Goal: Task Accomplishment & Management: Manage account settings

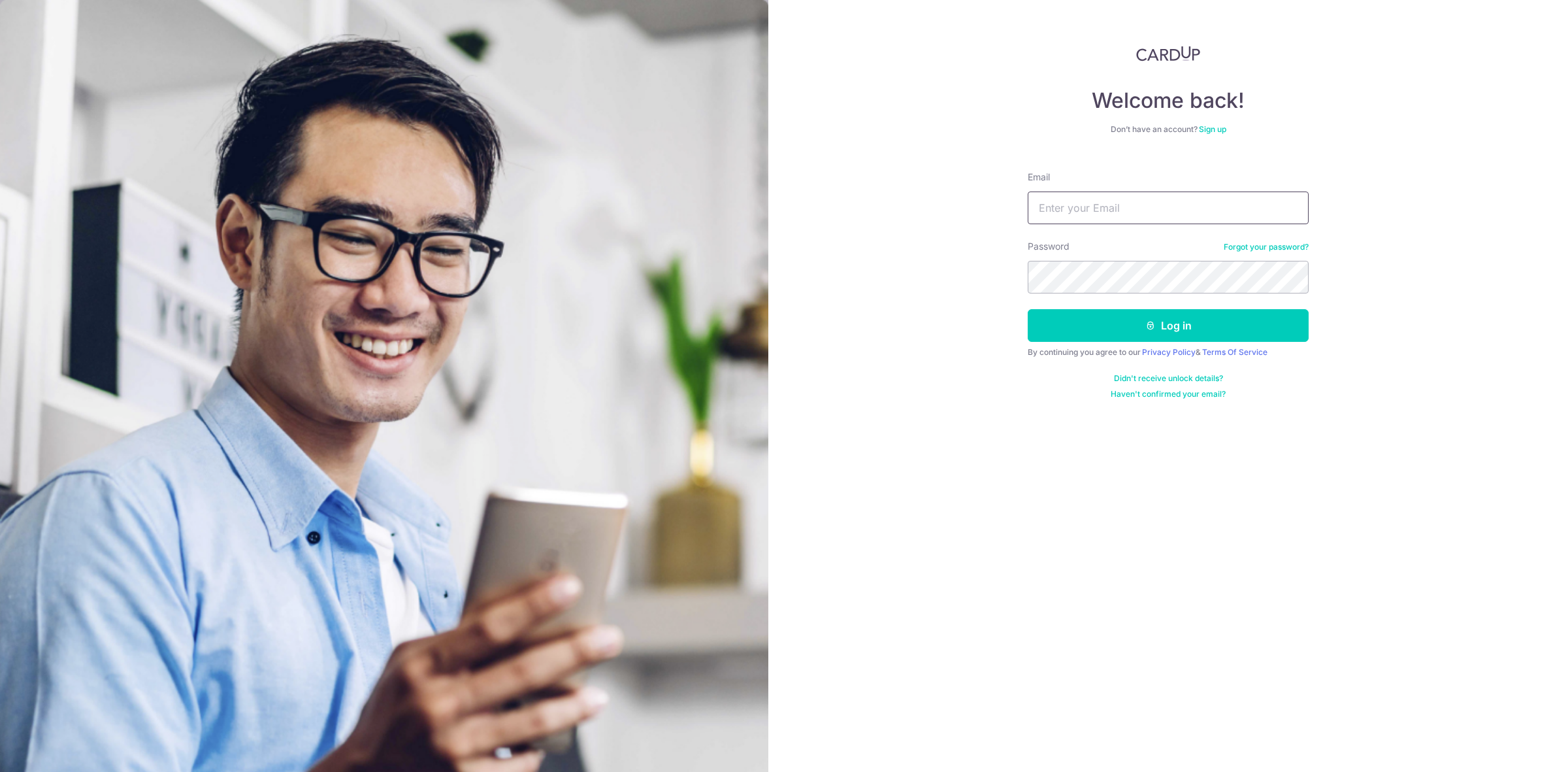
click at [1119, 200] on input "Email" at bounding box center [1167, 208] width 281 height 32
type input "karin.jt@gmail.com"
click at [1124, 331] on button "Log in" at bounding box center [1167, 325] width 281 height 32
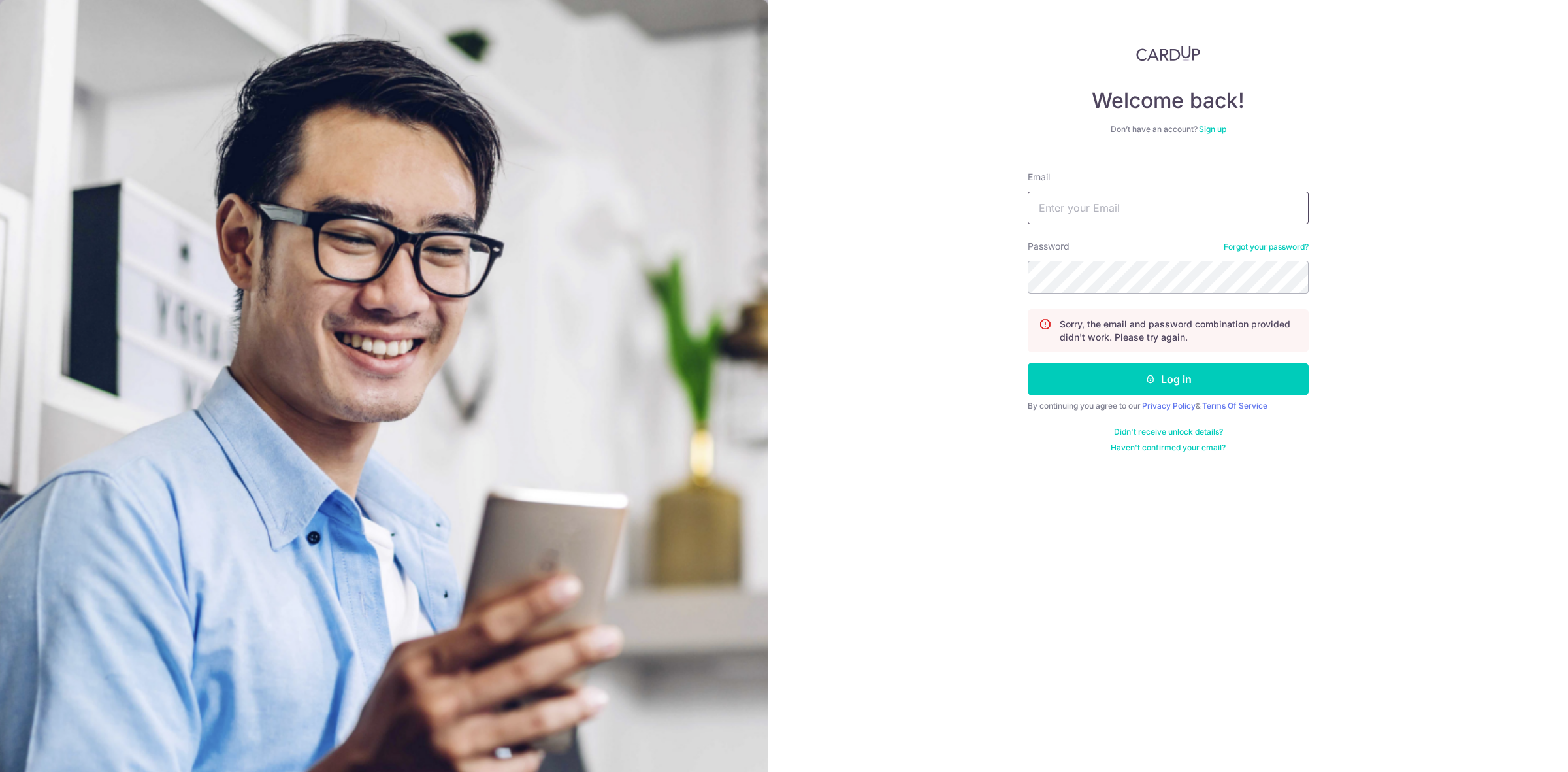
click at [1135, 222] on input "Email" at bounding box center [1167, 208] width 281 height 32
type input "karin.jt@gmail.com"
click at [1175, 380] on button "Log in" at bounding box center [1167, 379] width 281 height 32
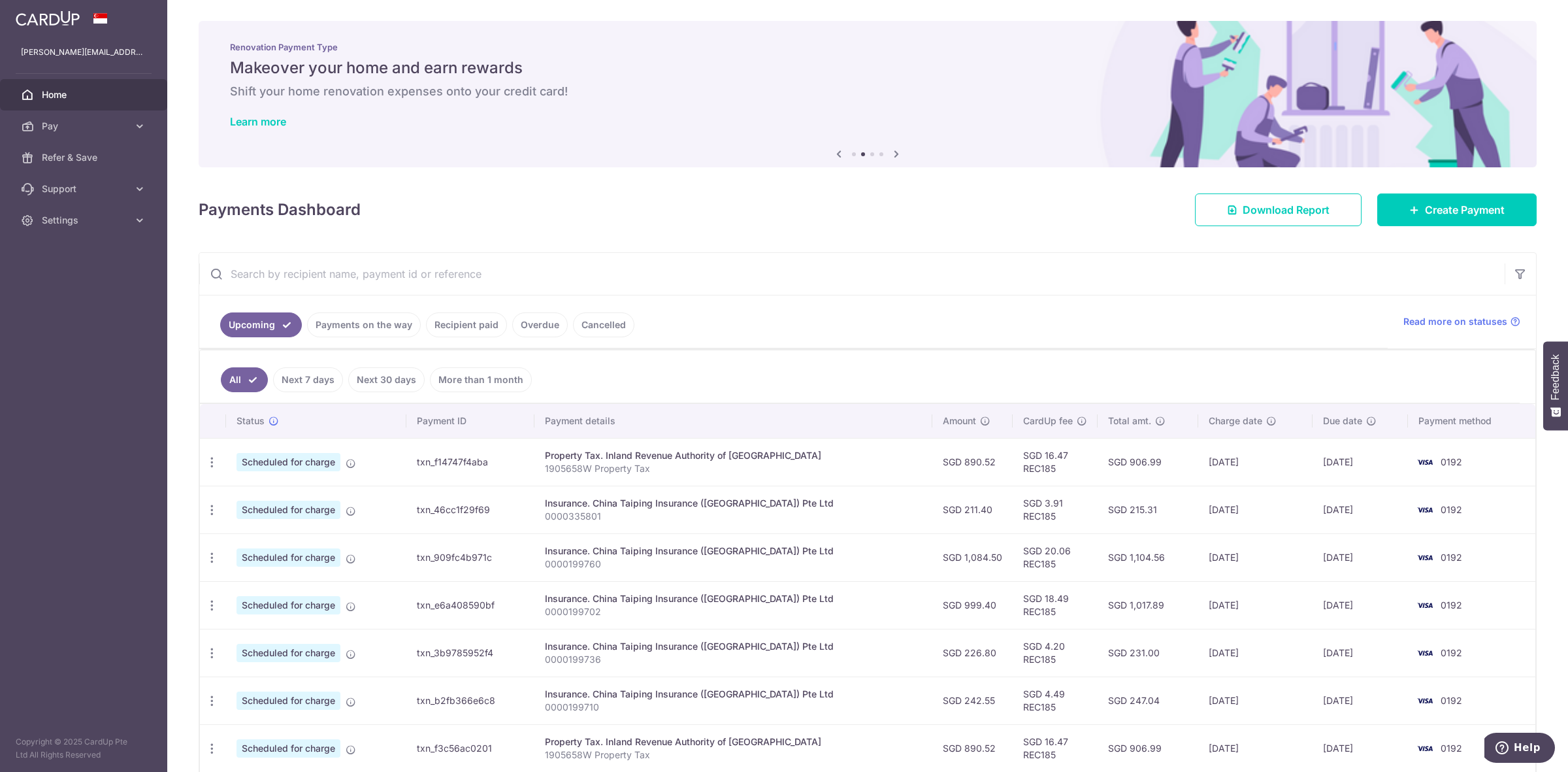
click at [347, 330] on link "Payments on the way" at bounding box center [363, 324] width 113 height 25
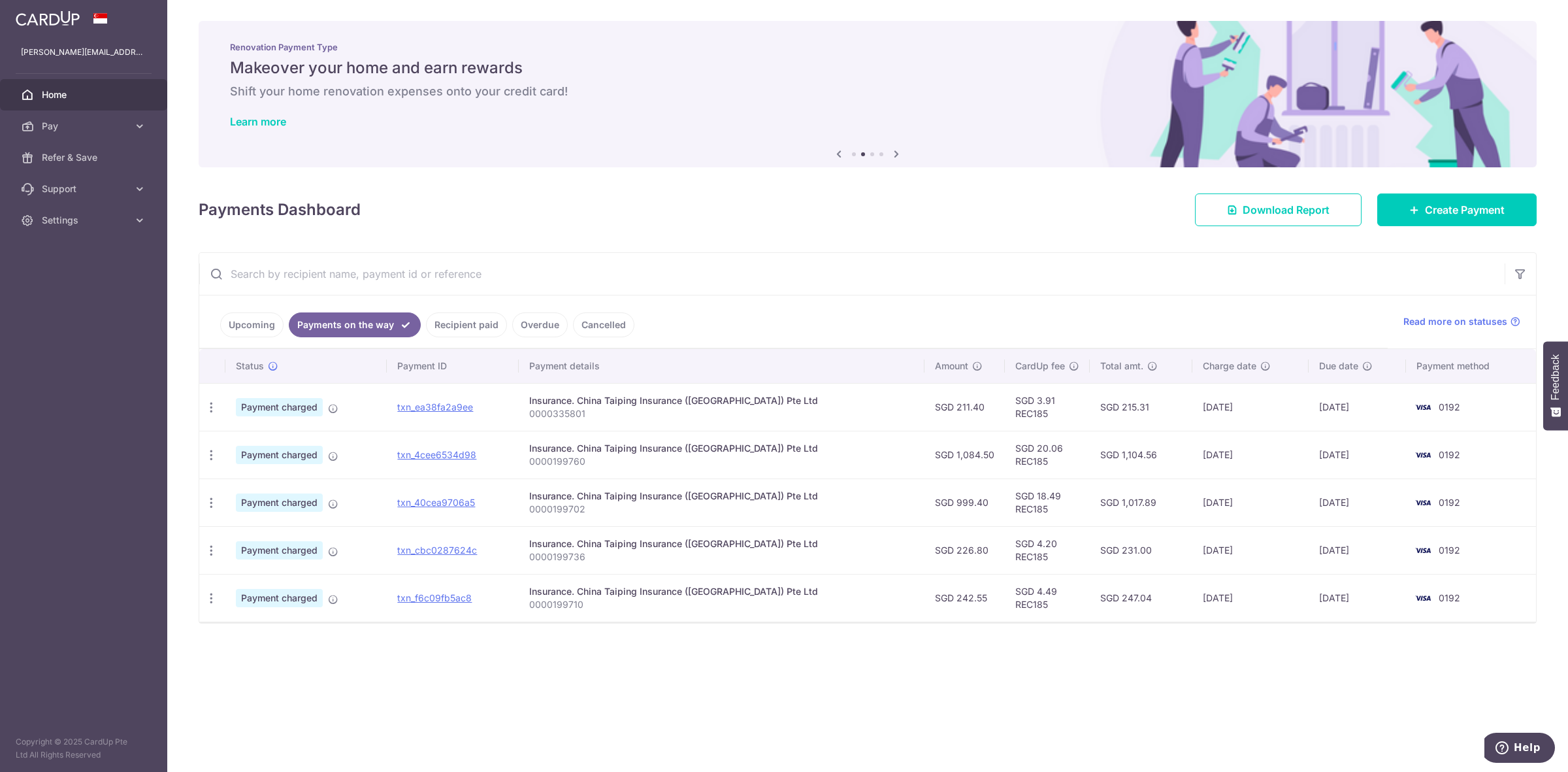
click at [240, 319] on link "Upcoming" at bounding box center [252, 324] width 63 height 25
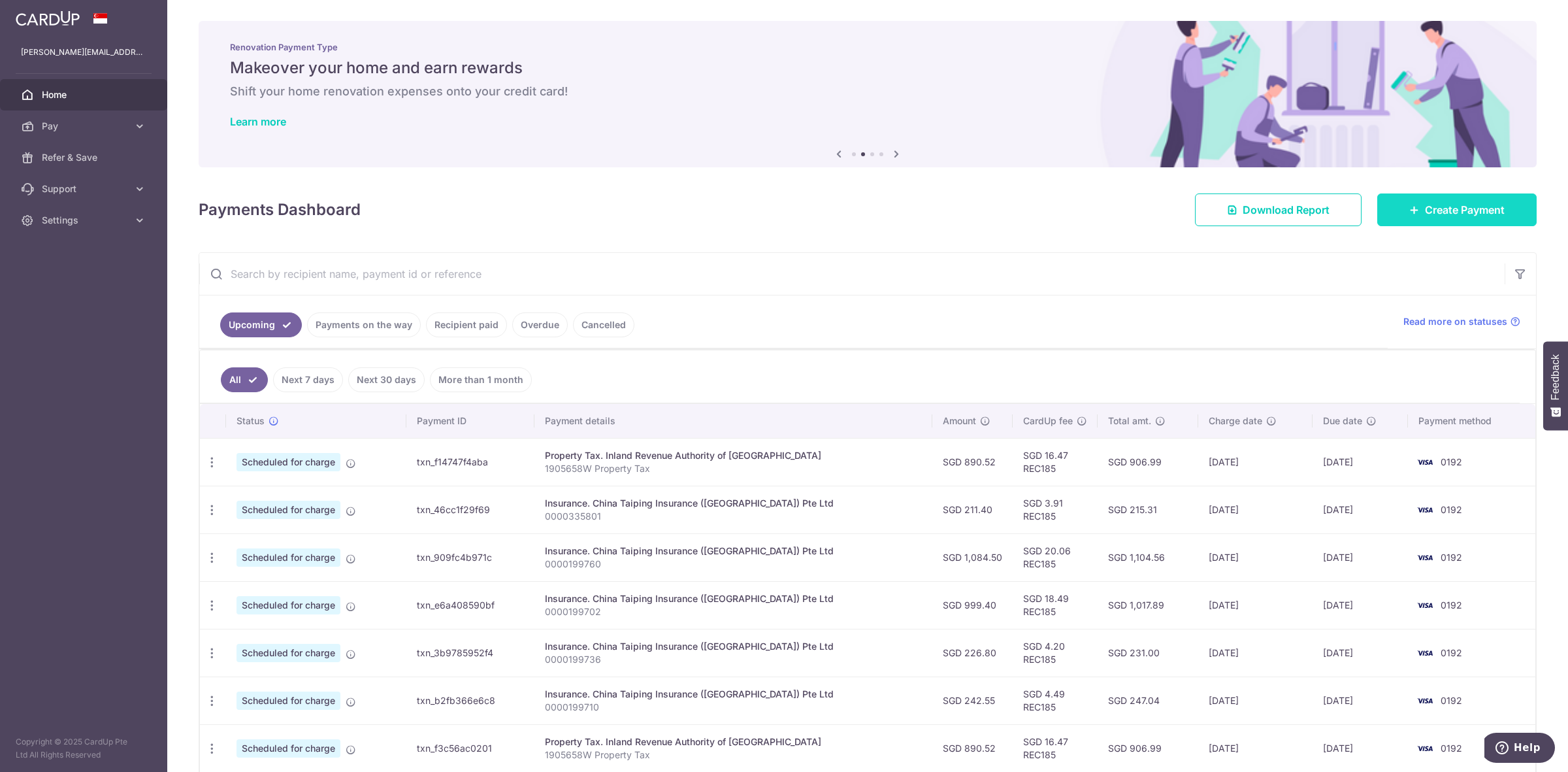
click at [1438, 209] on span "Create Payment" at bounding box center [1465, 210] width 80 height 15
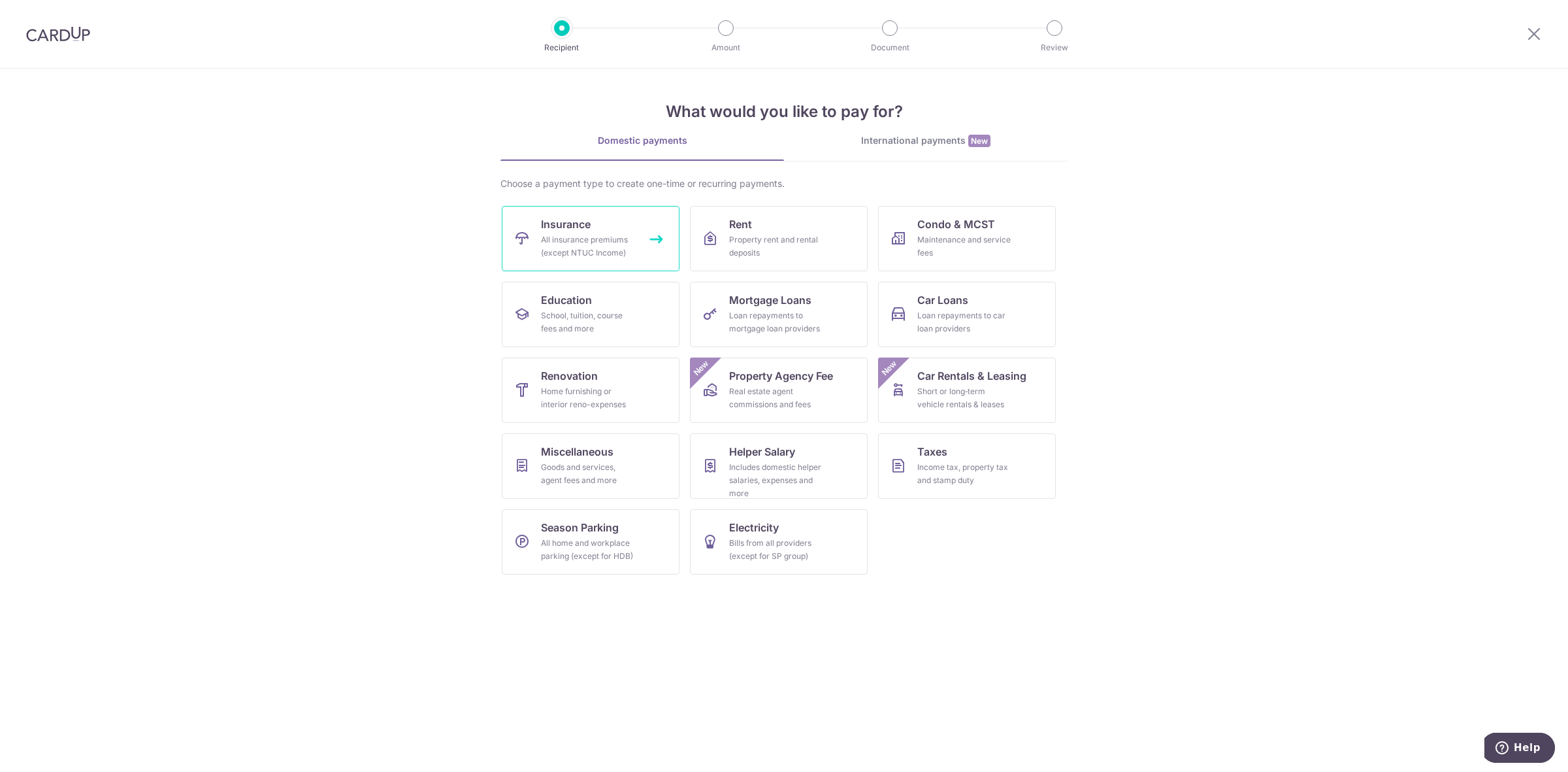
click at [607, 237] on div "All insurance premiums (except NTUC Income)" at bounding box center [588, 246] width 94 height 26
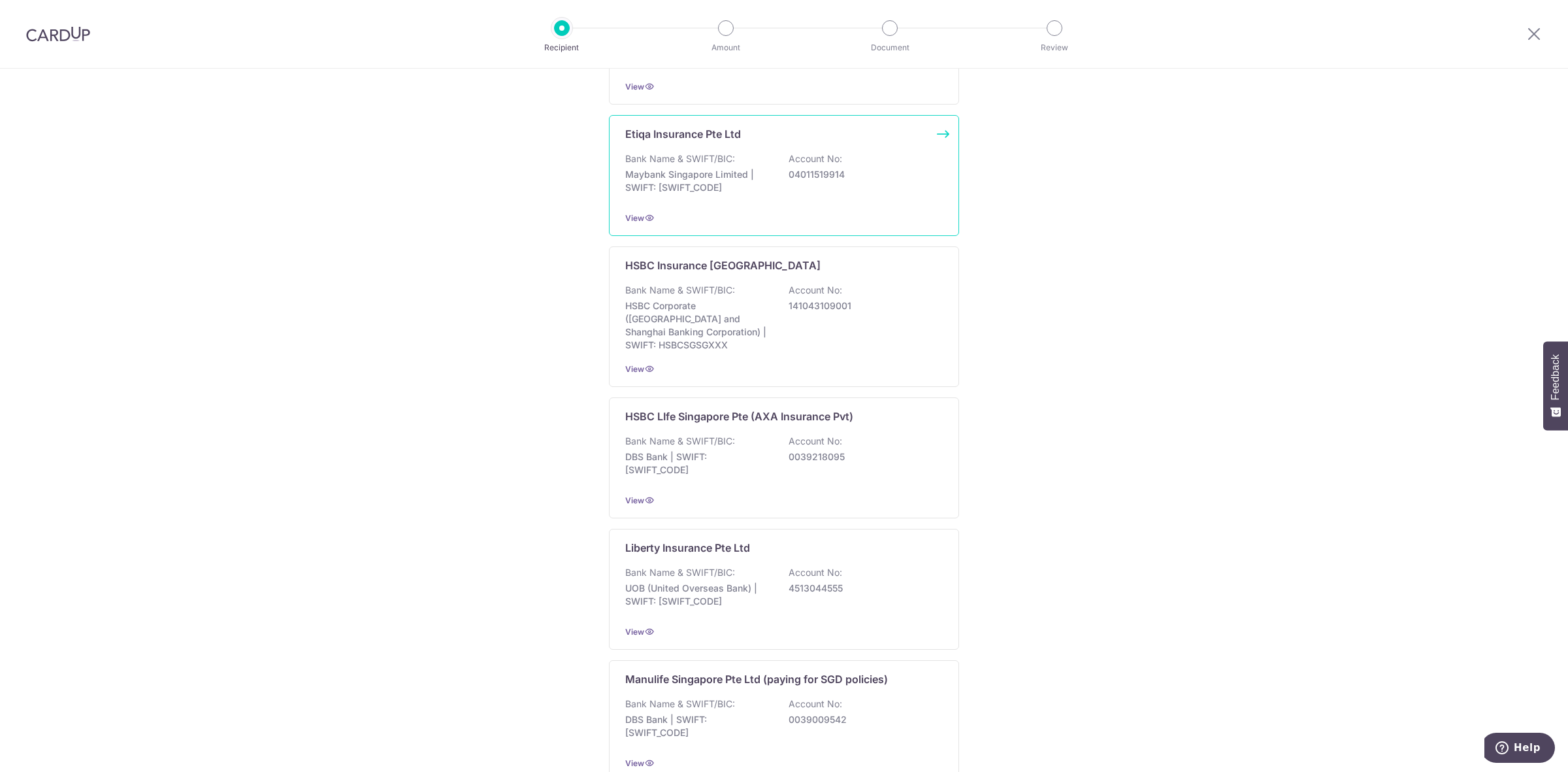
scroll to position [1053, 0]
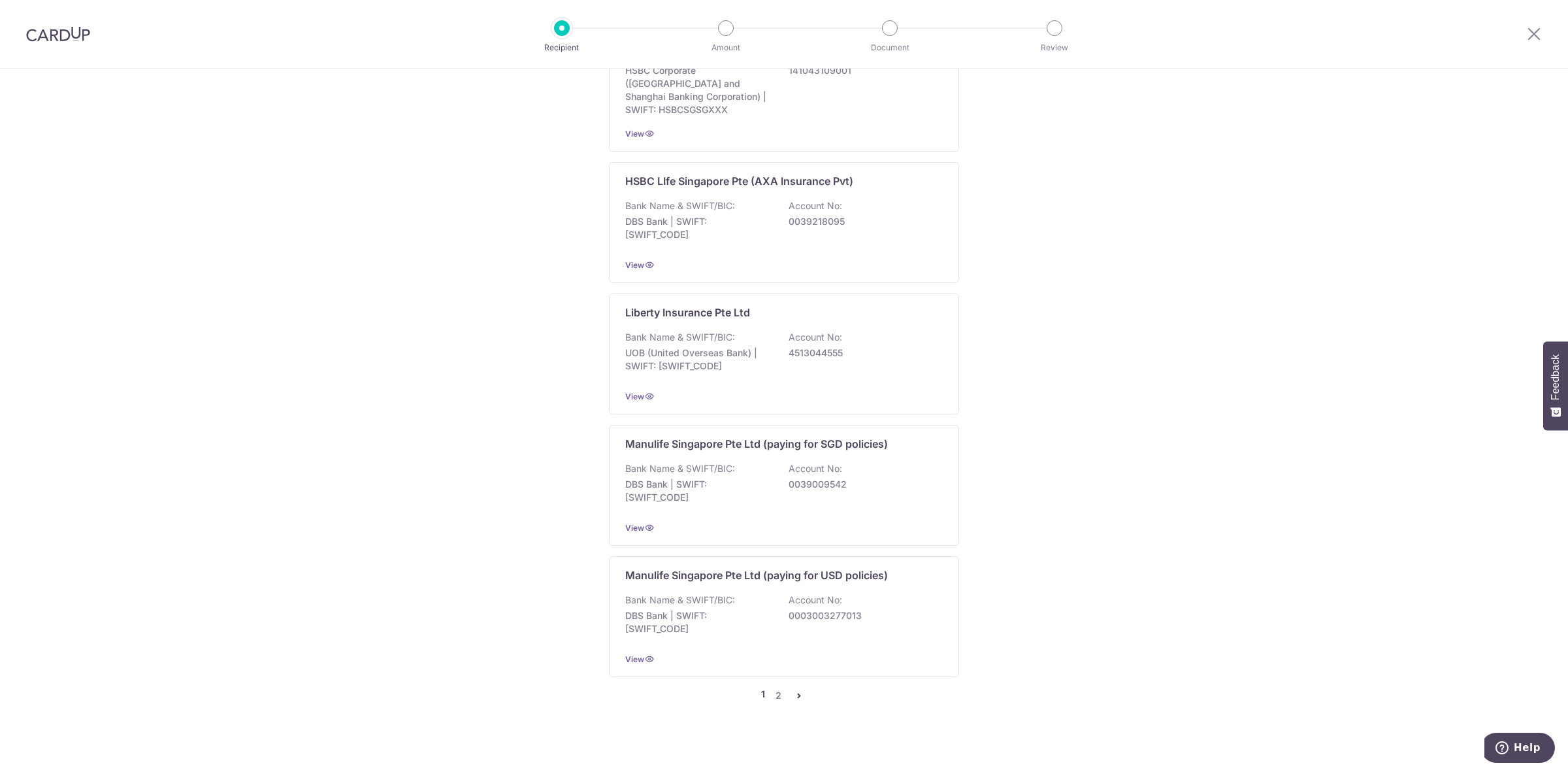
click at [795, 690] on icon "pager" at bounding box center [798, 695] width 10 height 10
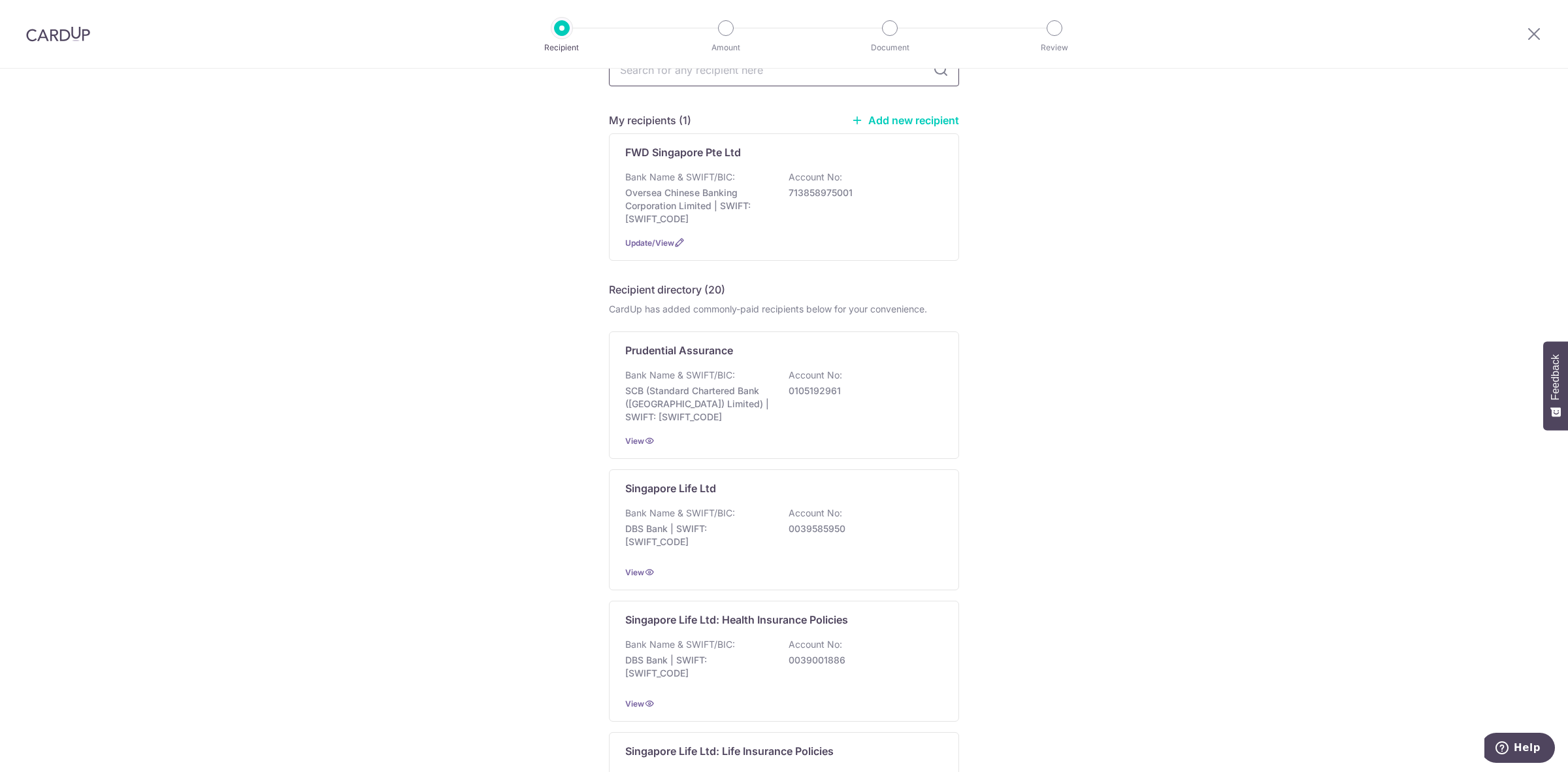
scroll to position [0, 0]
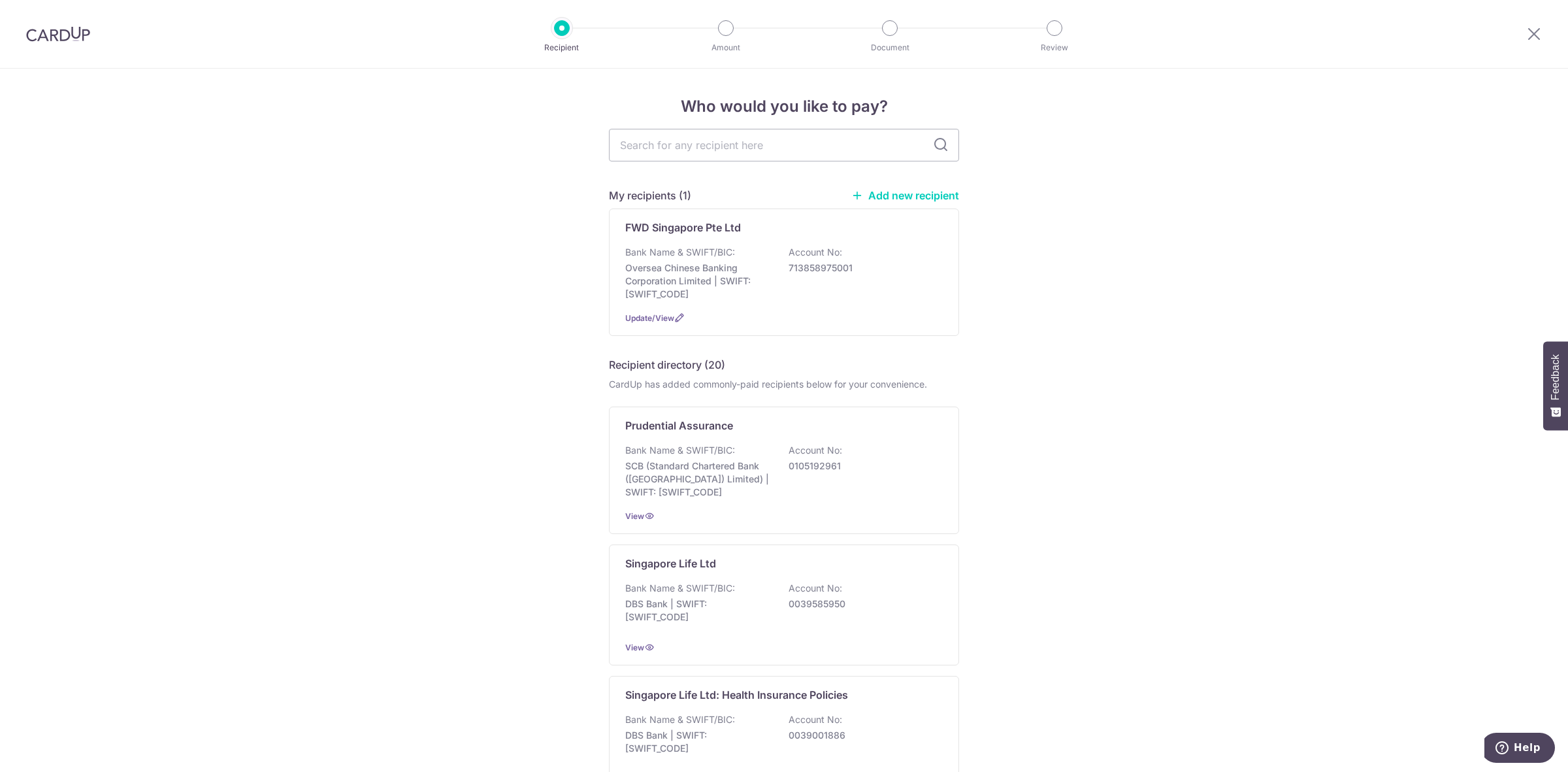
click at [65, 26] on img at bounding box center [57, 33] width 64 height 15
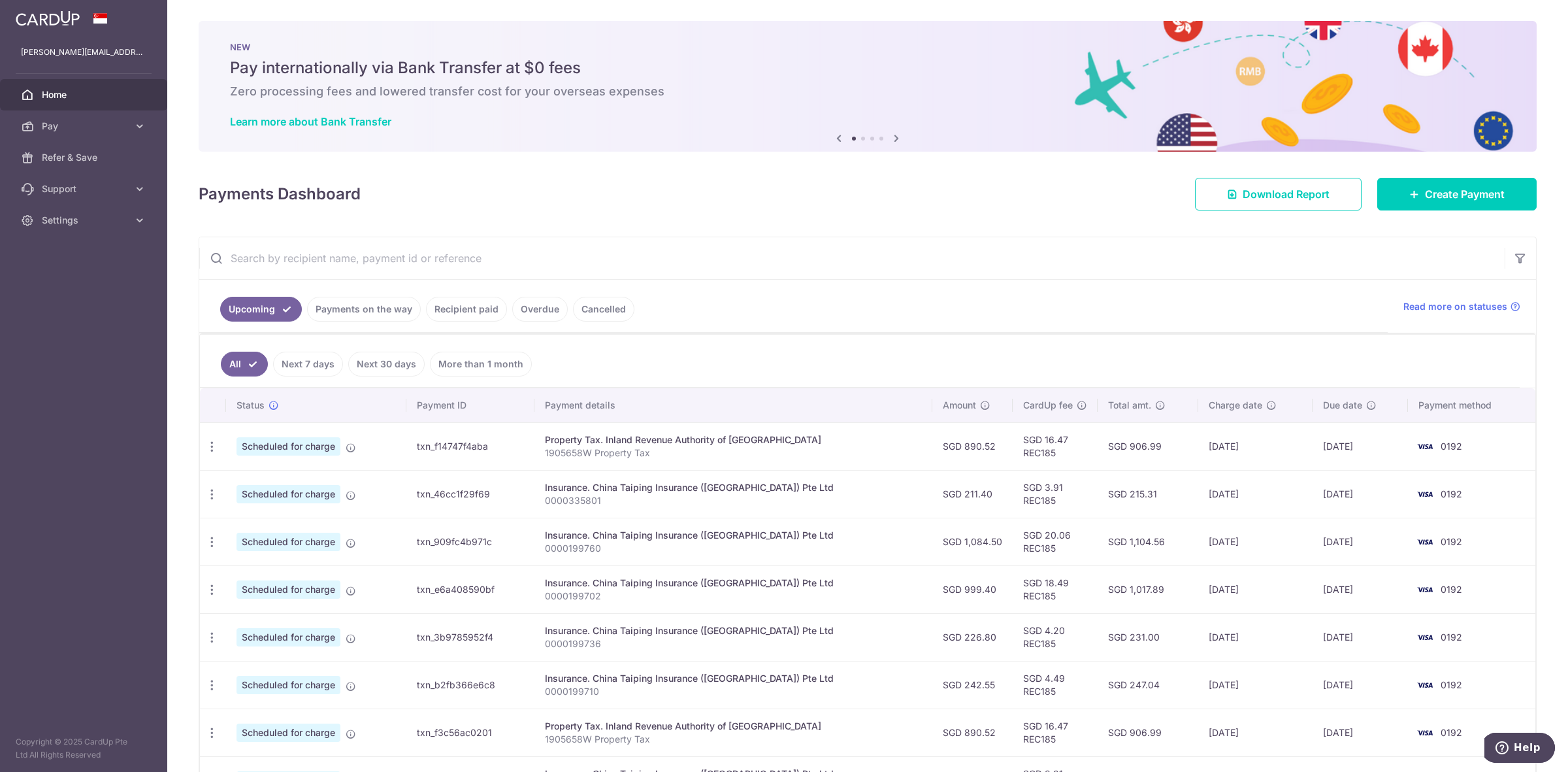
click at [426, 253] on input "text" at bounding box center [852, 259] width 1306 height 42
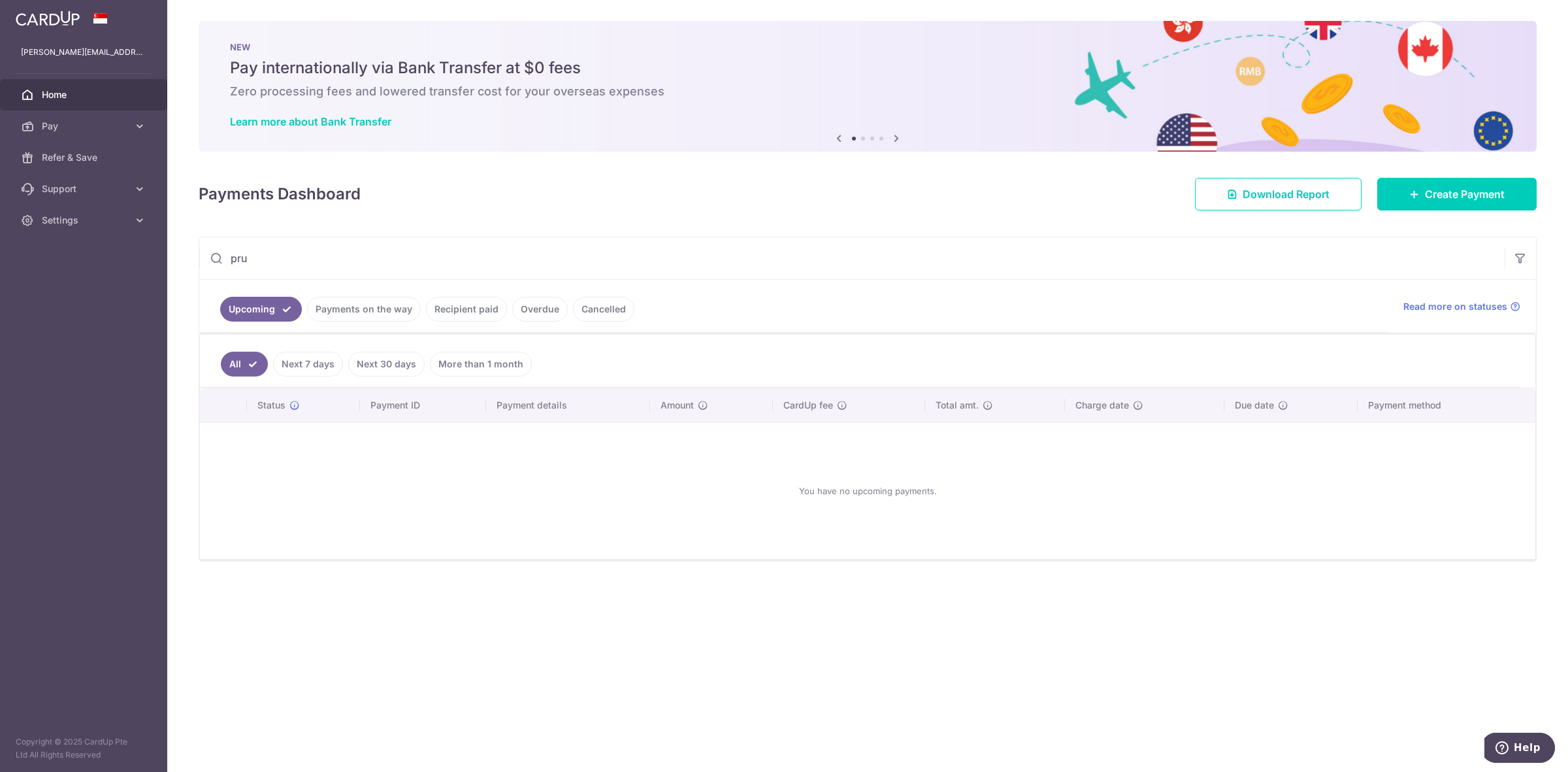
type input "pru"
click at [474, 310] on link "Recipient paid" at bounding box center [466, 309] width 81 height 25
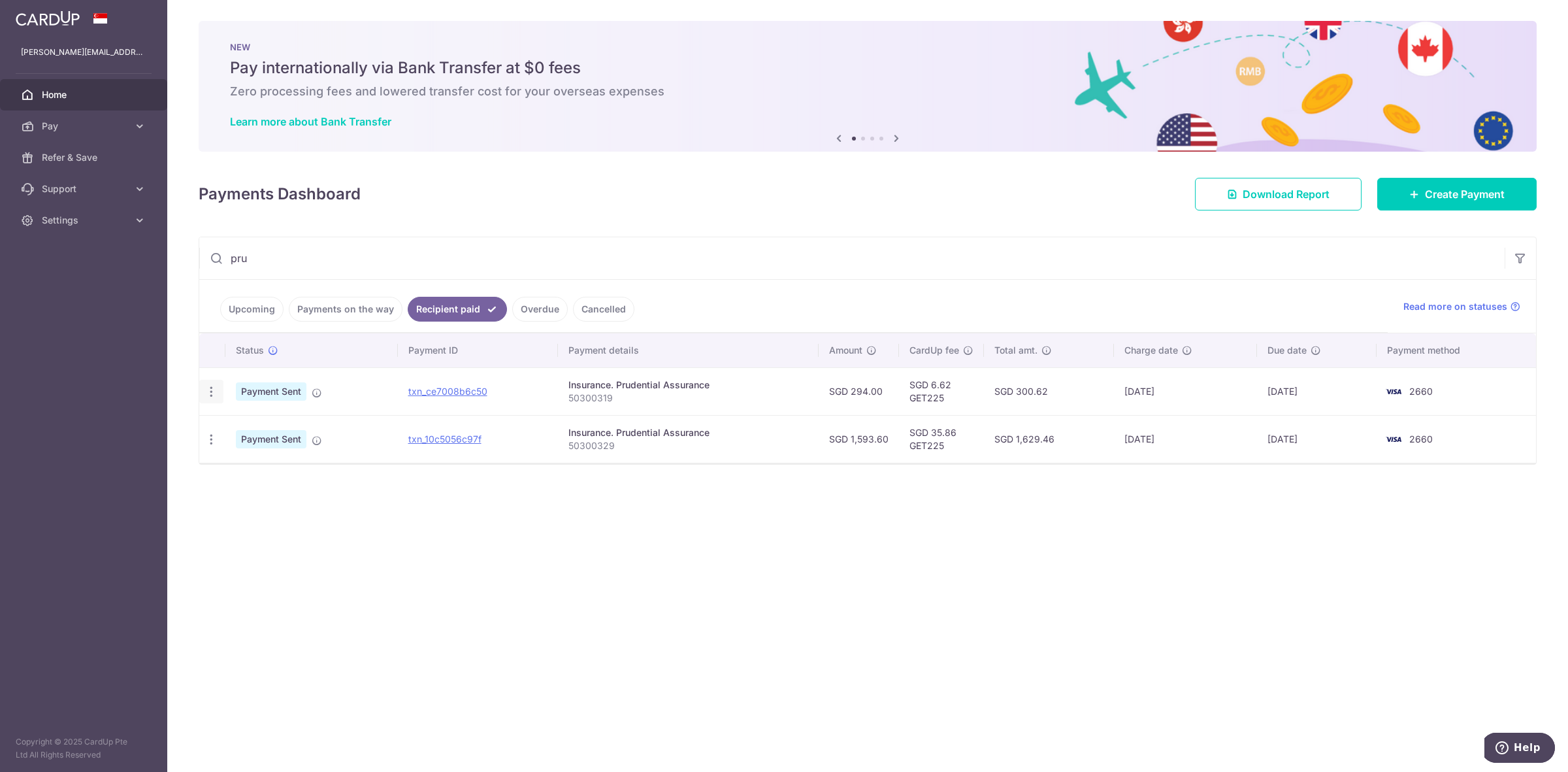
click at [209, 393] on icon "button" at bounding box center [211, 391] width 13 height 13
click at [275, 389] on span "Payment Sent" at bounding box center [271, 391] width 71 height 18
click at [892, 137] on icon at bounding box center [897, 137] width 15 height 16
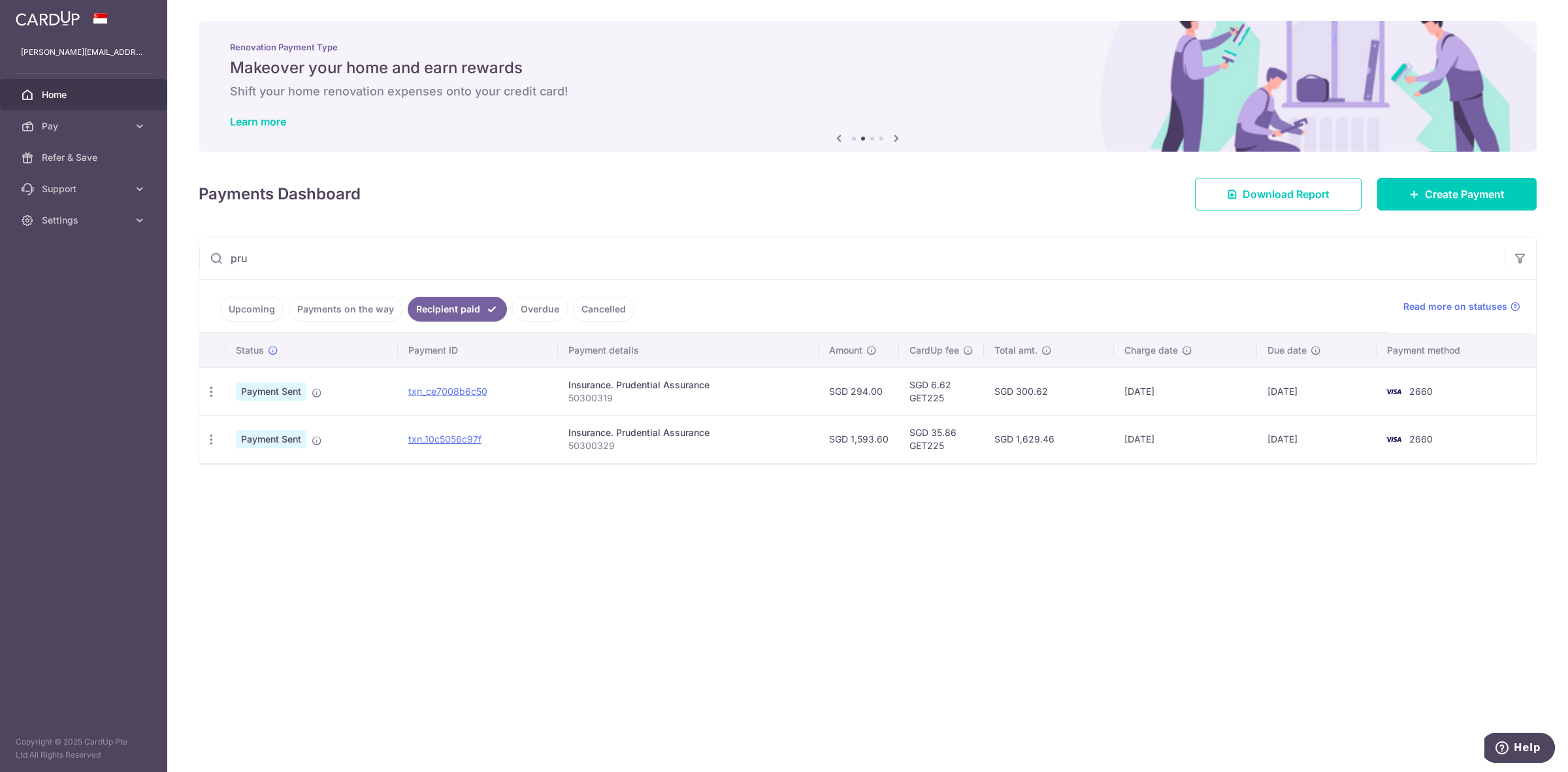
click at [892, 137] on icon at bounding box center [897, 137] width 15 height 16
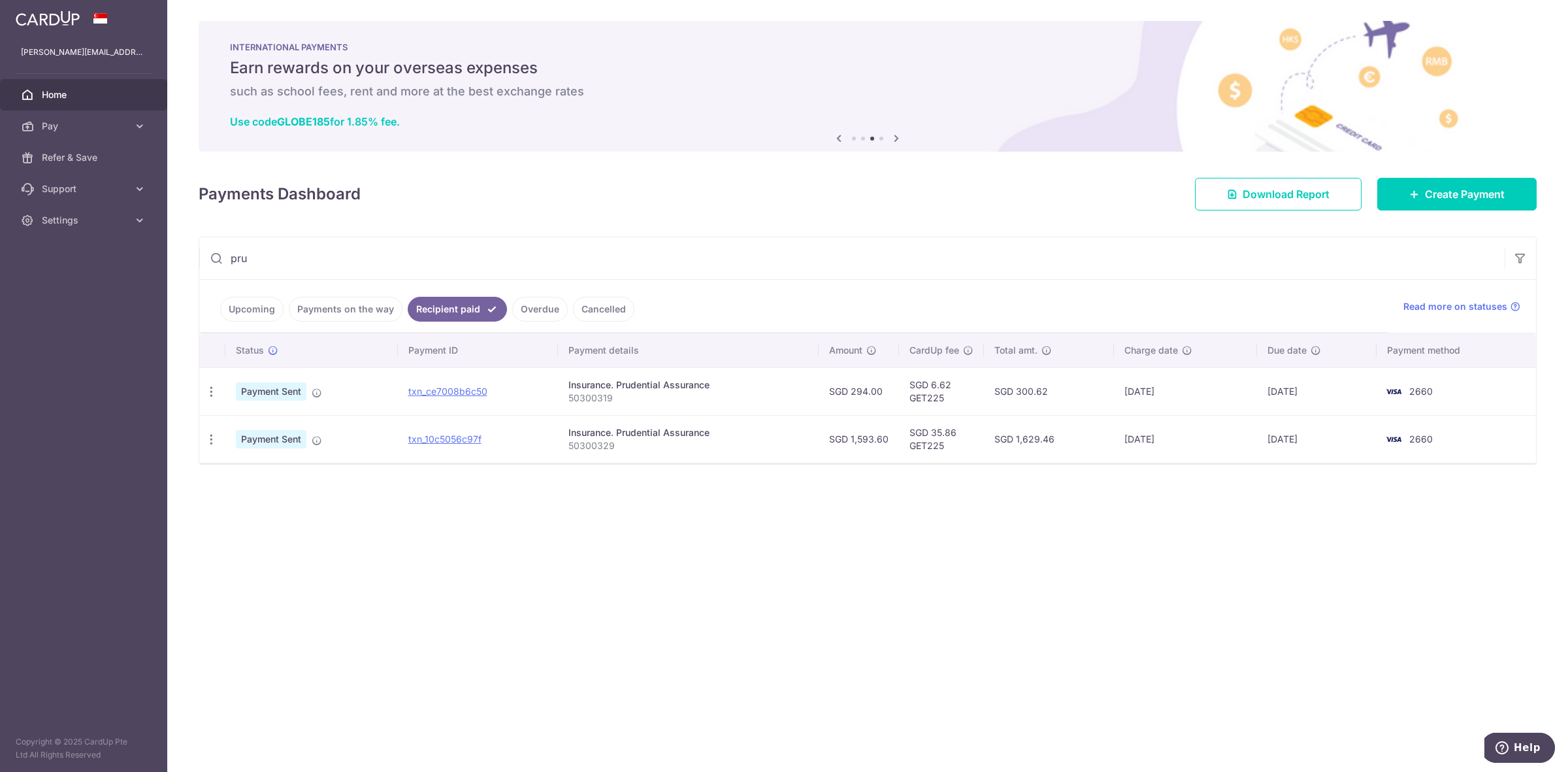
click at [841, 136] on icon at bounding box center [838, 137] width 15 height 16
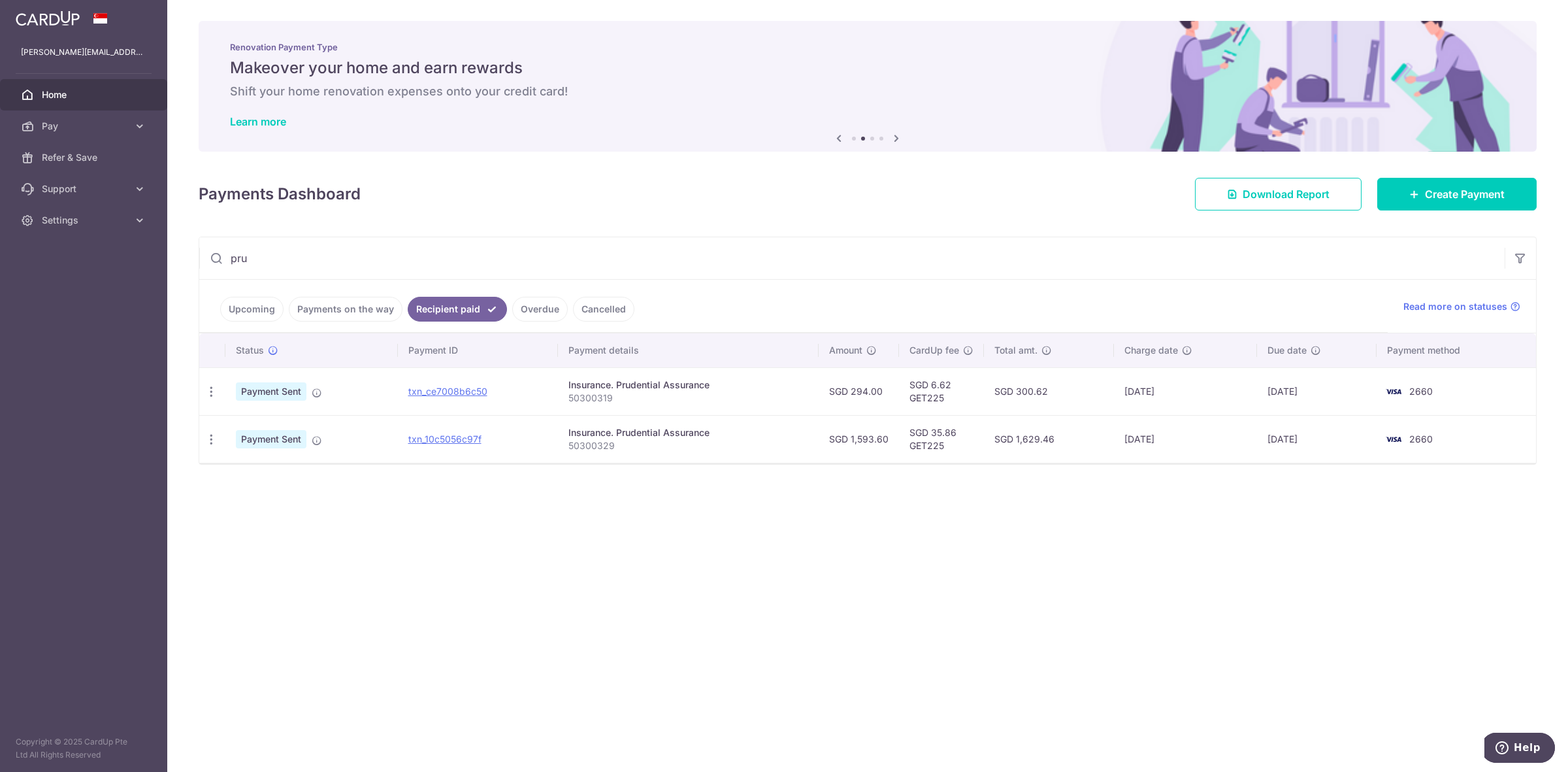
click at [903, 137] on icon at bounding box center [897, 137] width 15 height 16
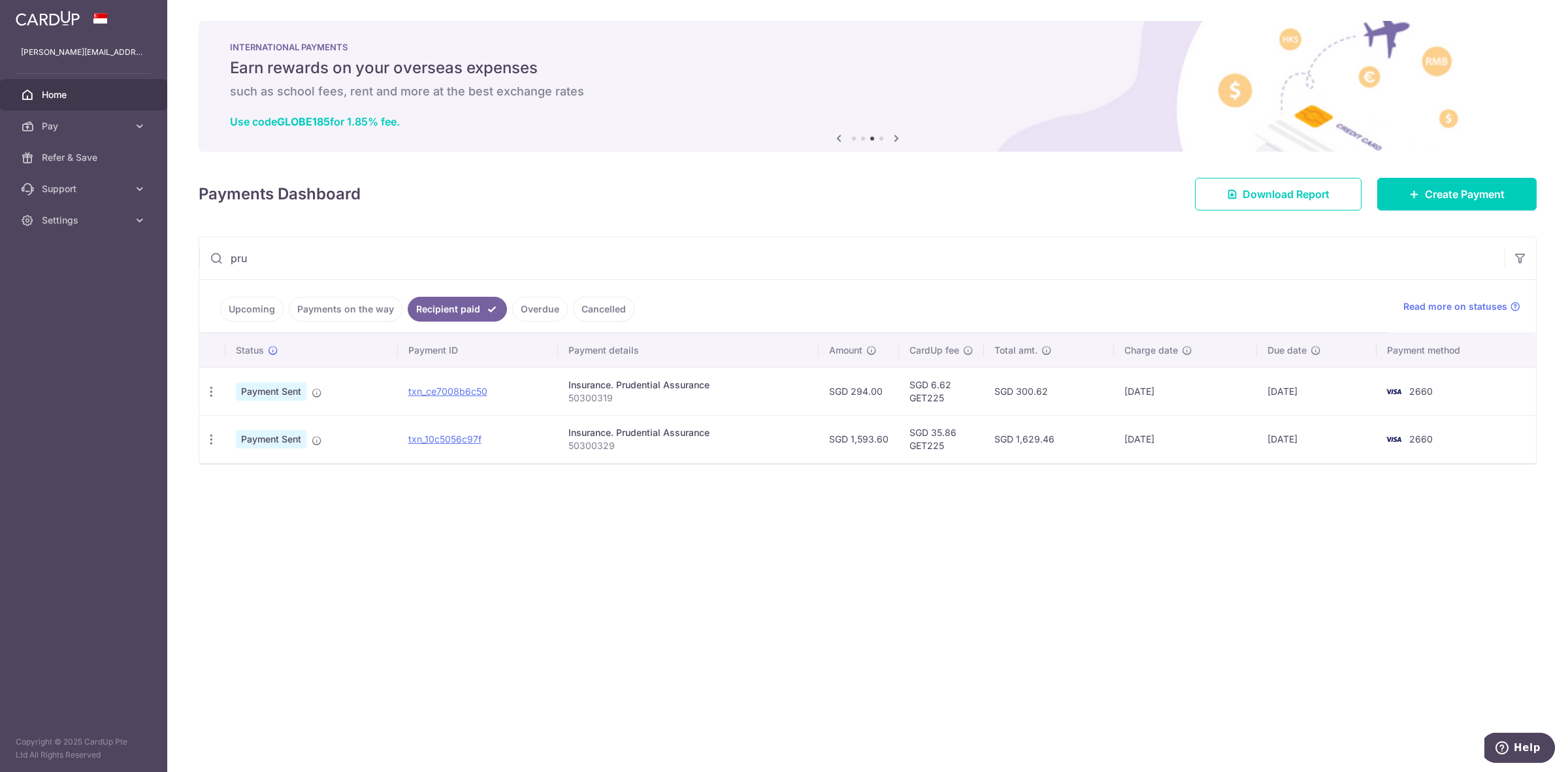
click at [903, 137] on icon at bounding box center [897, 137] width 15 height 16
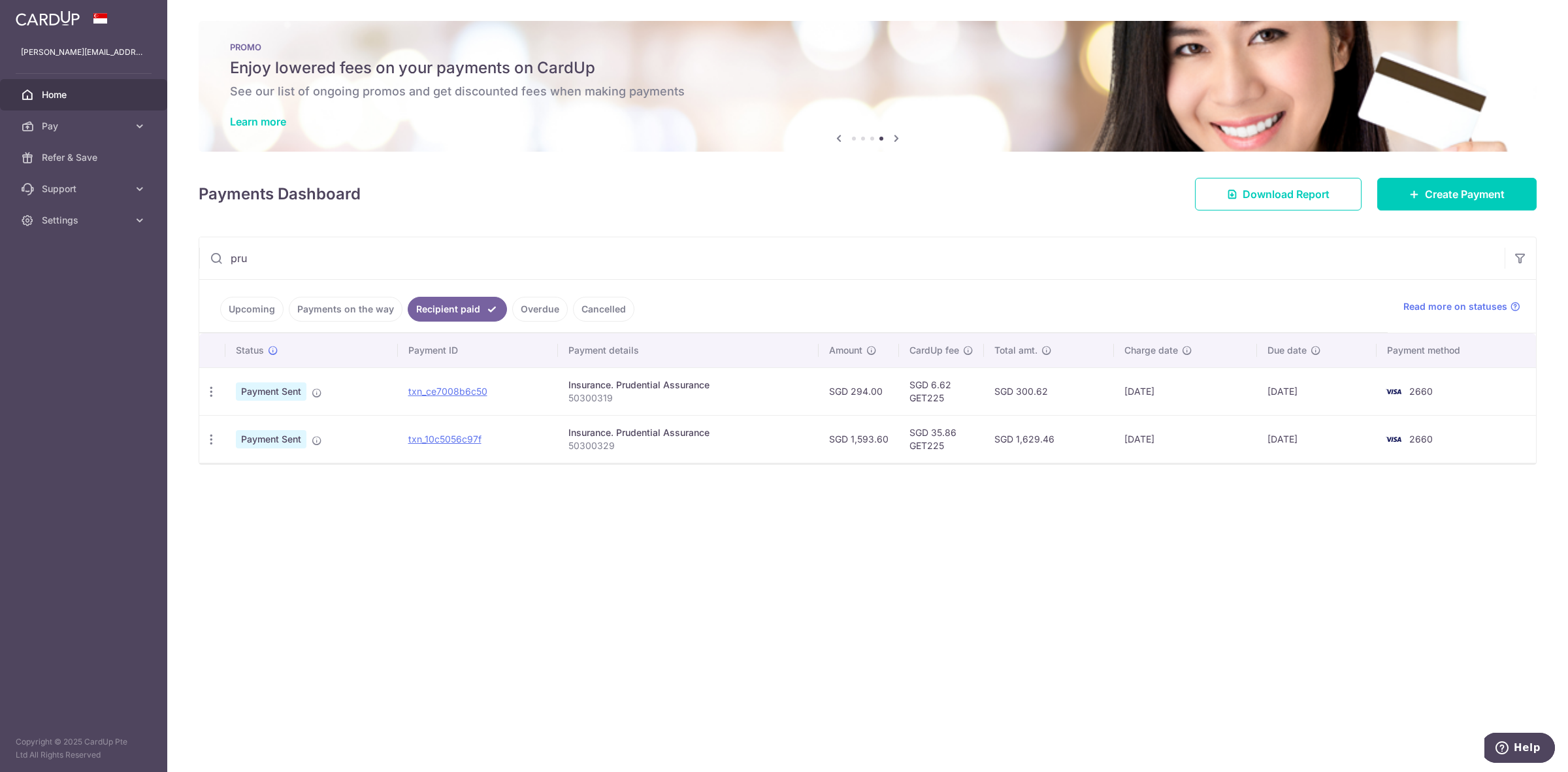
click at [903, 137] on icon at bounding box center [897, 137] width 15 height 16
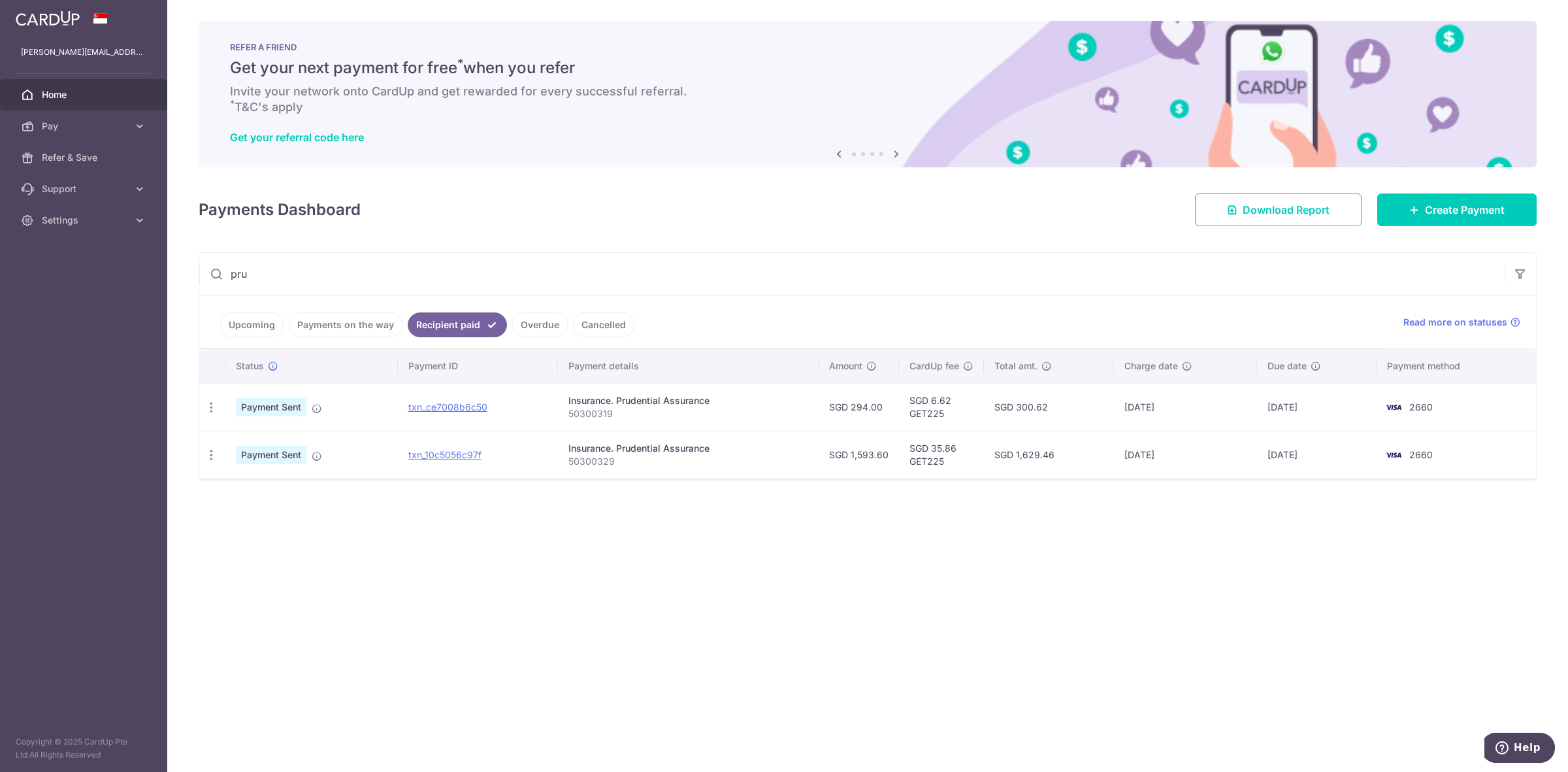
click at [903, 137] on div "Get your referral code here" at bounding box center [867, 137] width 1275 height 13
click at [843, 156] on icon at bounding box center [838, 154] width 15 height 16
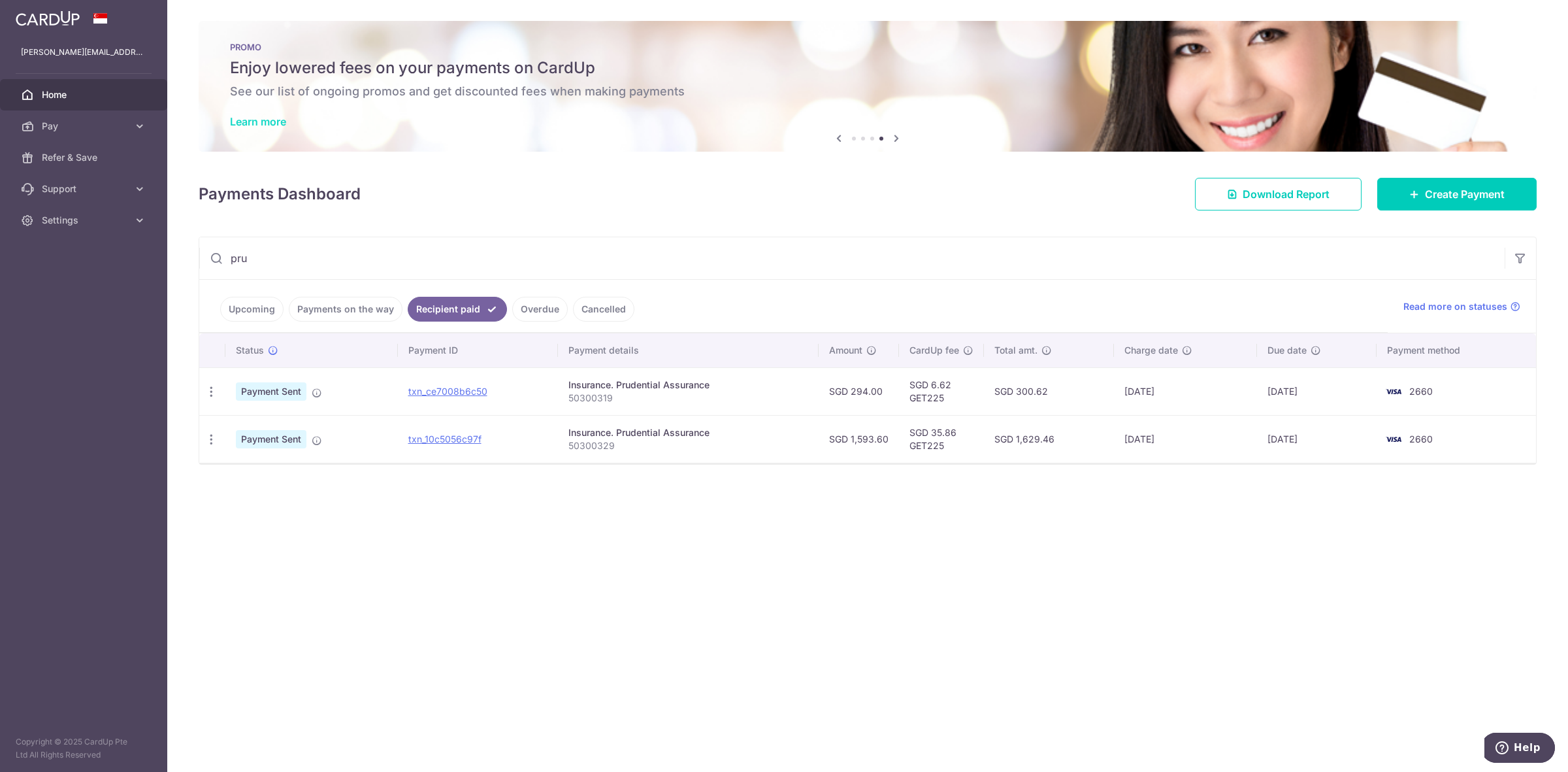
click at [277, 119] on link "Learn more" at bounding box center [258, 122] width 56 height 13
click at [208, 392] on icon "button" at bounding box center [211, 391] width 13 height 13
click at [463, 387] on link "txn_ce7008b6c50" at bounding box center [447, 391] width 79 height 11
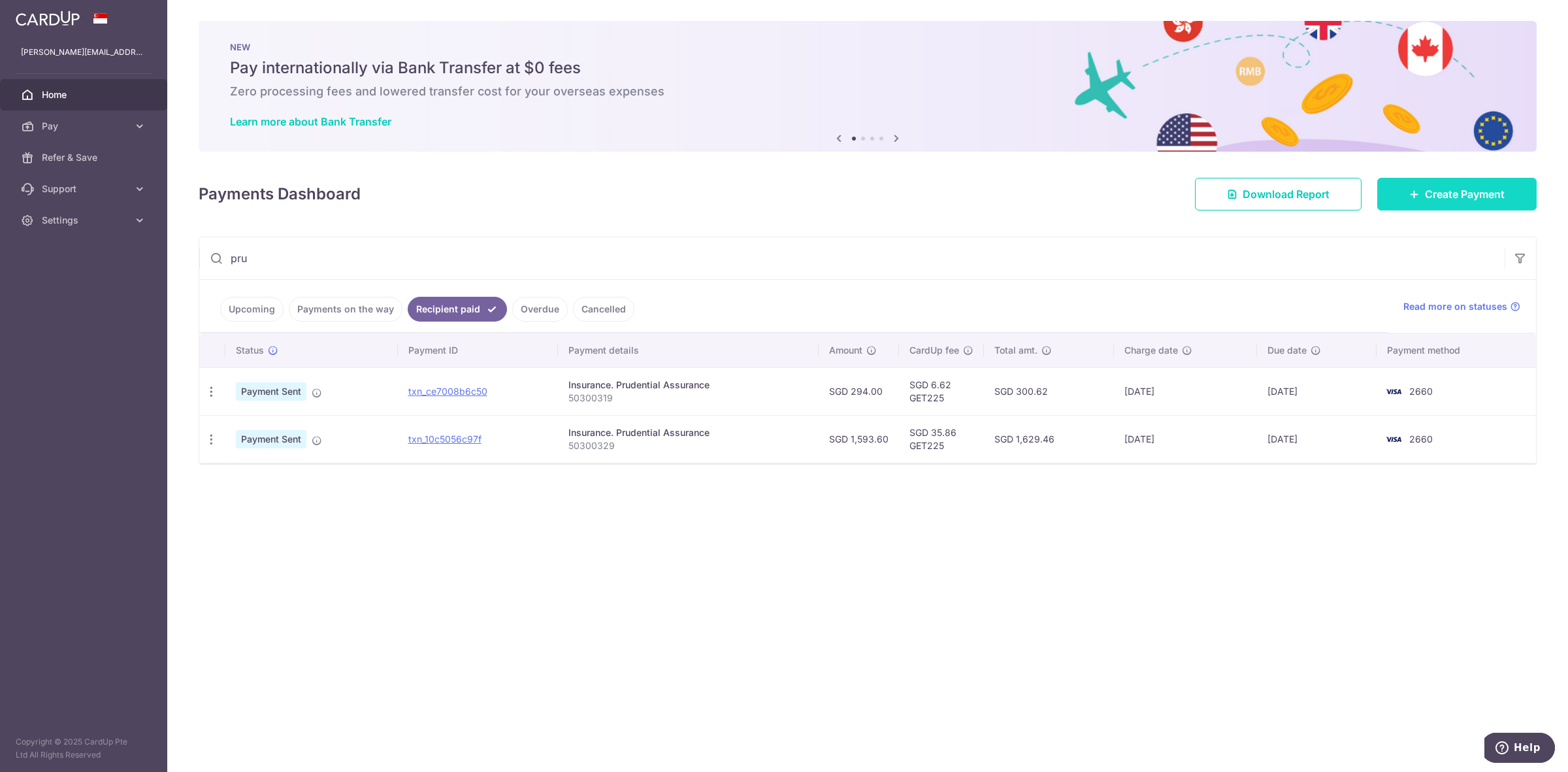
click at [1413, 195] on icon at bounding box center [1413, 194] width 10 height 10
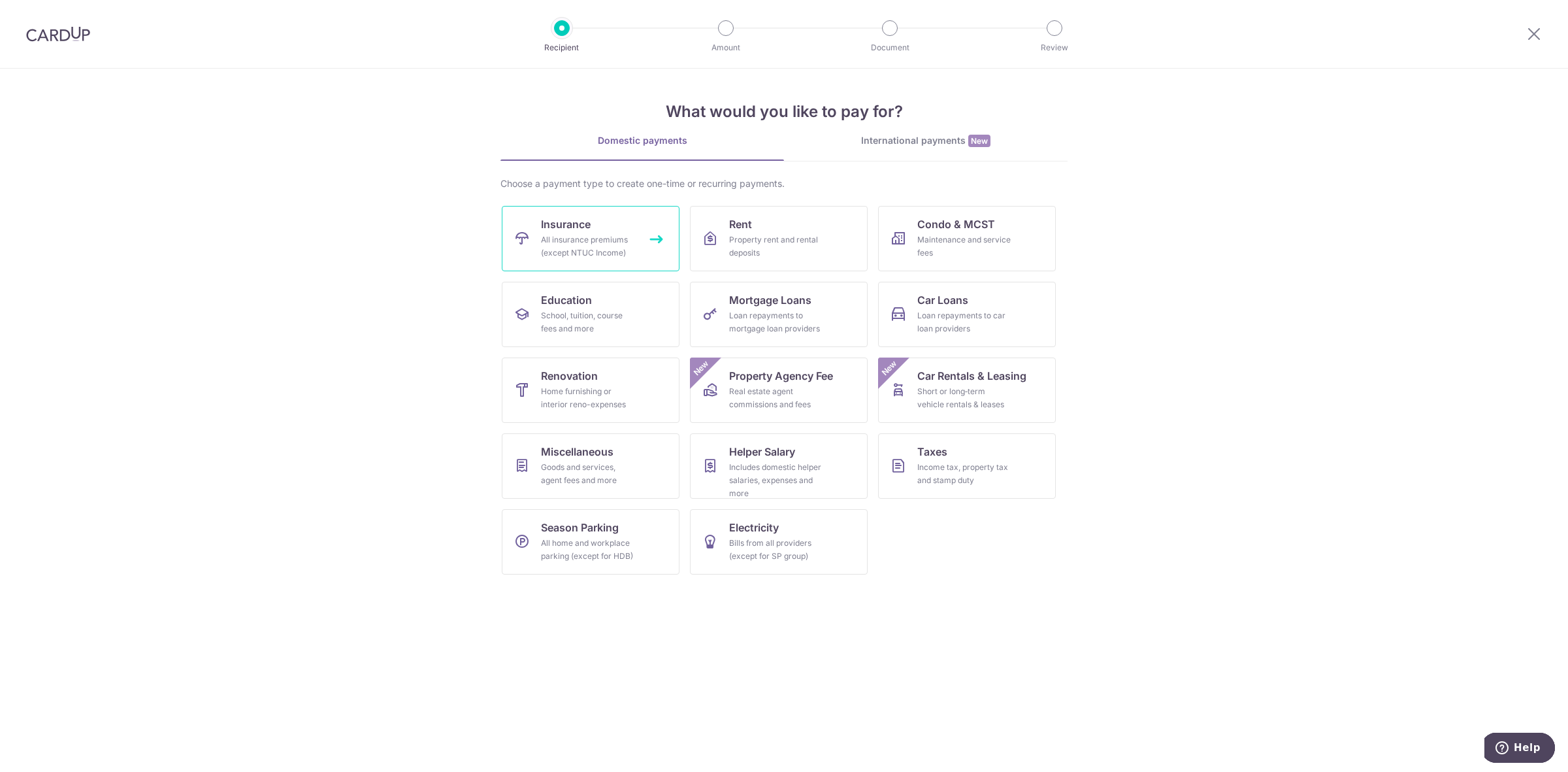
click at [605, 238] on div "All insurance premiums (except NTUC Income)" at bounding box center [588, 246] width 94 height 26
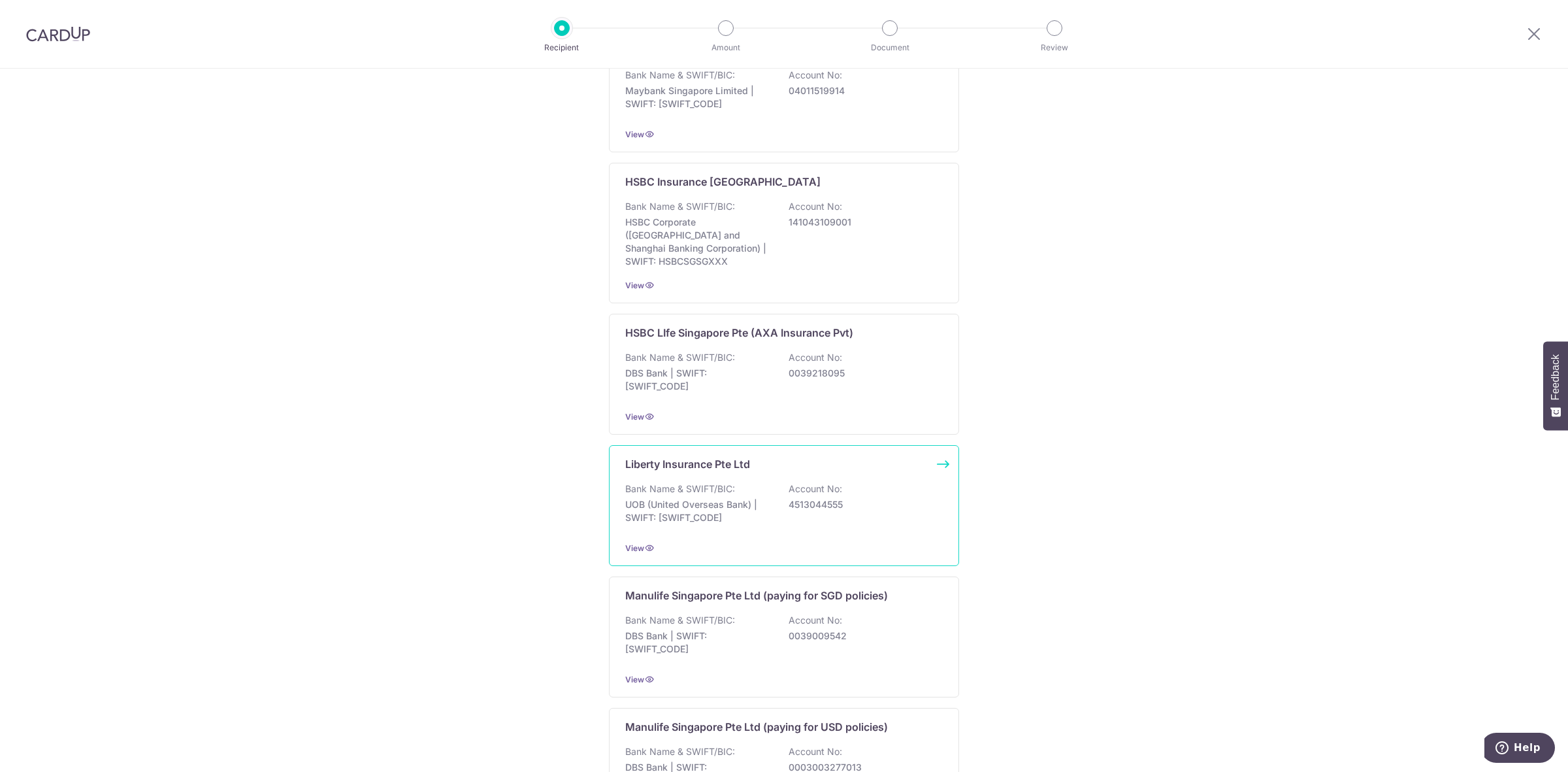
scroll to position [1053, 0]
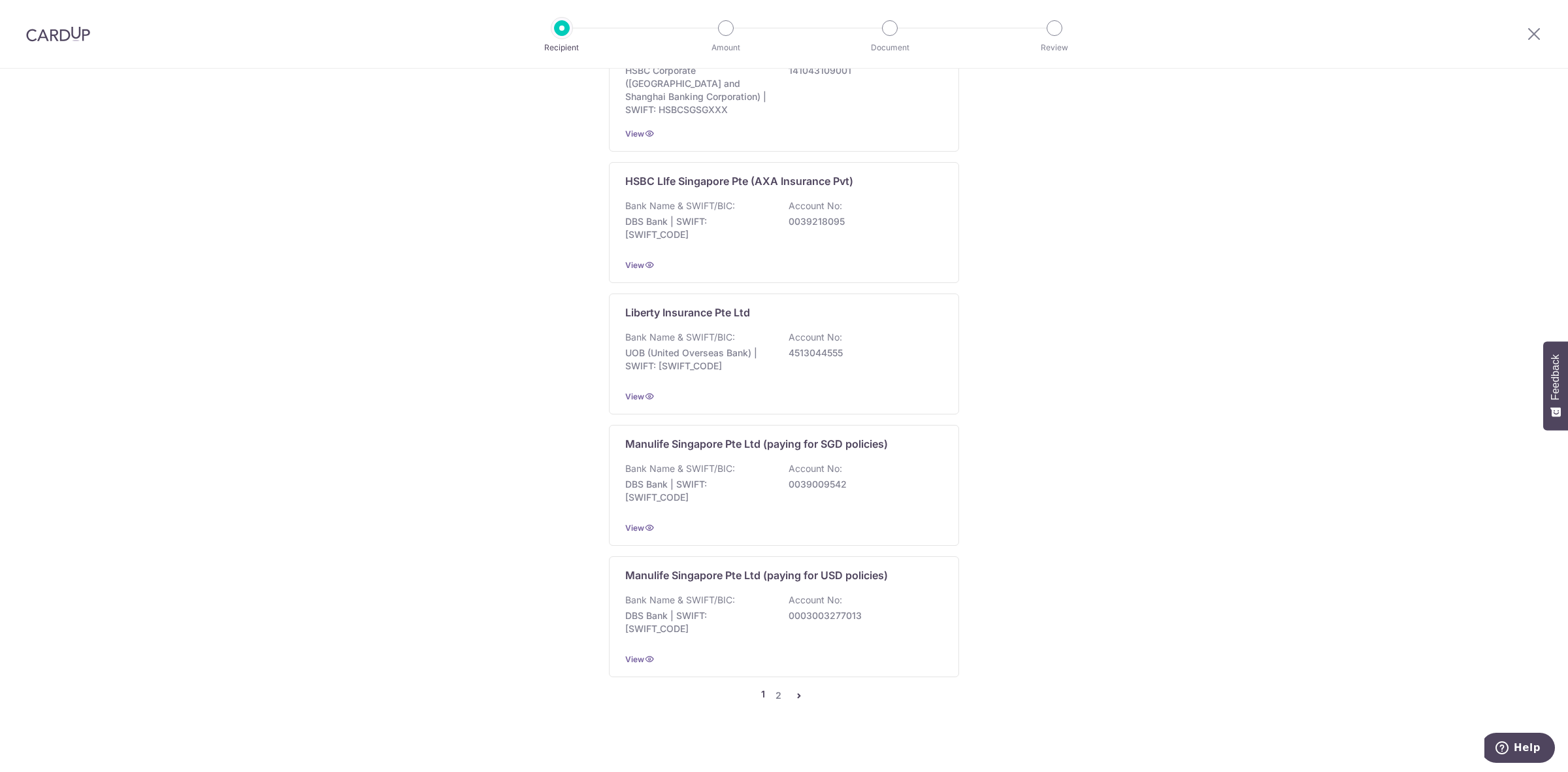
click at [797, 690] on icon "pager" at bounding box center [798, 695] width 10 height 10
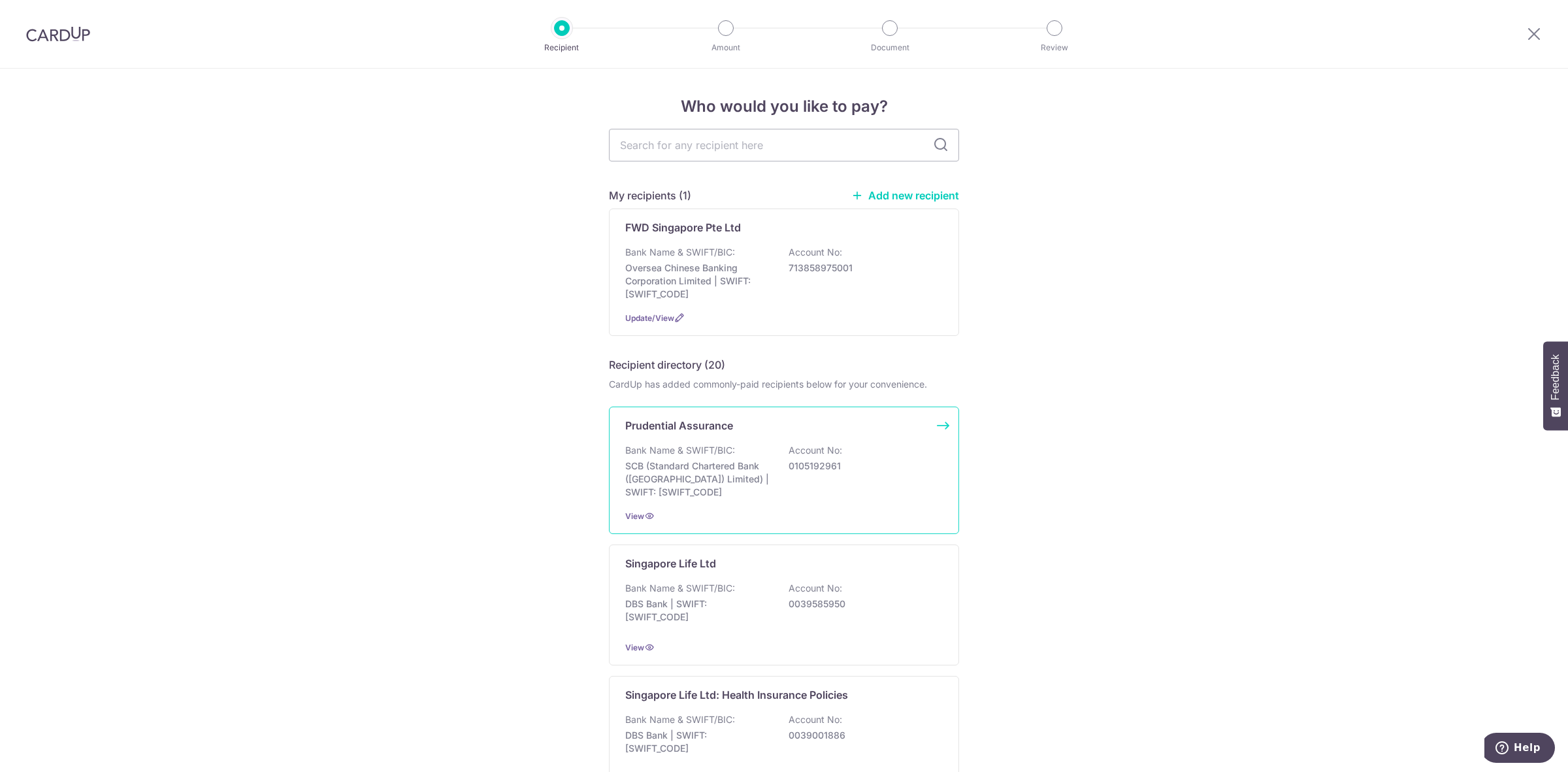
click at [832, 493] on div "Bank Name & SWIFT/BIC: SCB (Standard Chartered Bank (Singapore) Limited) | SWIF…" at bounding box center [783, 471] width 318 height 55
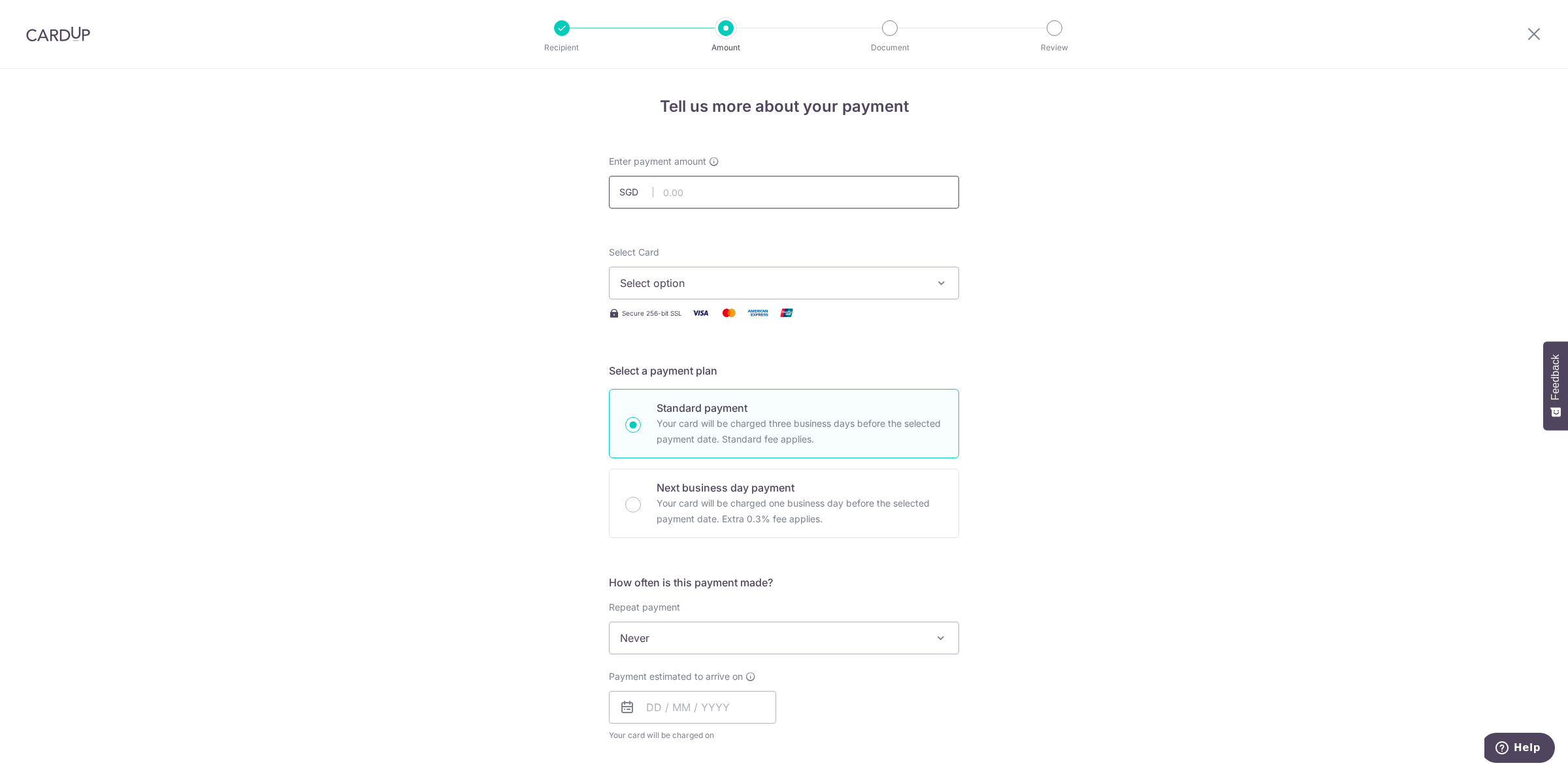
click at [706, 192] on input "text" at bounding box center [783, 192] width 350 height 32
click at [626, 284] on span "Select option" at bounding box center [772, 282] width 304 height 15
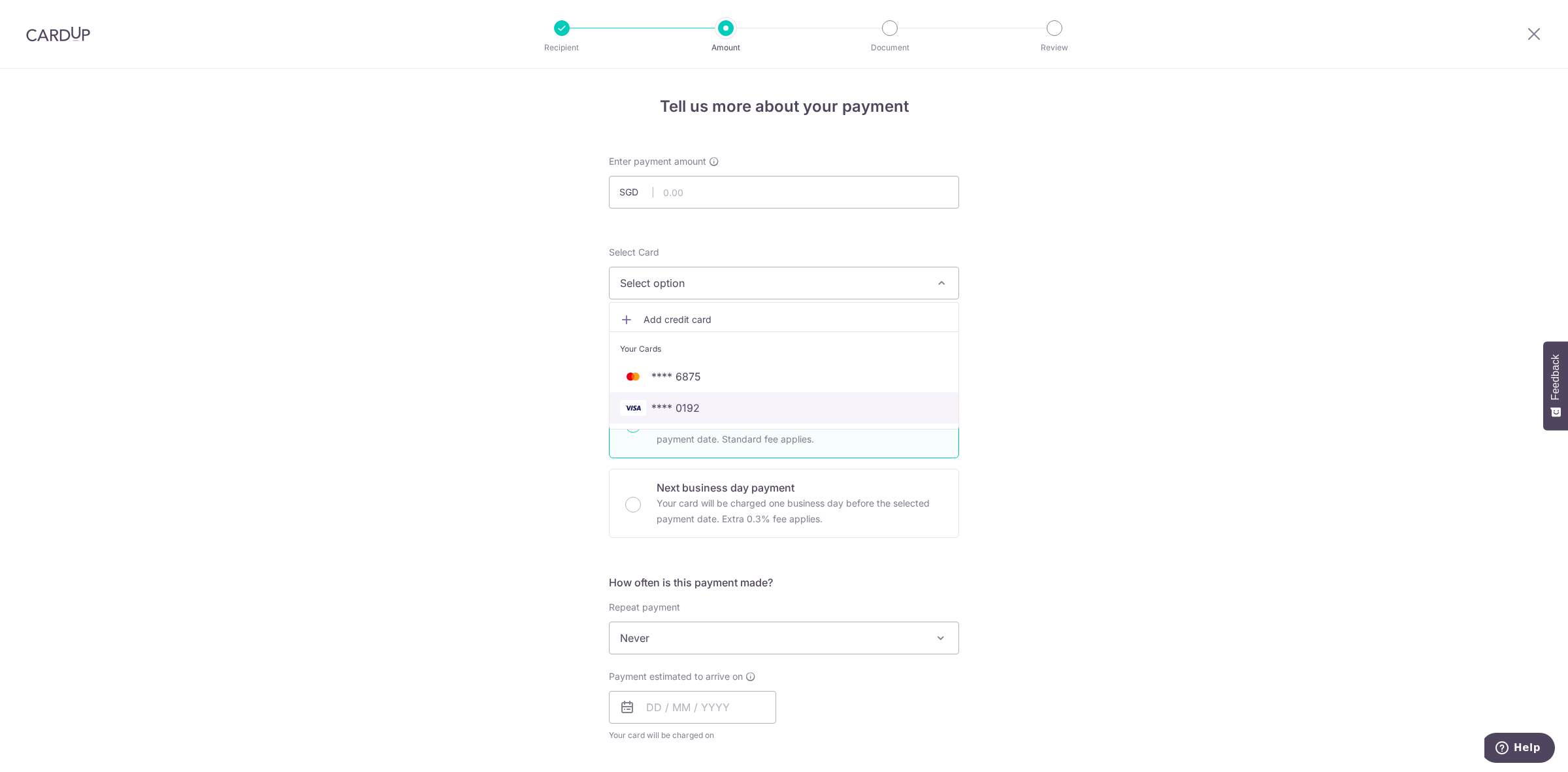
click at [717, 408] on span "**** 0192" at bounding box center [784, 407] width 328 height 15
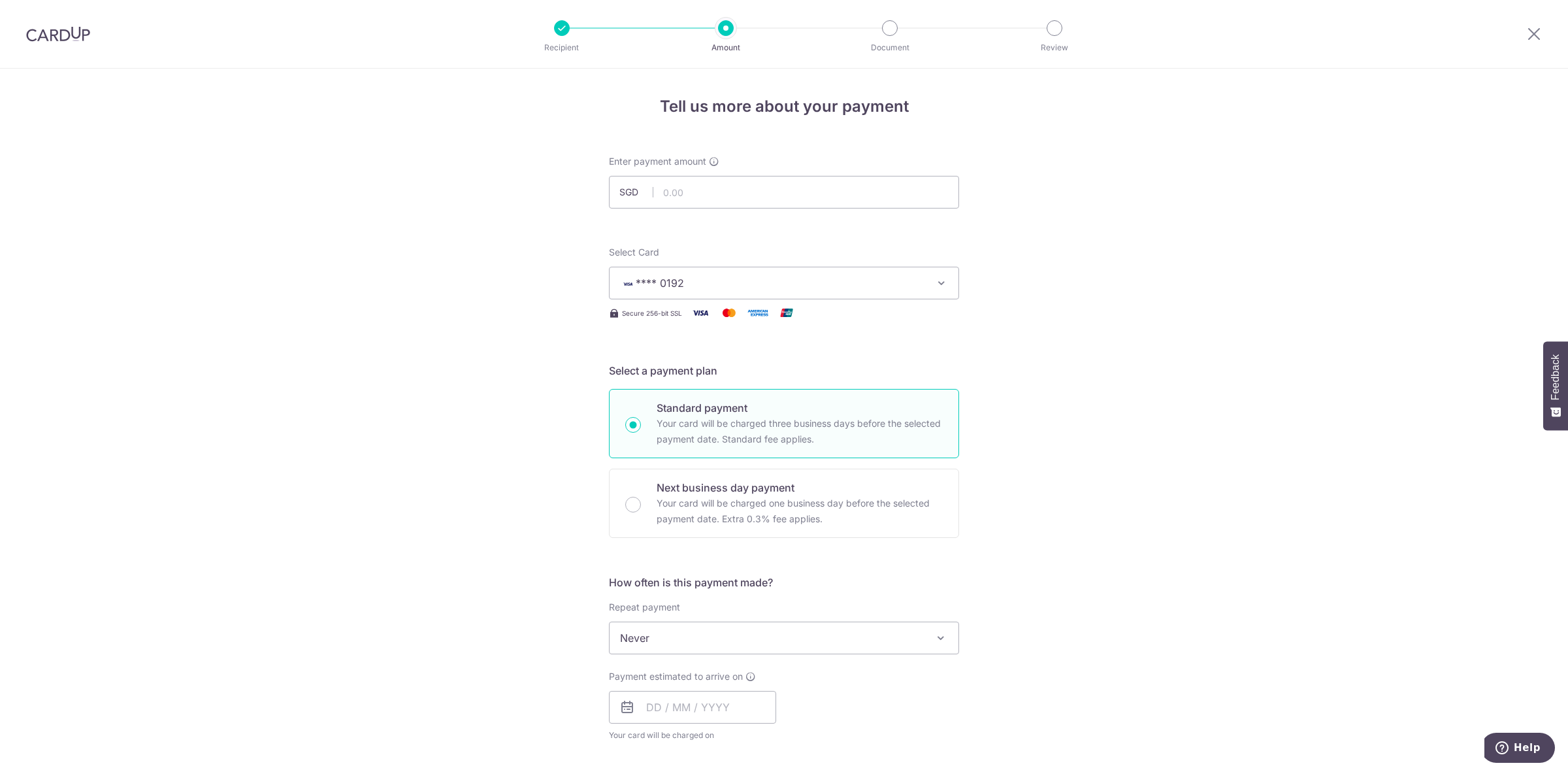
drag, startPoint x: 735, startPoint y: 253, endPoint x: 735, endPoint y: 266, distance: 13.0
click at [735, 256] on div "Select Card **** 0192 Add credit card Your Cards **** 6875 **** 0192" at bounding box center [783, 273] width 350 height 53
click at [733, 282] on span "**** 0192" at bounding box center [772, 282] width 304 height 15
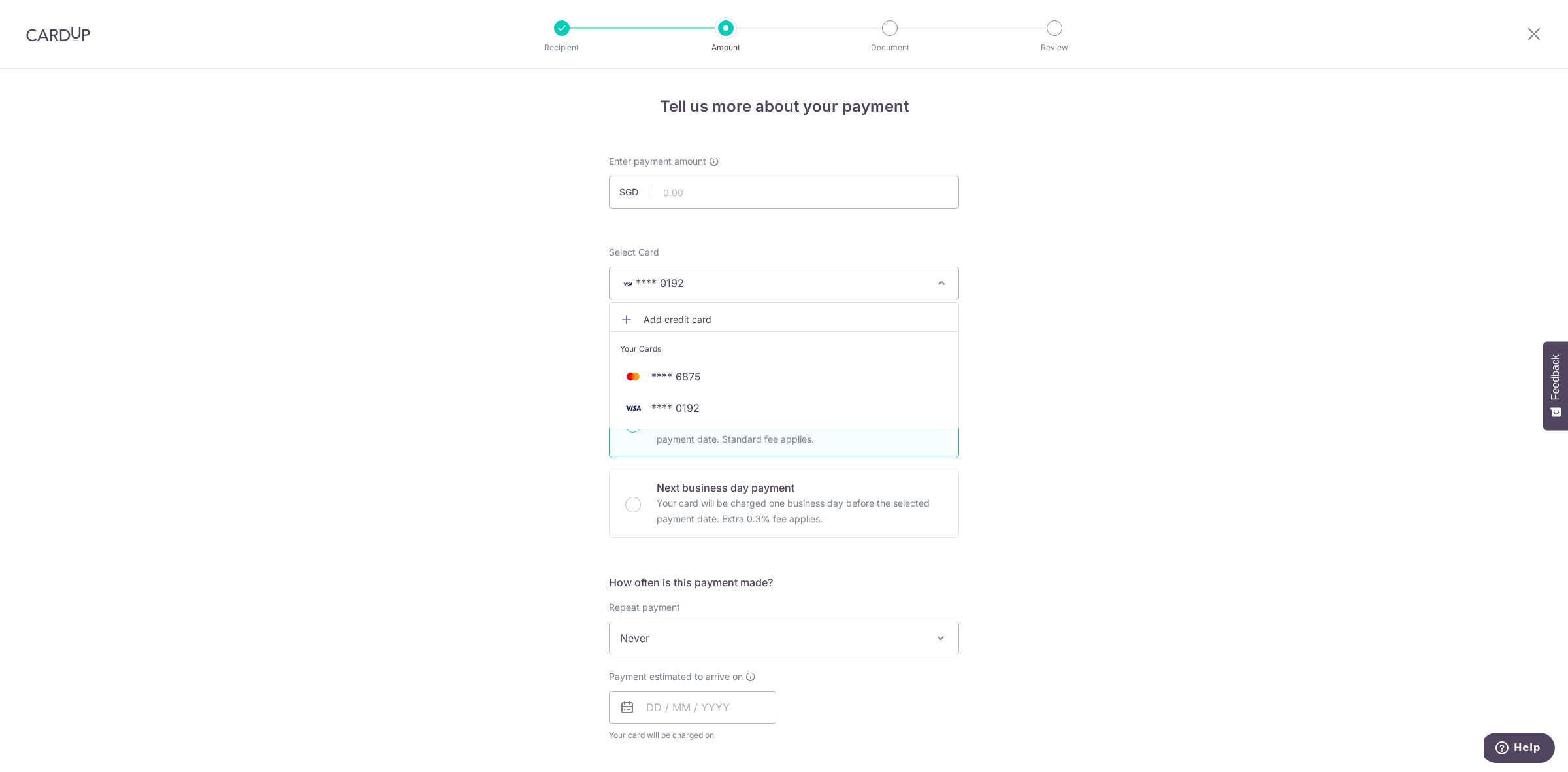
click at [733, 282] on span "**** 0192" at bounding box center [772, 282] width 304 height 15
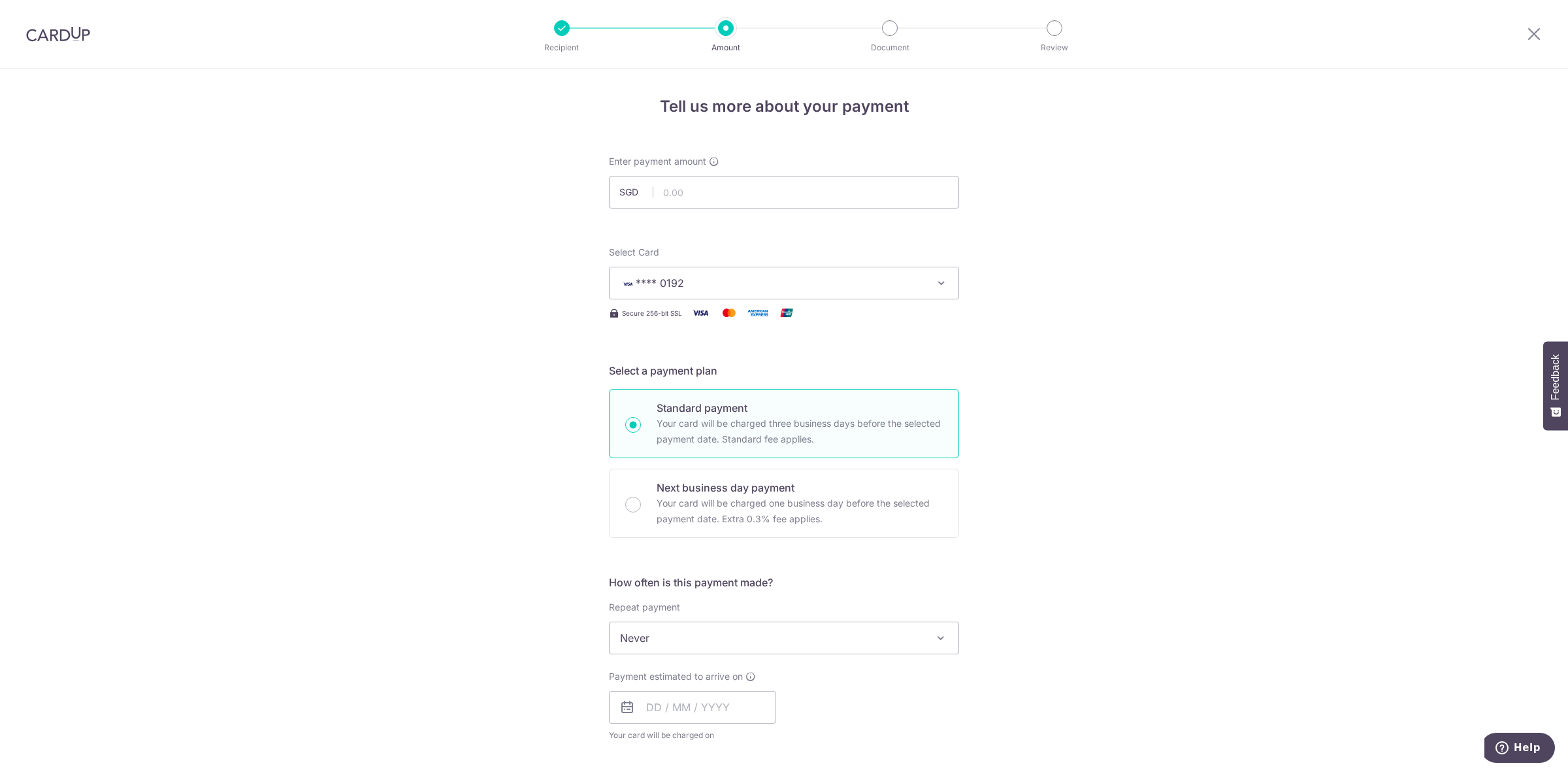
click at [673, 632] on span "Never" at bounding box center [784, 637] width 349 height 31
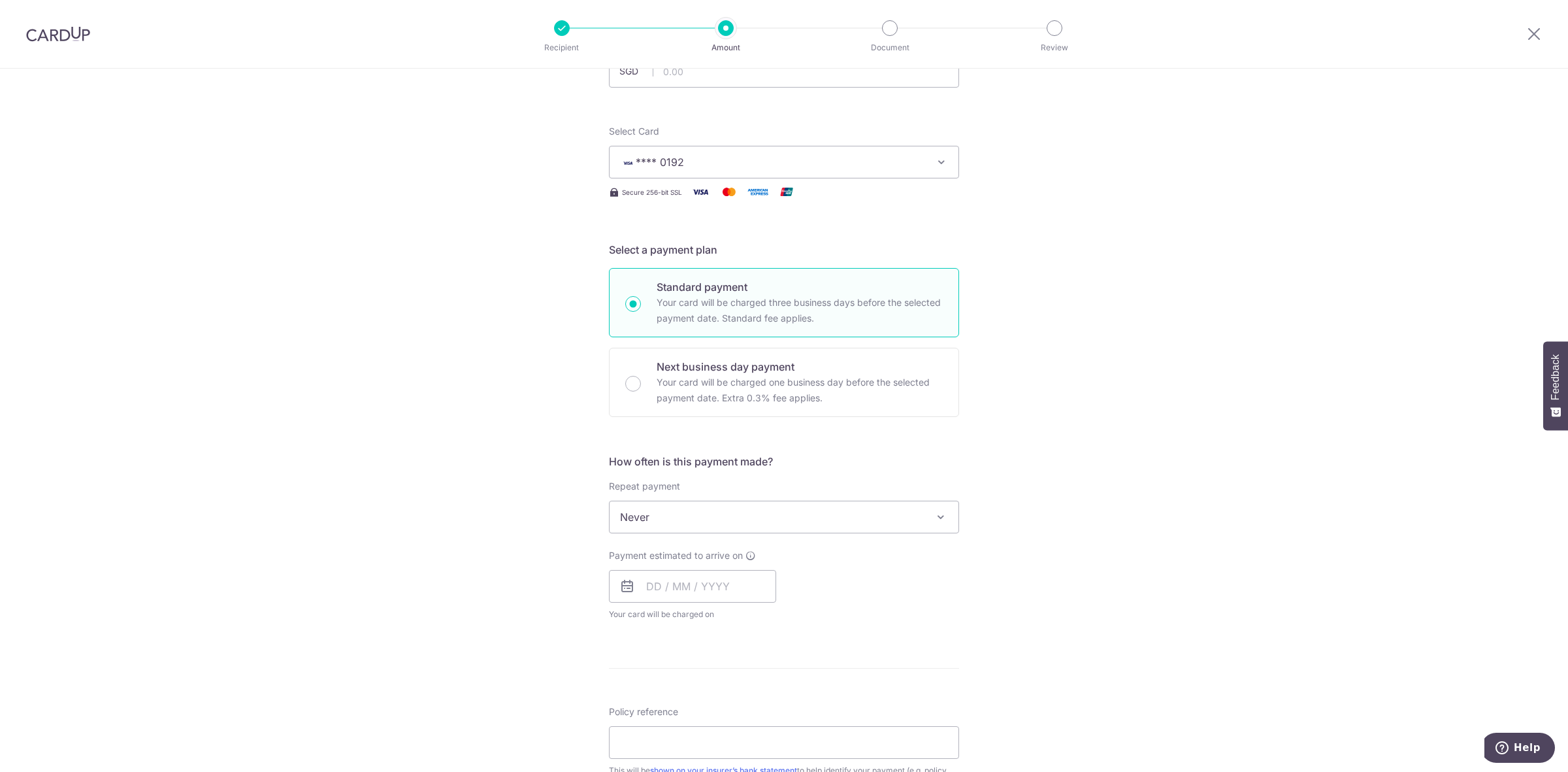
scroll to position [163, 0]
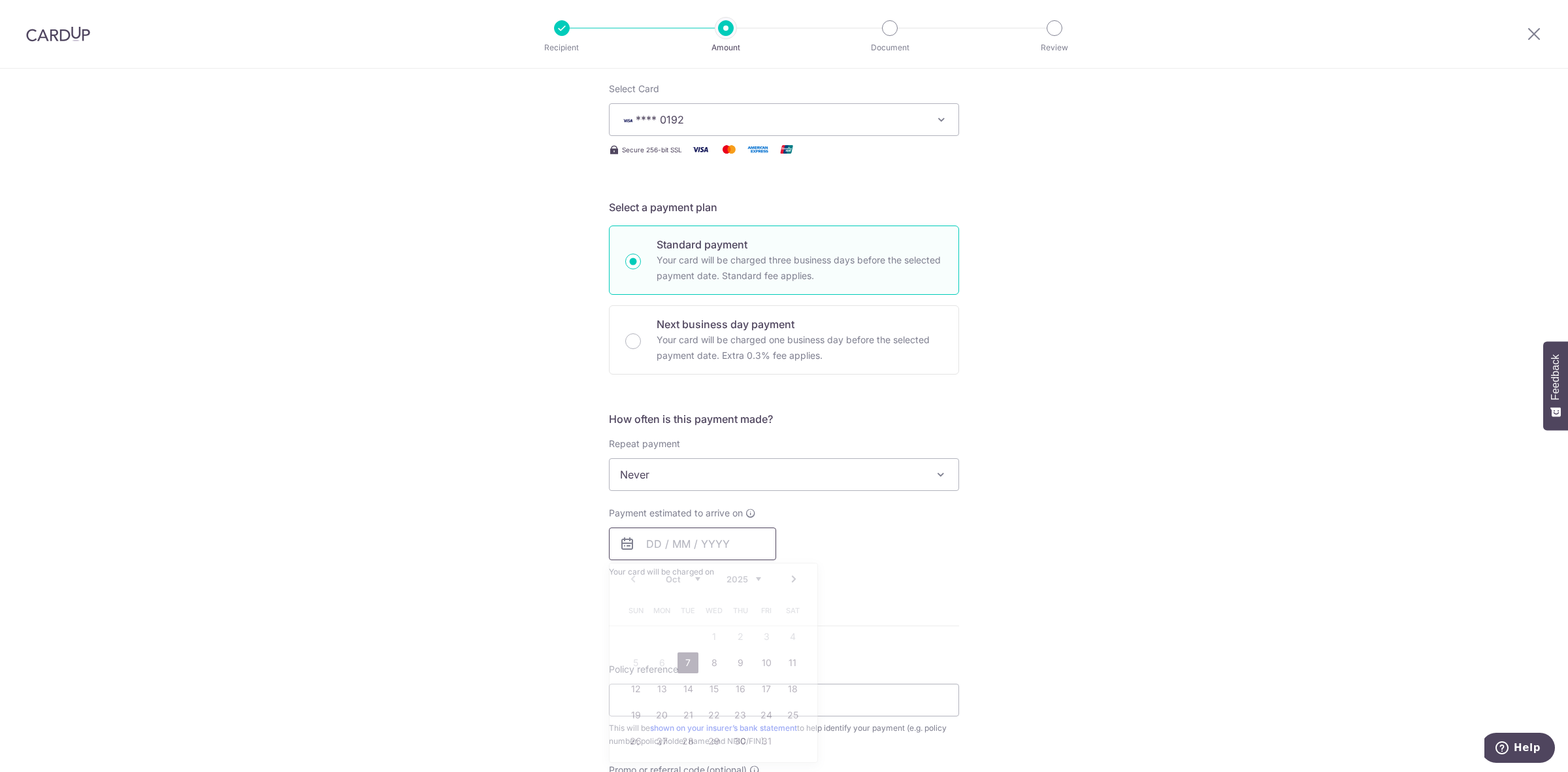
click at [704, 546] on input "text" at bounding box center [691, 544] width 167 height 32
click at [683, 657] on link "7" at bounding box center [688, 663] width 21 height 21
type input "[DATE]"
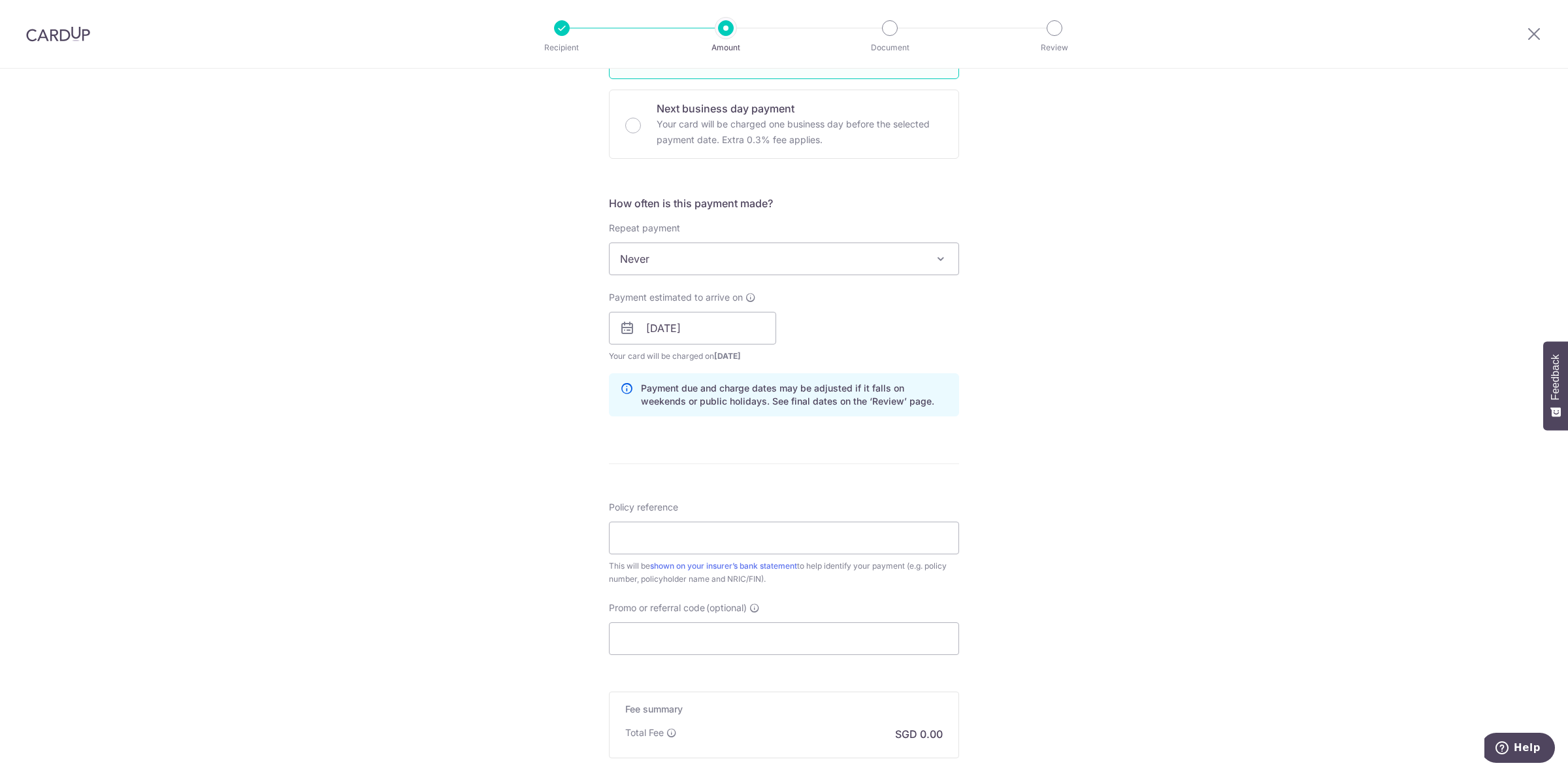
scroll to position [408, 0]
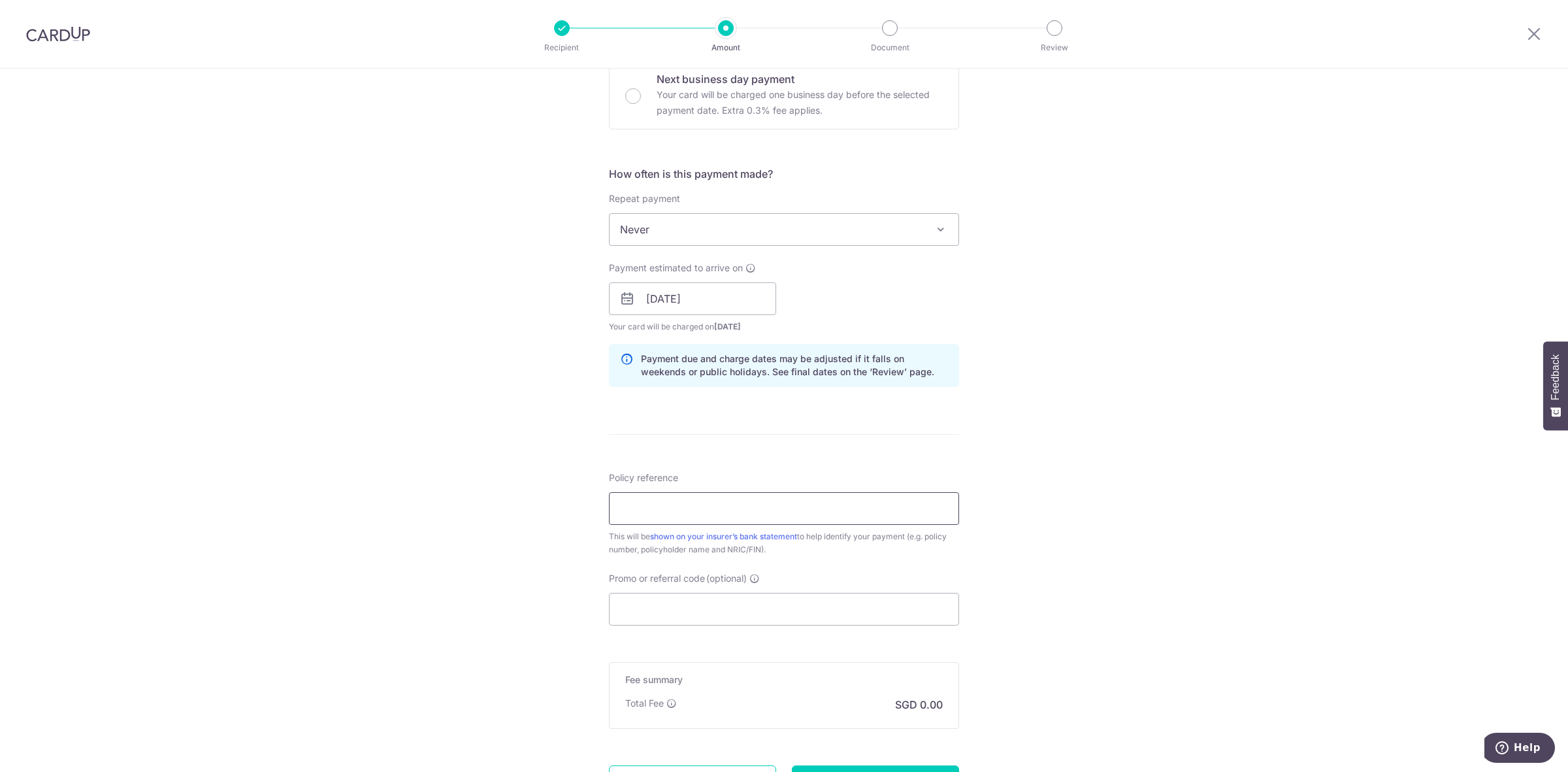
click at [722, 513] on input "Policy reference" at bounding box center [783, 509] width 350 height 32
type input "5030019"
click at [665, 607] on input "Promo or referral code (optional)" at bounding box center [783, 609] width 350 height 32
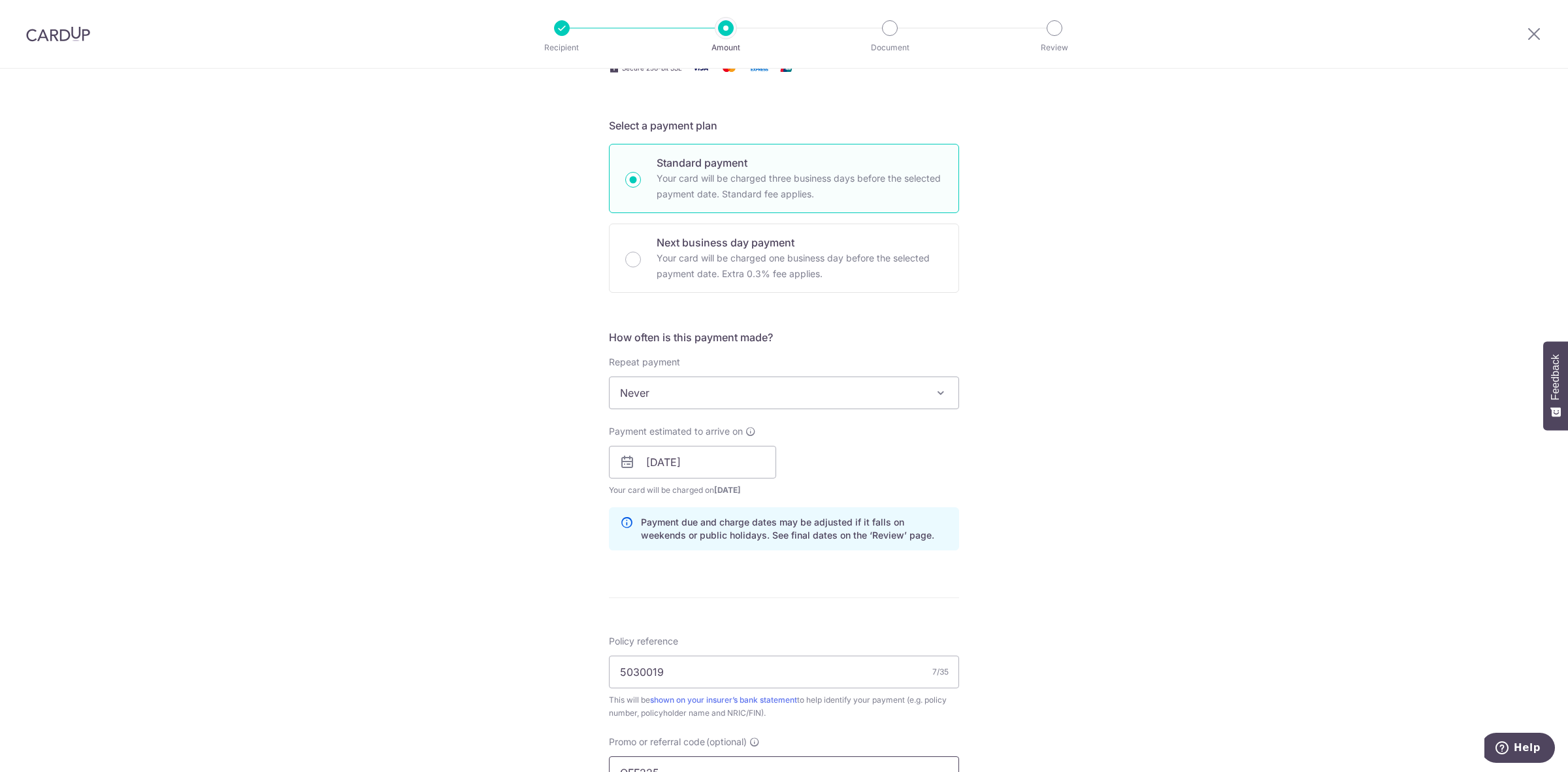
scroll to position [0, 0]
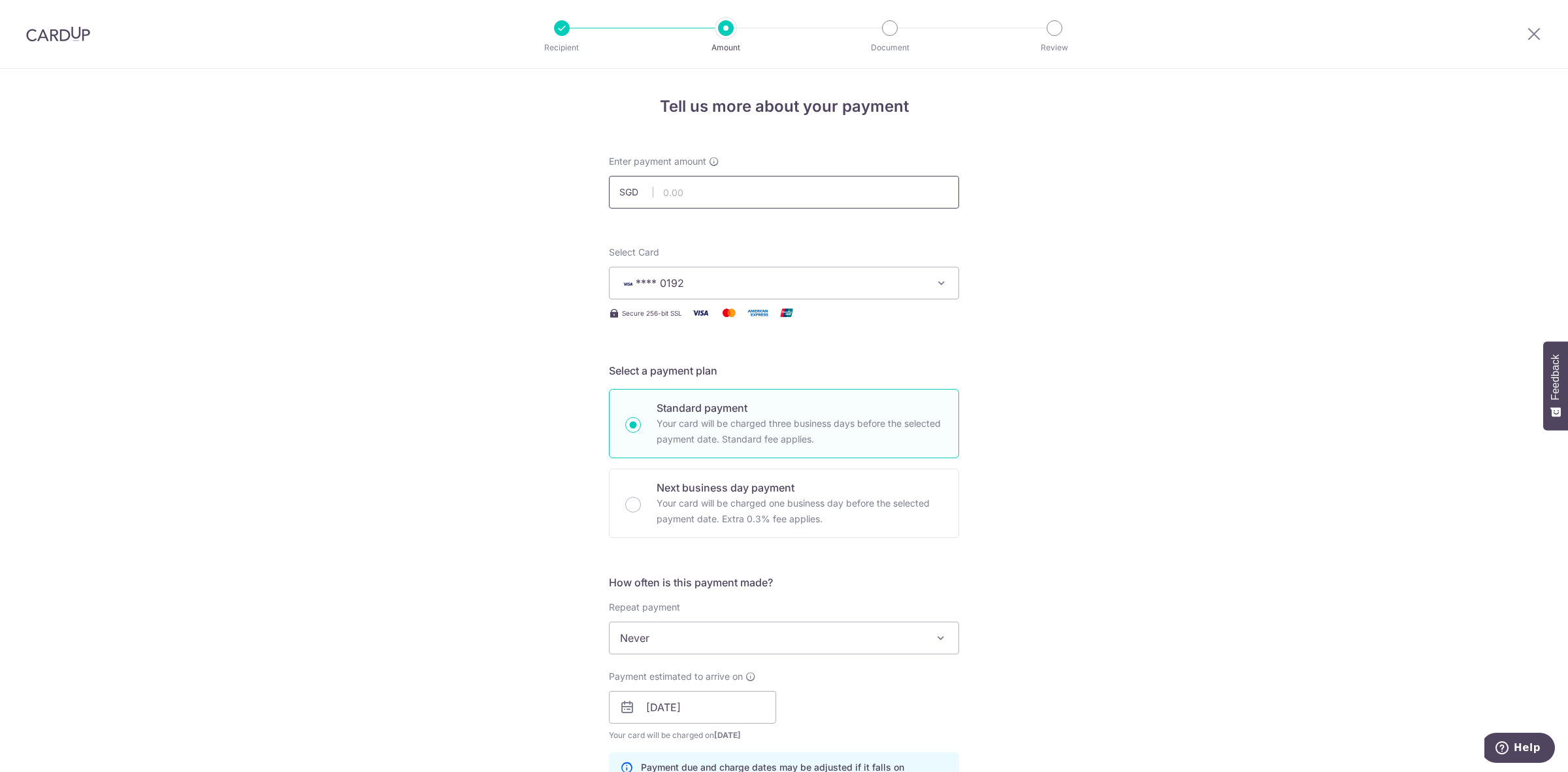
type input "OFF225"
click at [735, 198] on input "text" at bounding box center [783, 192] width 350 height 32
type input "294.00"
click at [1266, 443] on div "Tell us more about your payment Enter payment amount SGD 294.00 294.00 Select C…" at bounding box center [784, 716] width 1568 height 1295
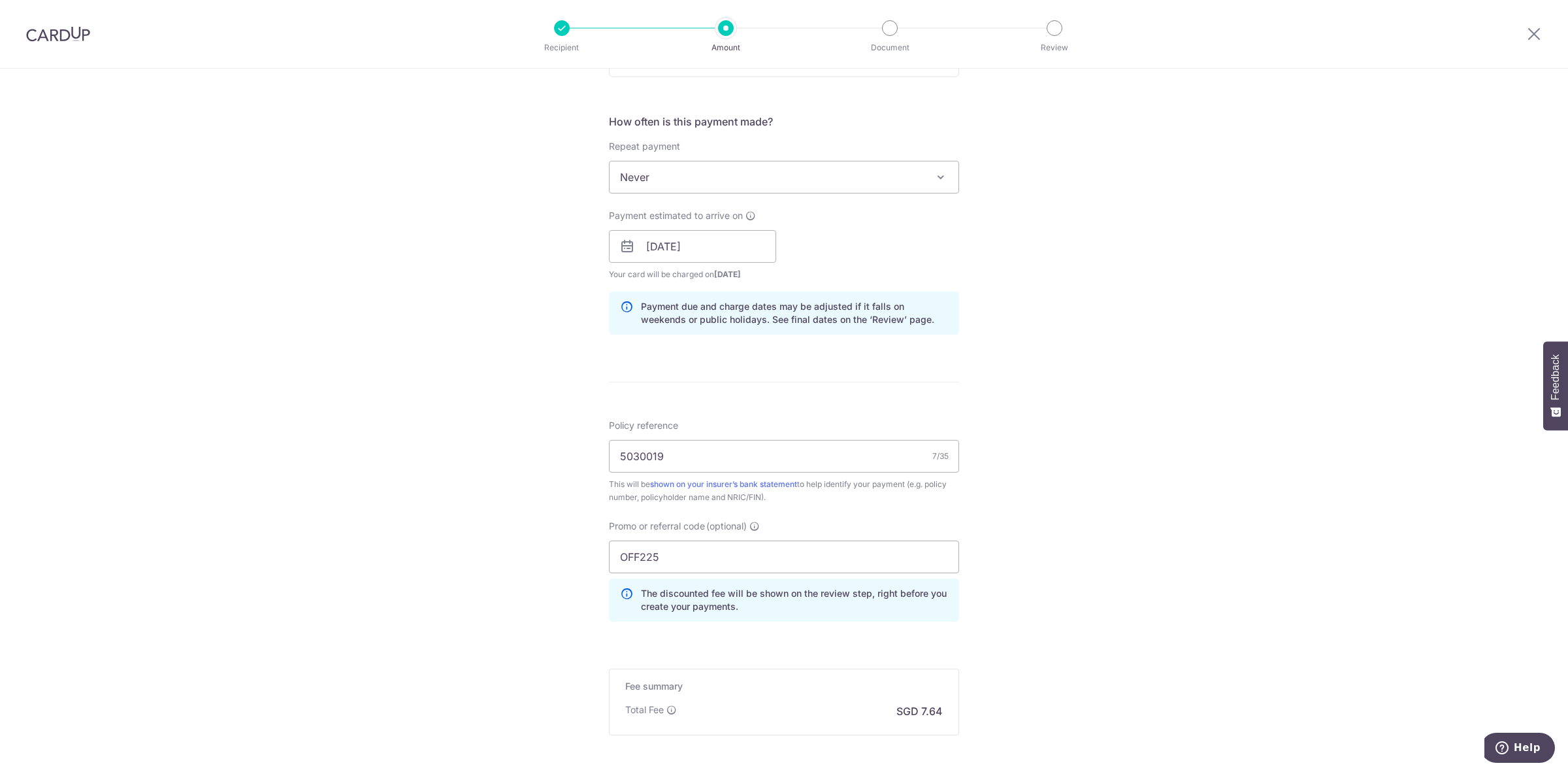
scroll to position [594, 0]
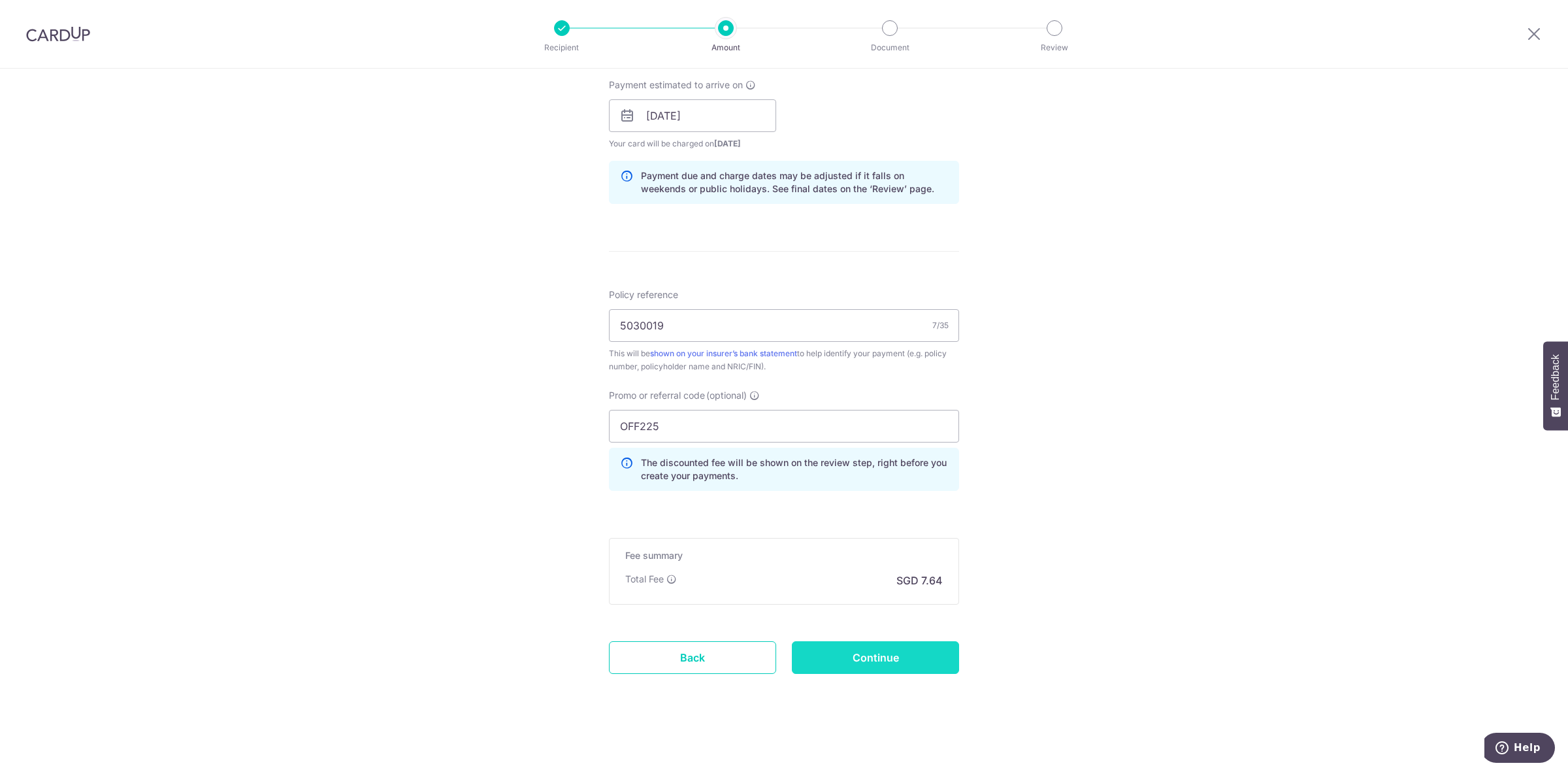
click at [889, 658] on input "Continue" at bounding box center [875, 657] width 167 height 32
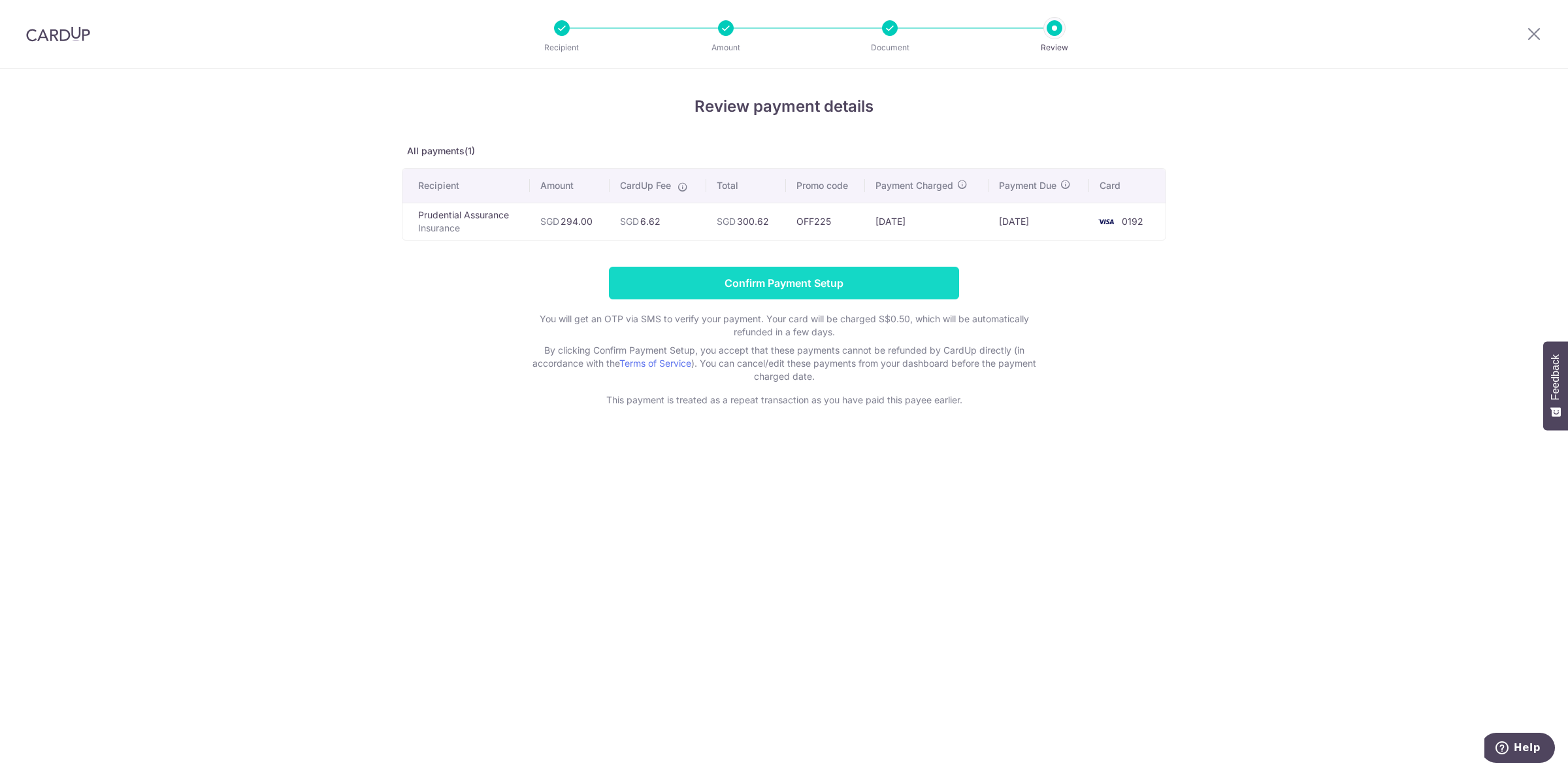
click at [871, 278] on input "Confirm Payment Setup" at bounding box center [783, 282] width 350 height 32
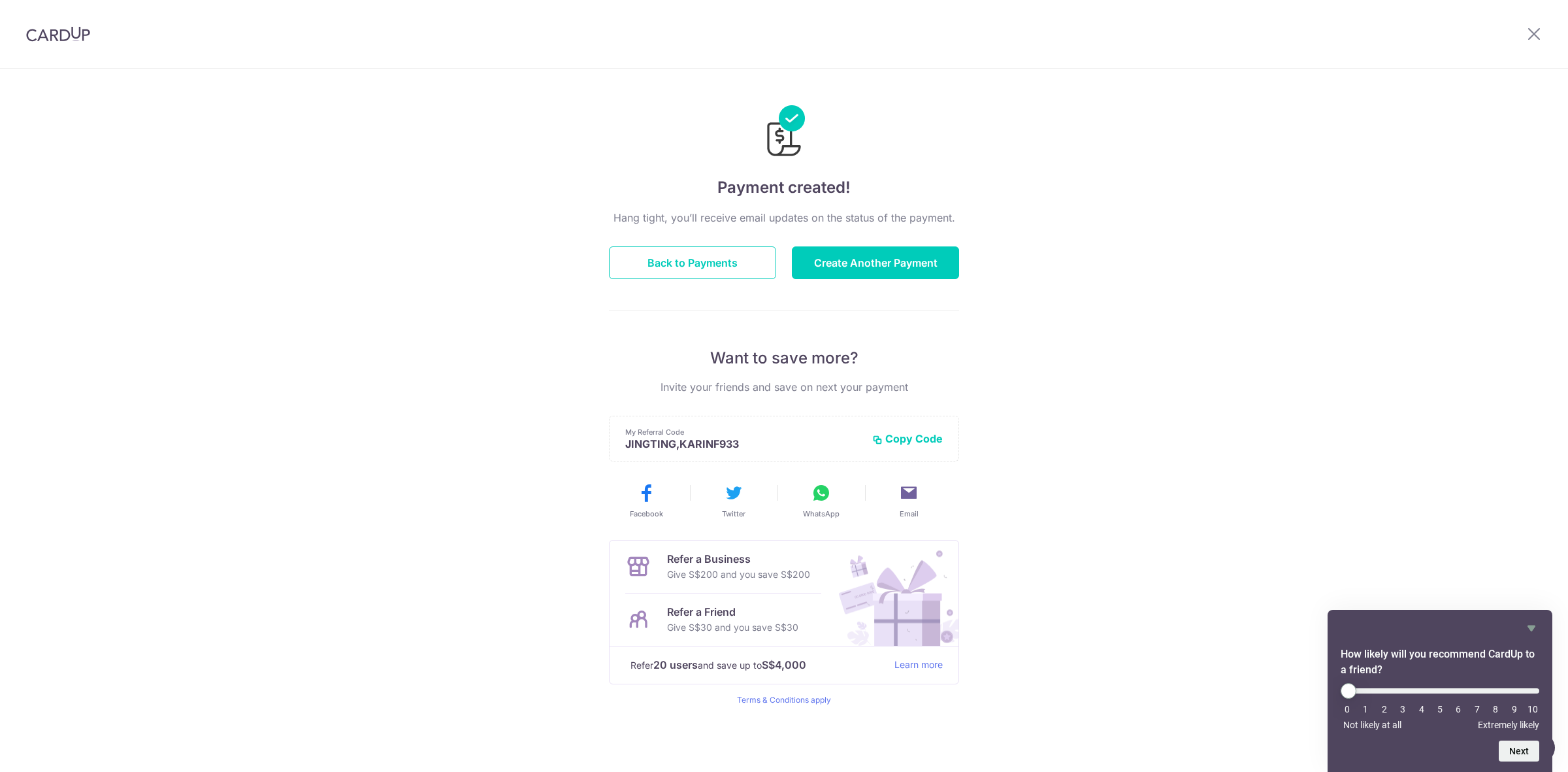
click at [867, 282] on div "Hang tight, you’ll receive email updates on the status of the payment. Back to …" at bounding box center [783, 457] width 350 height 495
drag, startPoint x: 0, startPoint y: 0, endPoint x: 872, endPoint y: 275, distance: 914.3
click at [871, 277] on div "Hang tight, you’ll receive email updates on the status of the payment. Back to …" at bounding box center [783, 457] width 350 height 495
click at [889, 250] on button "Create Another Payment" at bounding box center [875, 262] width 167 height 32
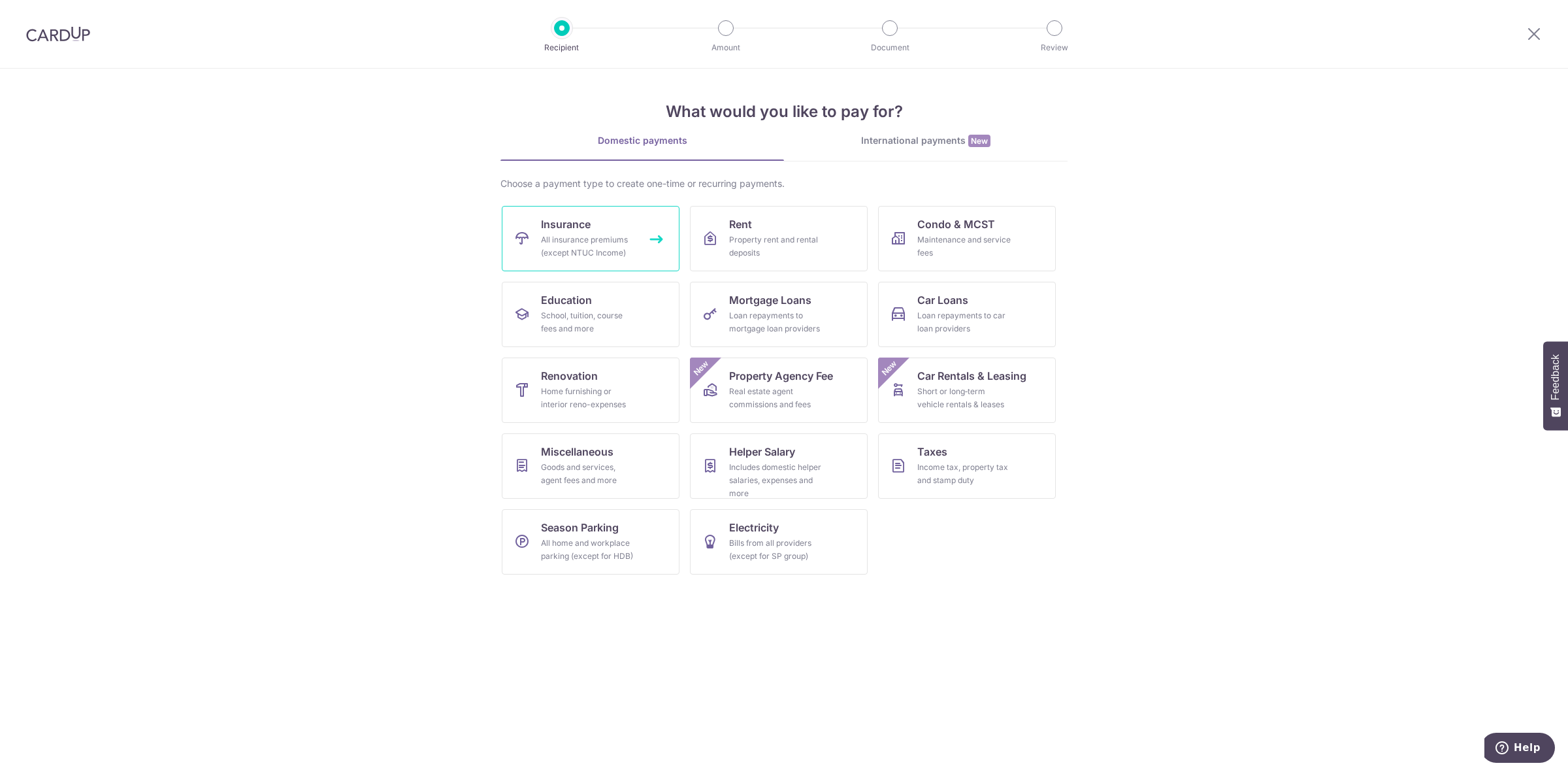
click at [559, 221] on span "Insurance" at bounding box center [566, 224] width 50 height 15
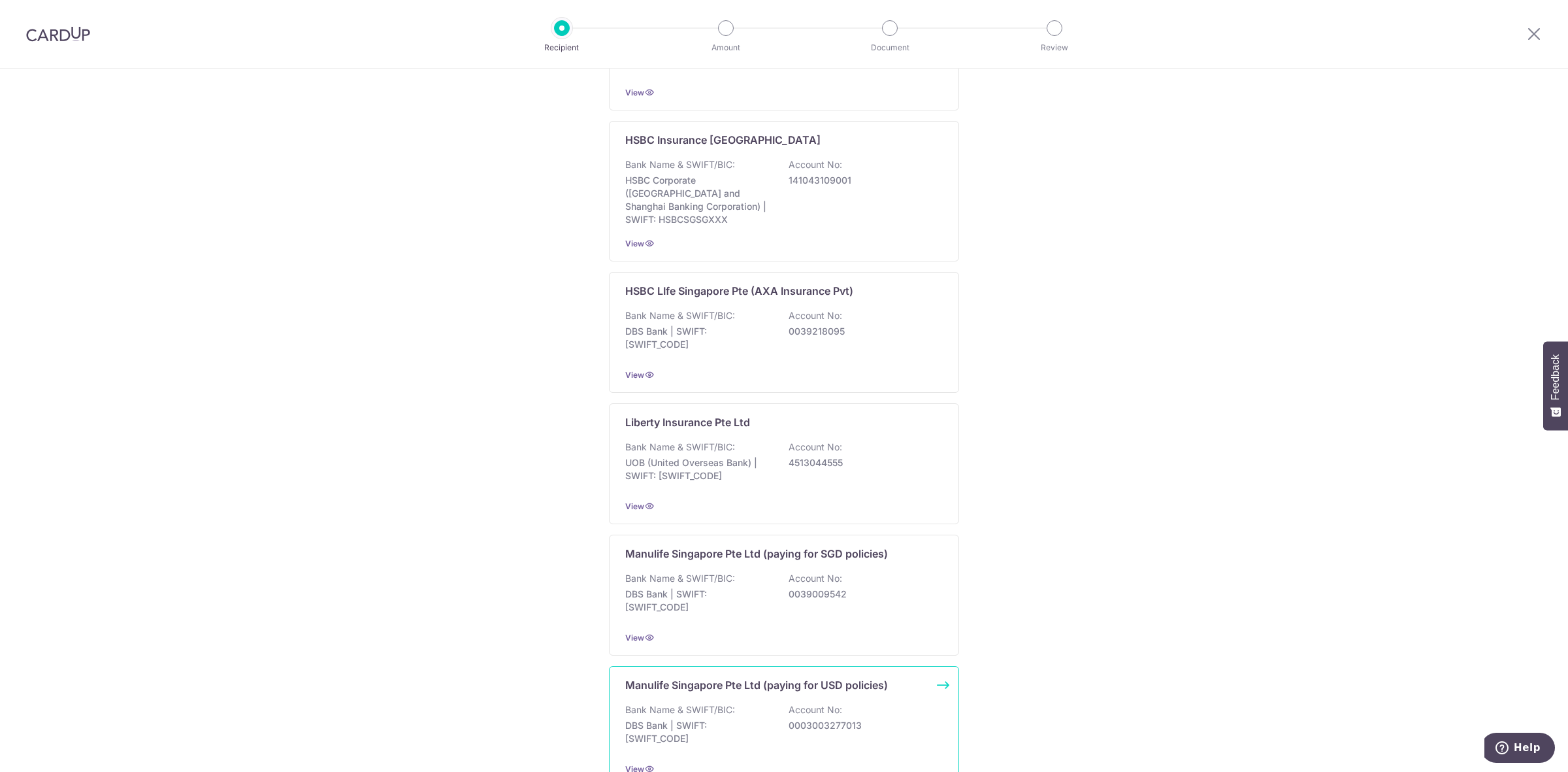
scroll to position [1053, 0]
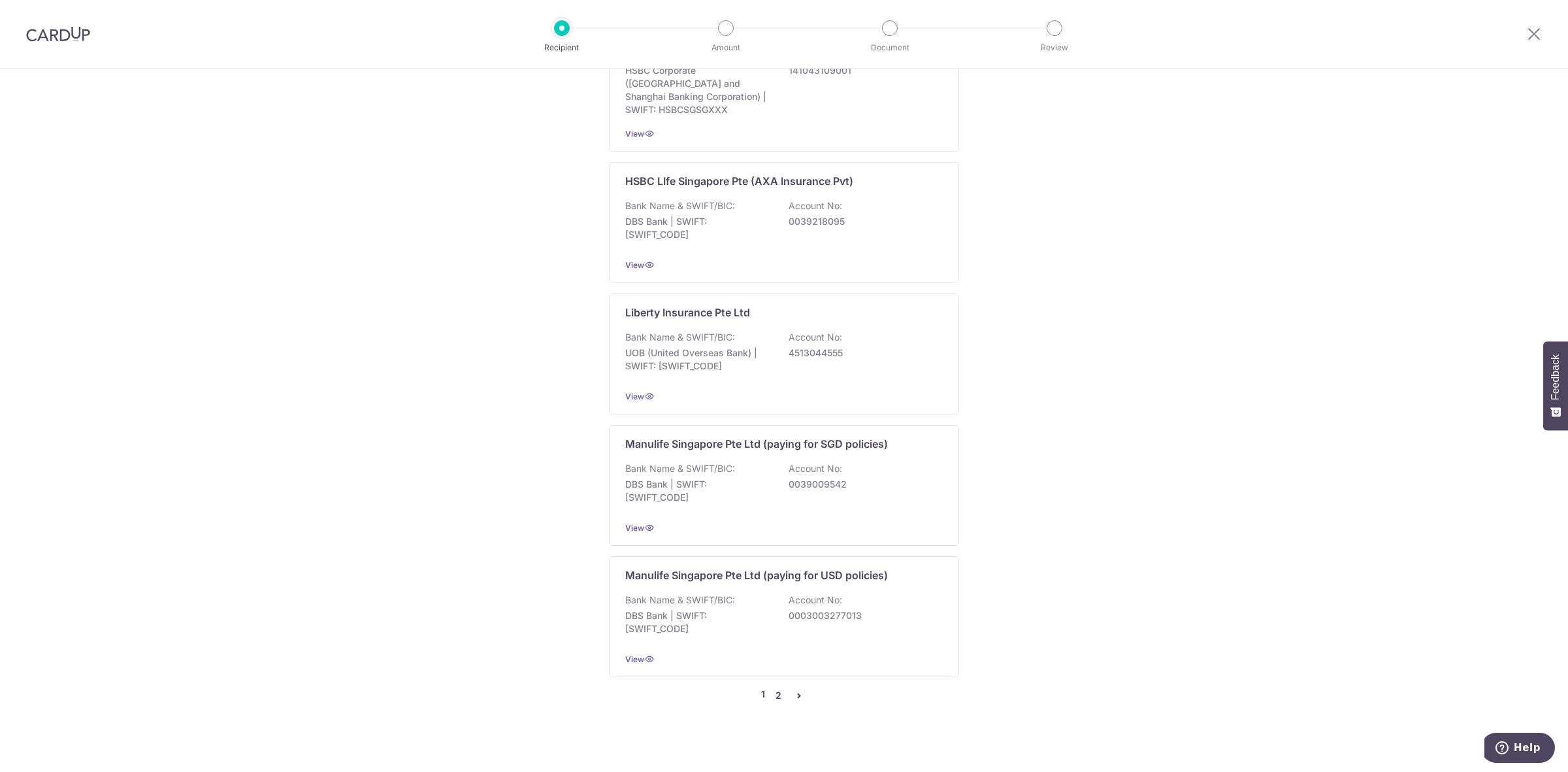
click at [773, 688] on link "2" at bounding box center [778, 696] width 15 height 15
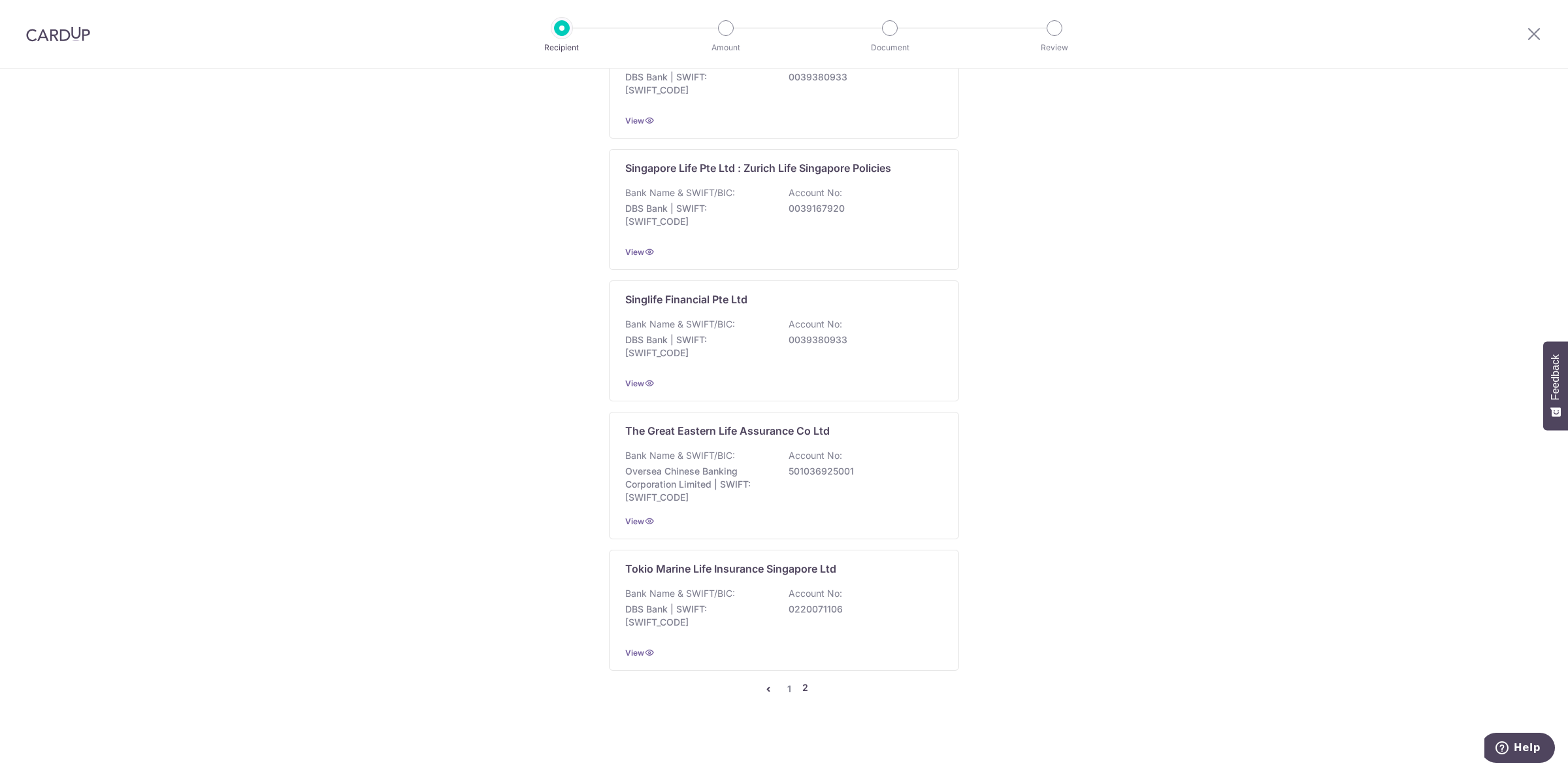
scroll to position [0, 0]
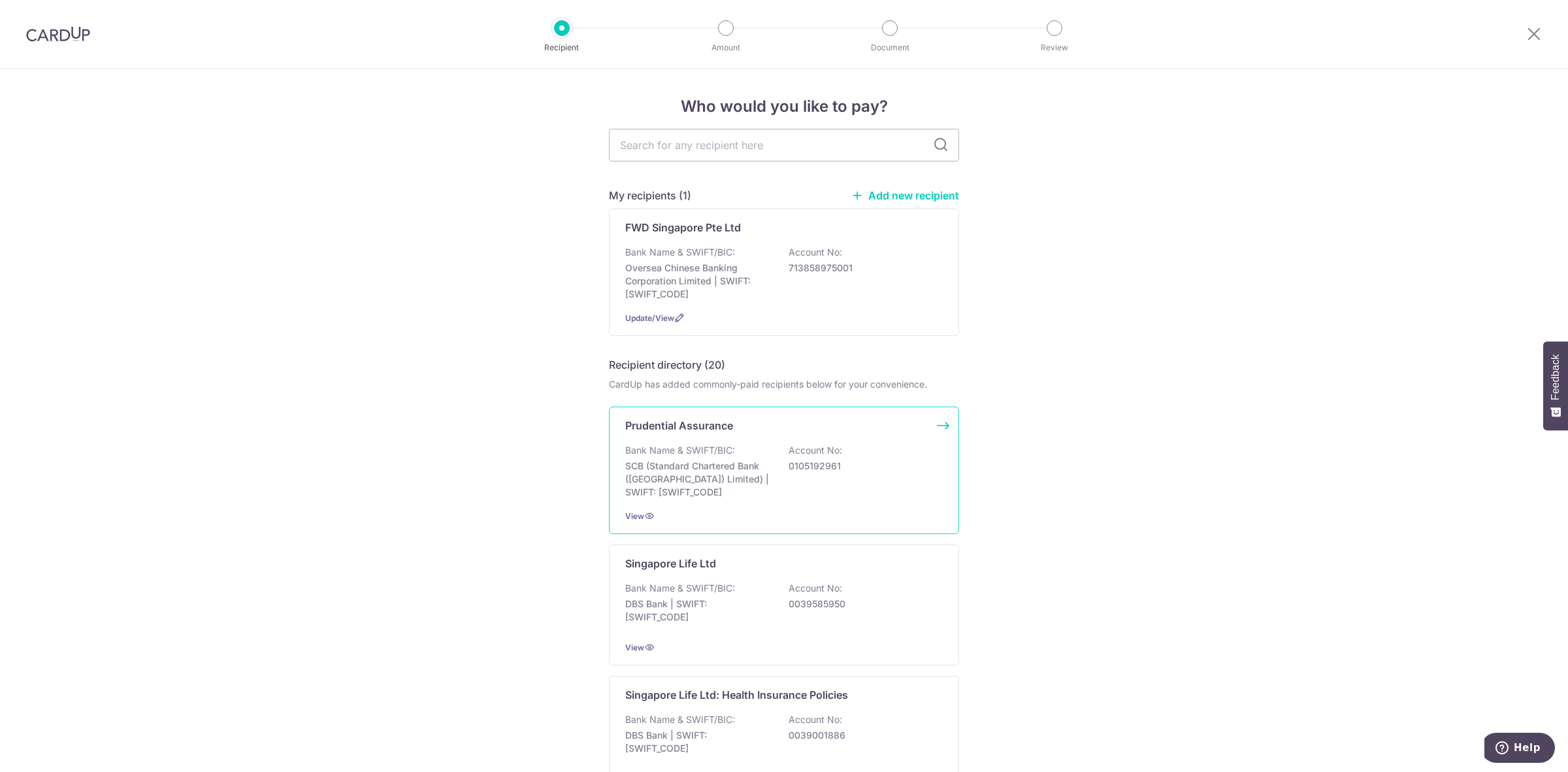
click at [712, 471] on p "SCB (Standard Chartered Bank (Singapore) Limited) | SWIFT: SCBLSG22XXX" at bounding box center [697, 479] width 146 height 39
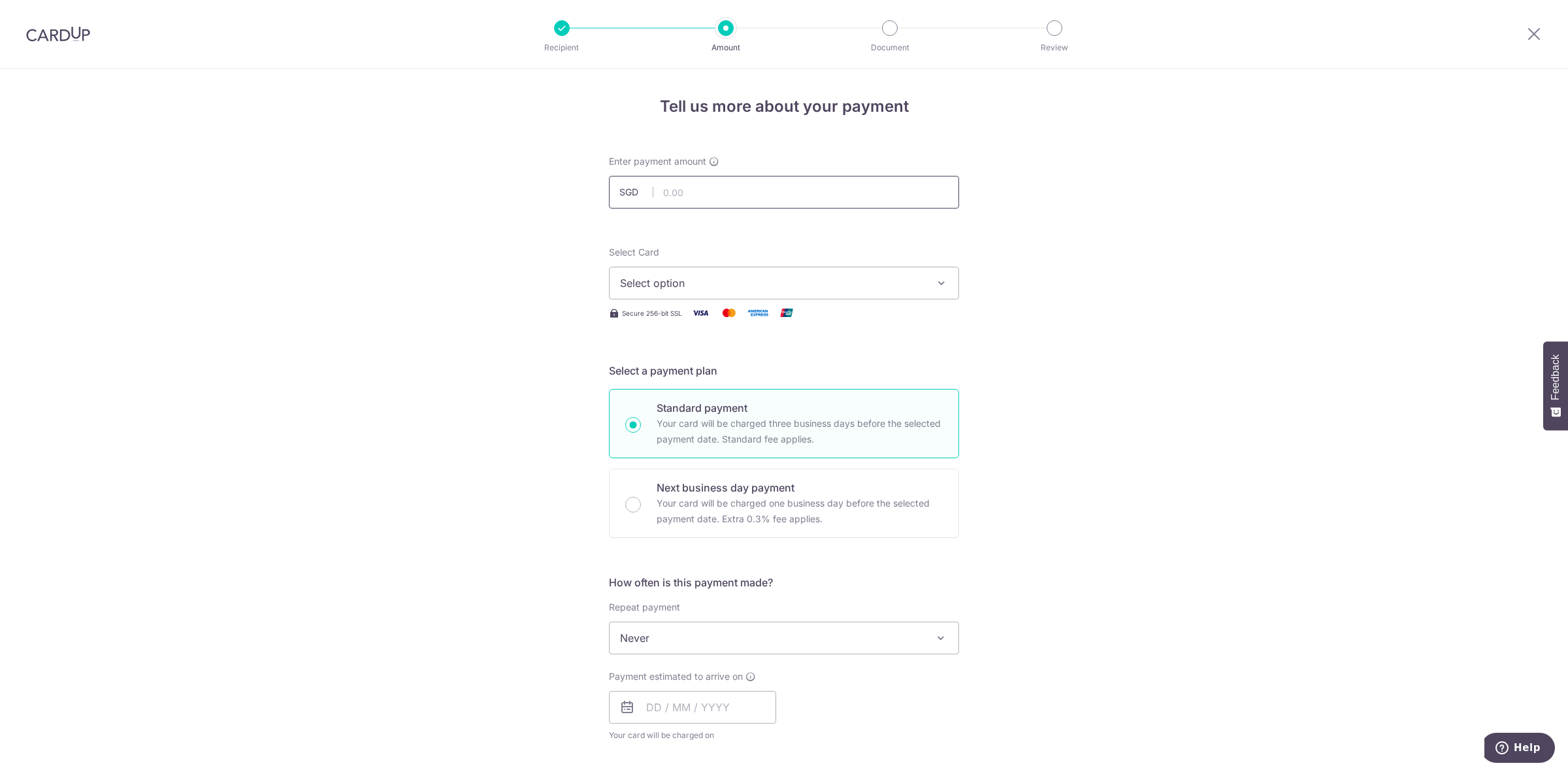
click at [764, 183] on input "text" at bounding box center [783, 192] width 350 height 32
type input "1,956.00"
click at [634, 291] on span "Select option" at bounding box center [772, 282] width 304 height 15
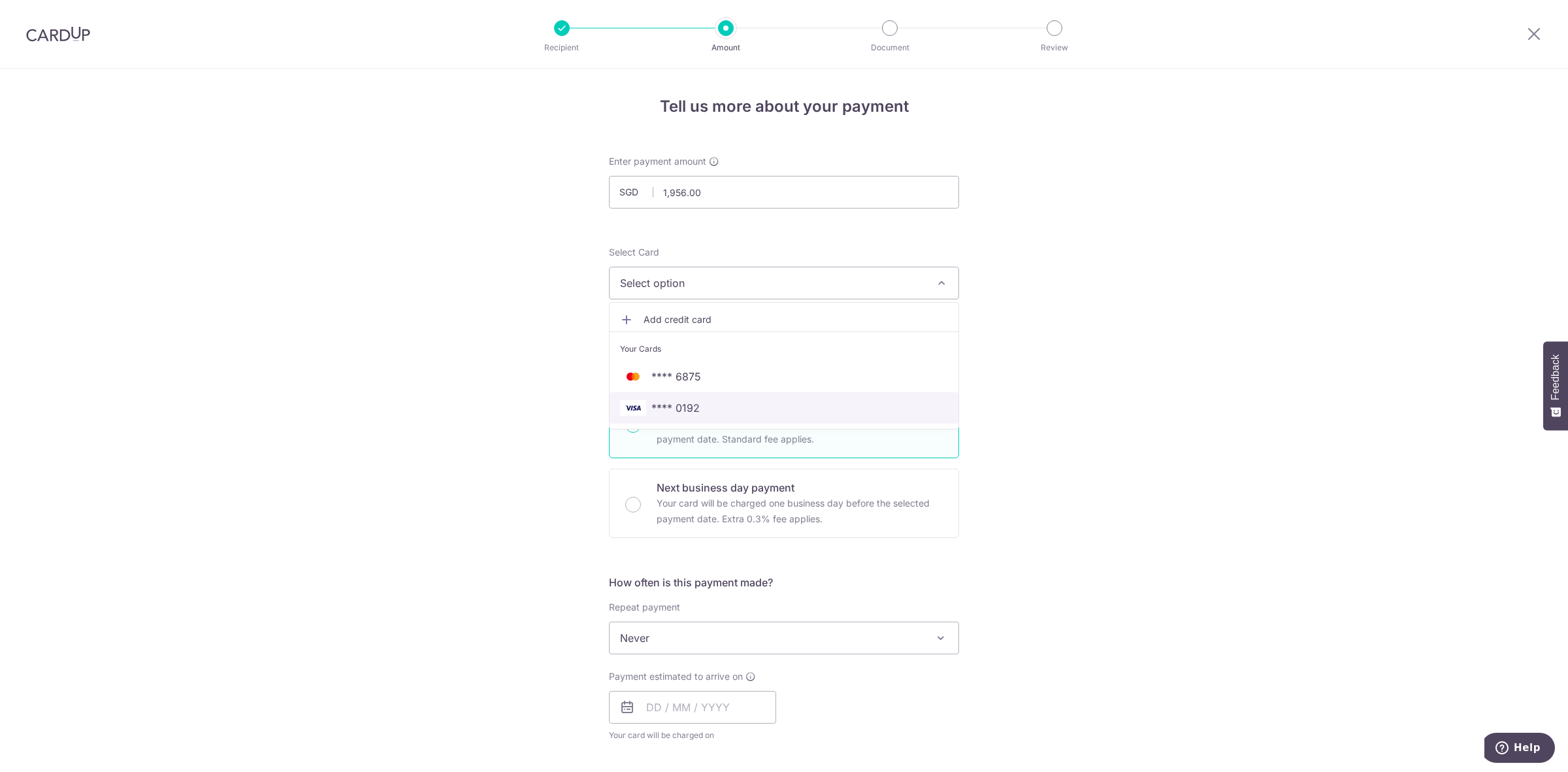
click at [674, 404] on span "**** 0192" at bounding box center [675, 407] width 49 height 15
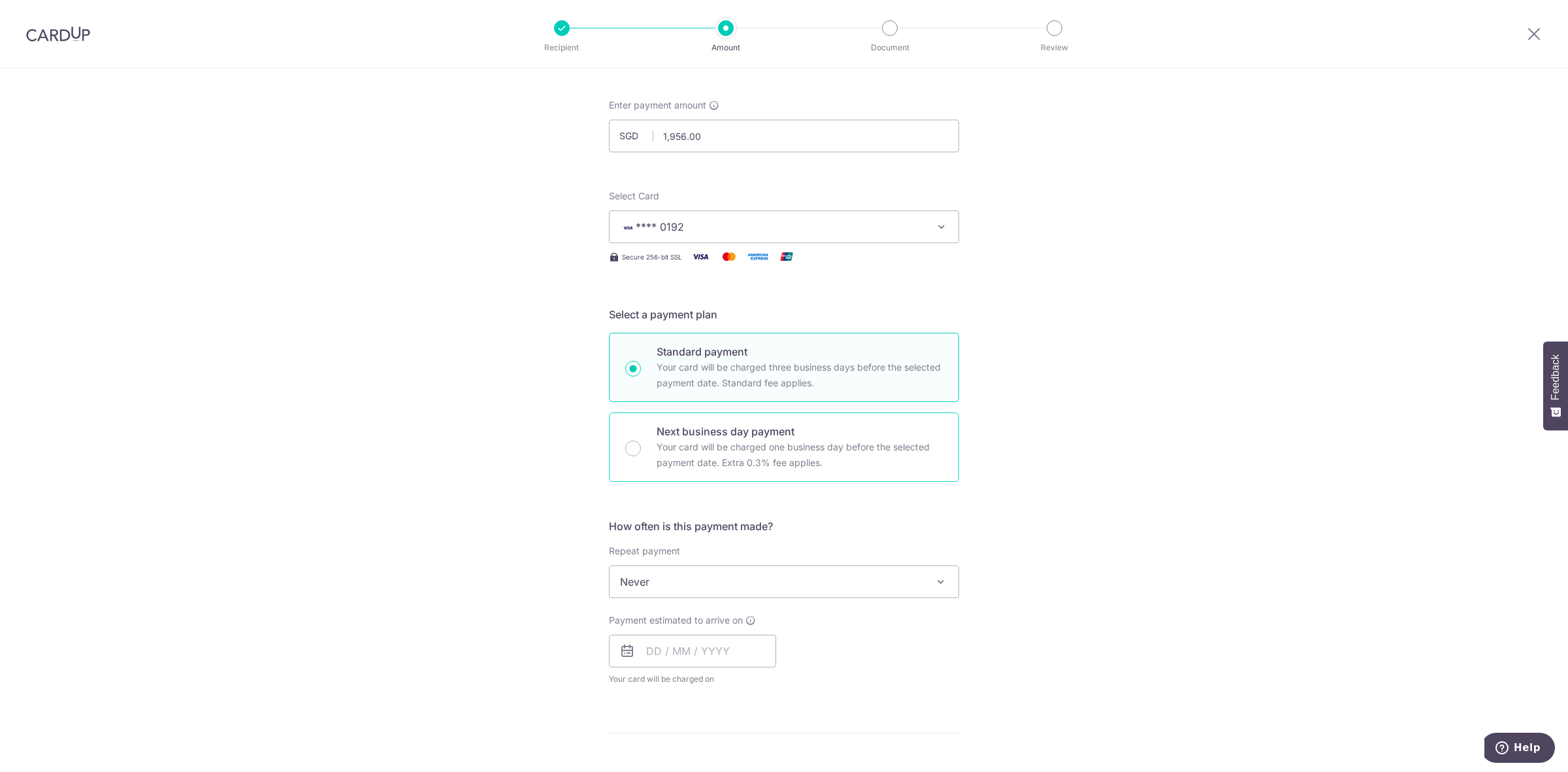
scroll to position [245, 0]
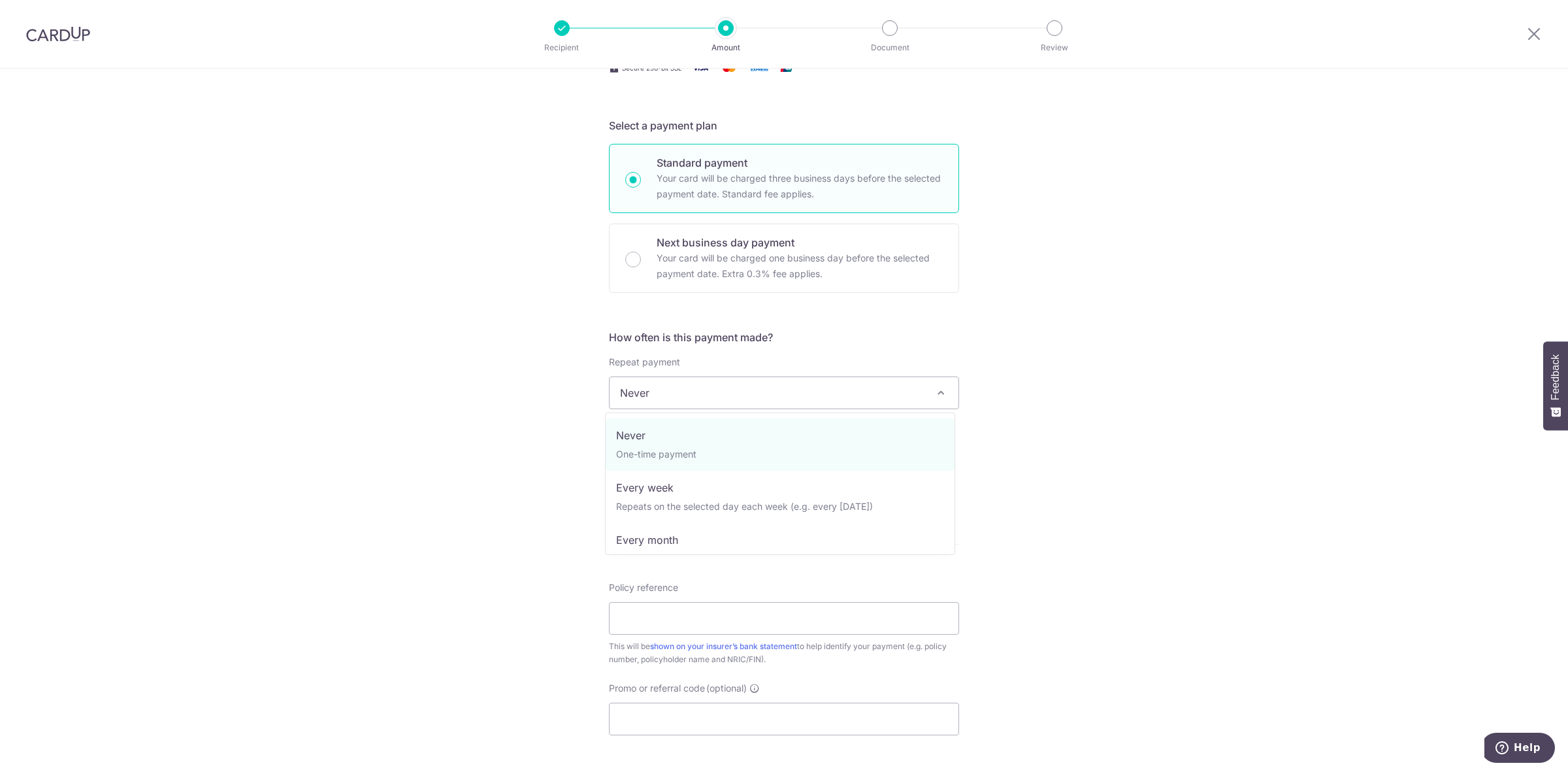
click at [707, 394] on span "Never" at bounding box center [784, 392] width 349 height 31
click at [700, 466] on input "text" at bounding box center [691, 462] width 167 height 32
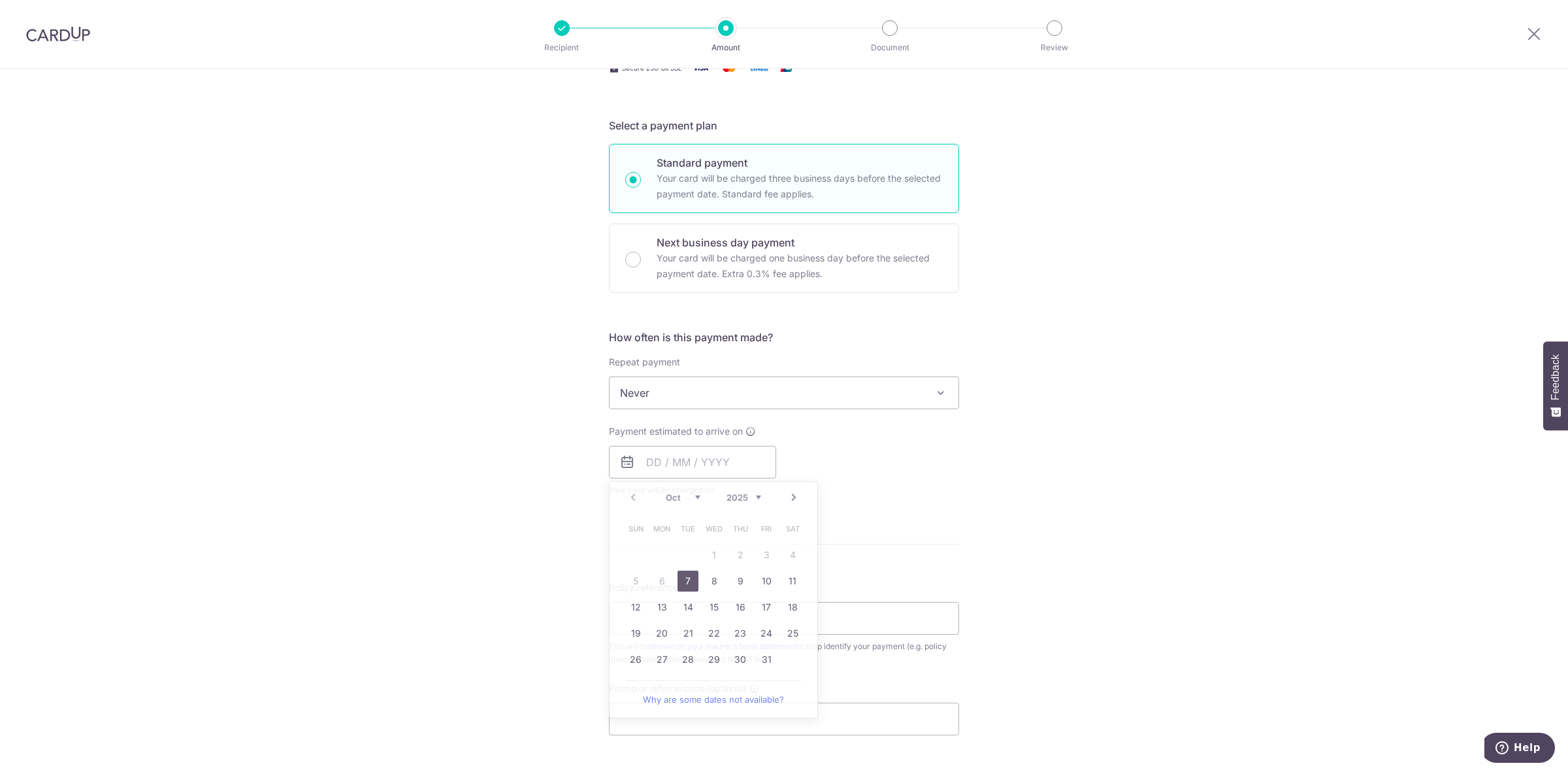
click at [514, 608] on div "Tell us more about your payment Enter payment amount SGD 1,956.00 1956.00 Selec…" at bounding box center [784, 414] width 1568 height 1182
drag, startPoint x: 664, startPoint y: 474, endPoint x: 670, endPoint y: 466, distance: 10.0
click at [667, 471] on input "text" at bounding box center [691, 462] width 167 height 32
click at [681, 579] on link "7" at bounding box center [688, 581] width 21 height 21
type input "[DATE]"
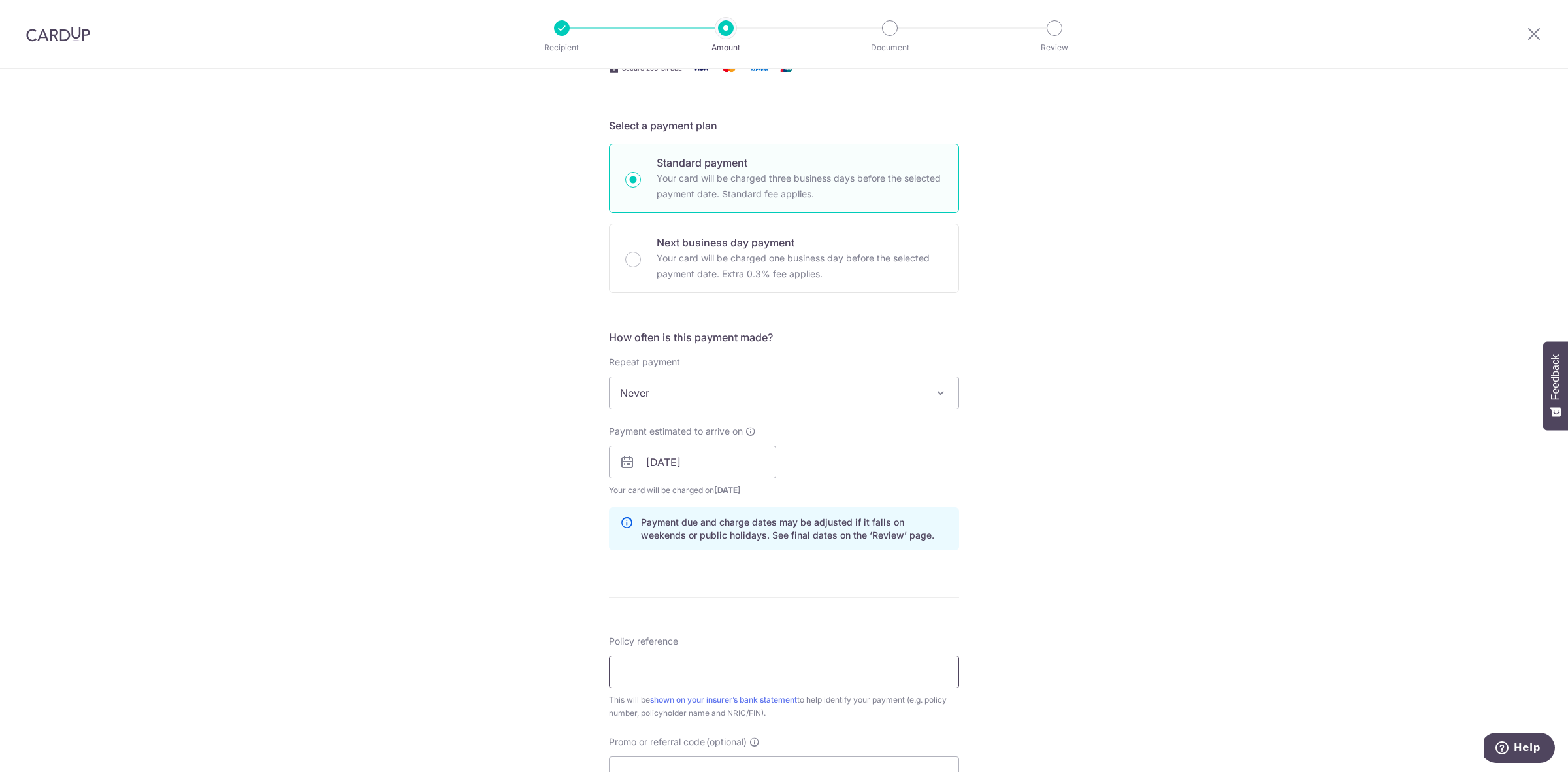
click at [683, 668] on input "Policy reference" at bounding box center [783, 672] width 350 height 32
type input "50300329"
click at [358, 513] on div "Tell us more about your payment Enter payment amount SGD 1,956.00 1956.00 Selec…" at bounding box center [784, 441] width 1568 height 1236
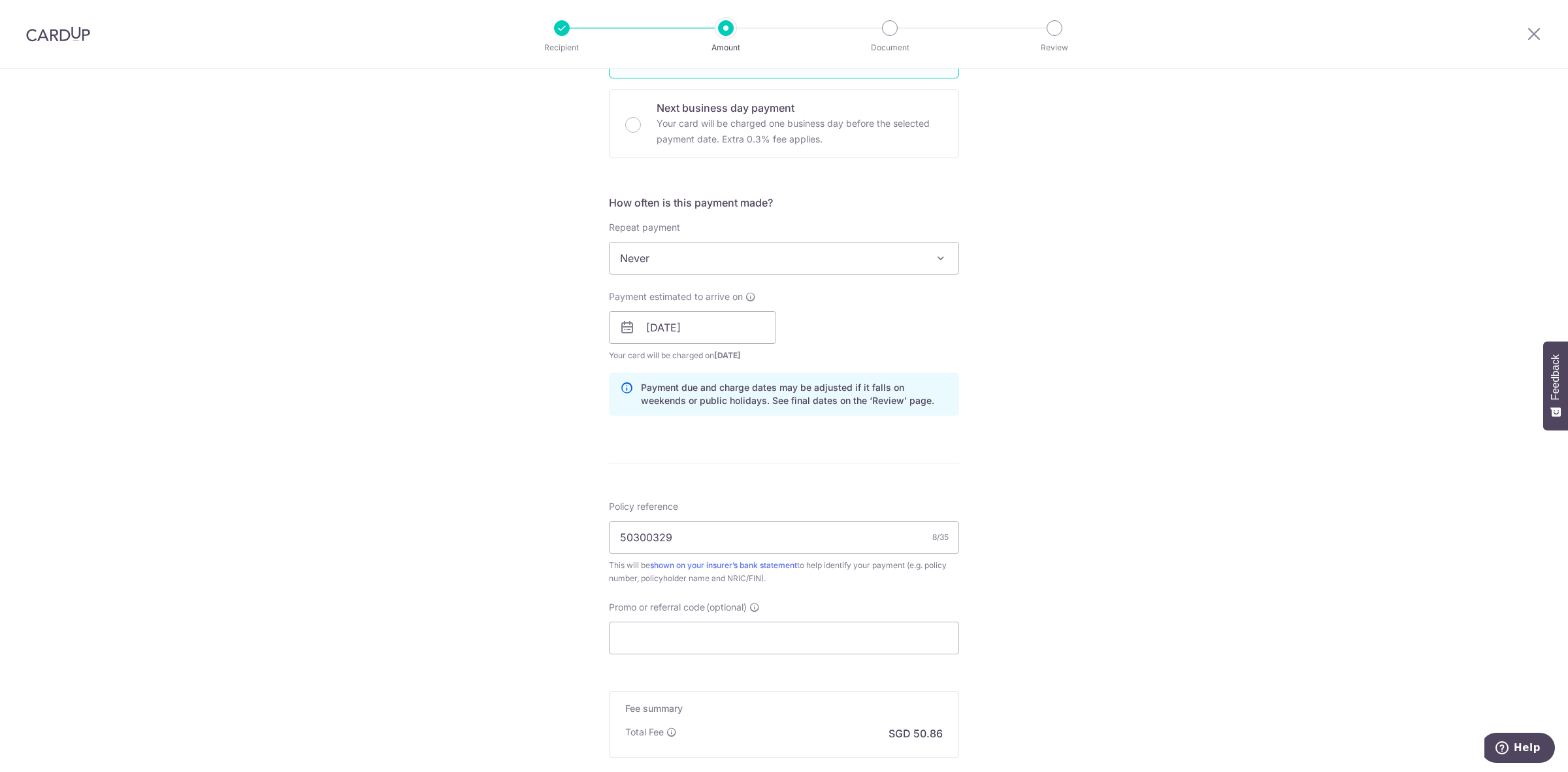
scroll to position [490, 0]
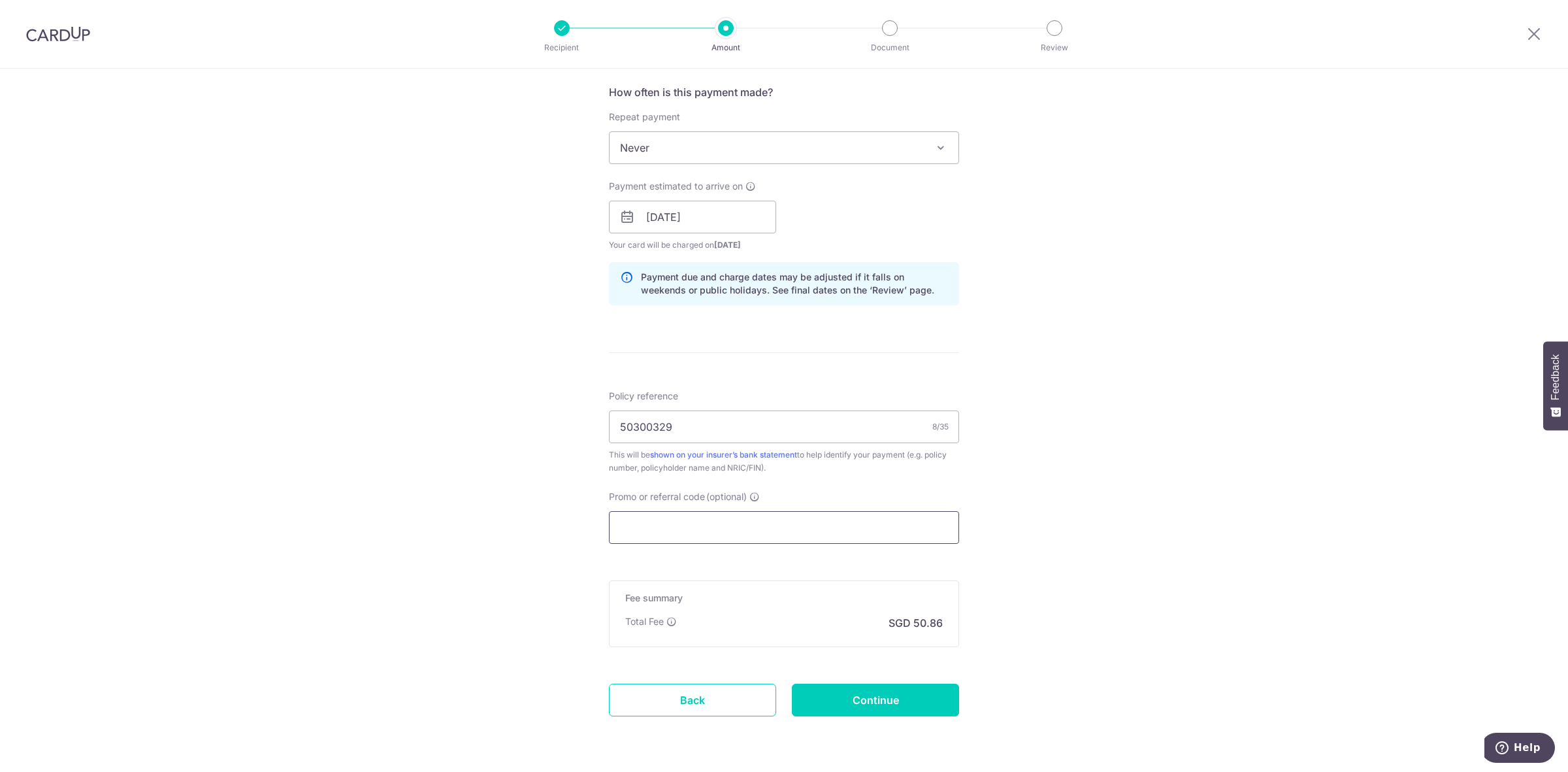
click at [711, 528] on input "Promo or referral code (optional)" at bounding box center [783, 528] width 350 height 32
paste input "3HOME25R"
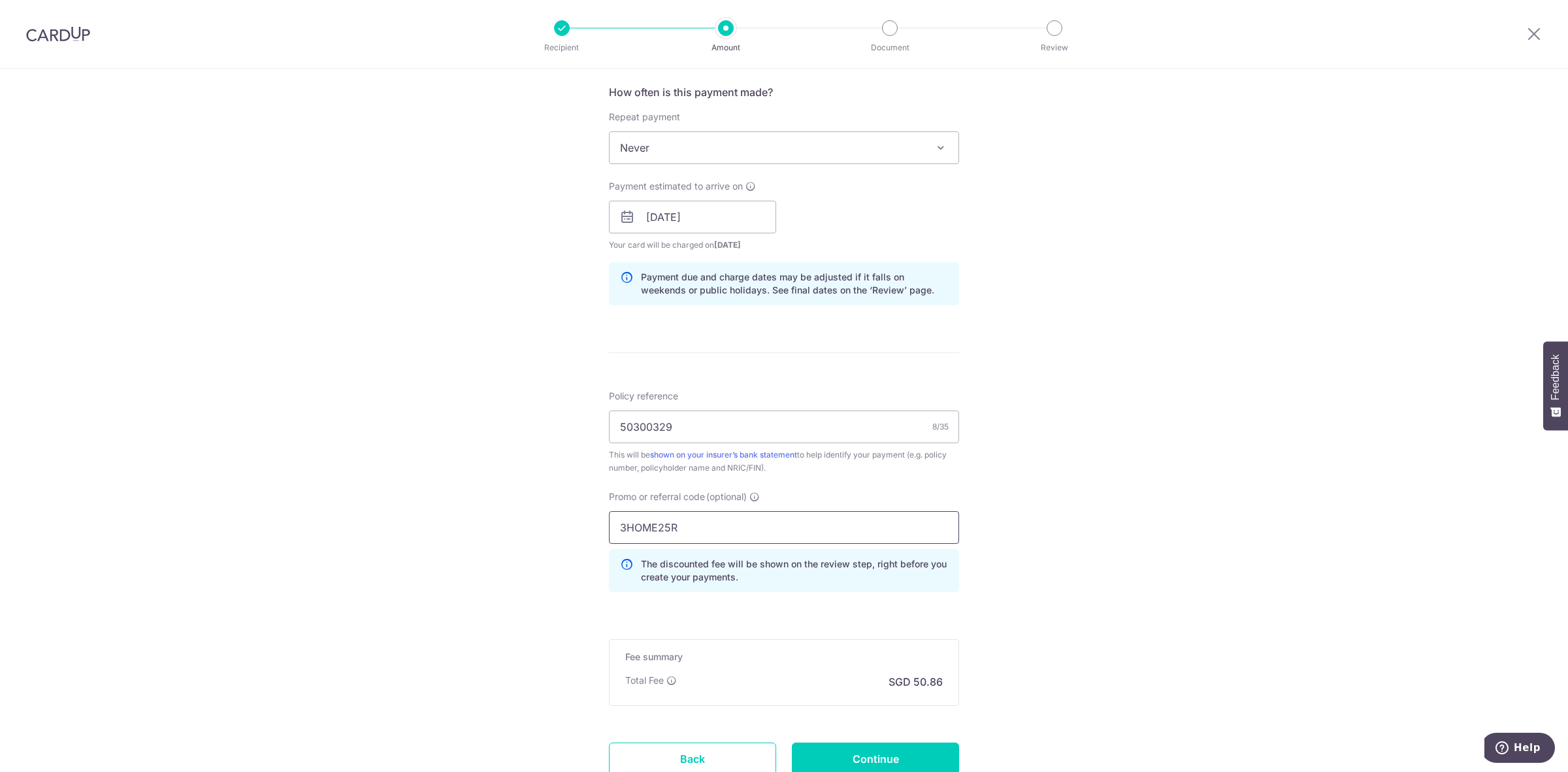
drag, startPoint x: 680, startPoint y: 514, endPoint x: 460, endPoint y: 539, distance: 221.4
click at [460, 539] on div "Tell us more about your payment Enter payment amount SGD 1,956.00 1956.00 Selec…" at bounding box center [784, 225] width 1568 height 1295
type input "OFF225"
click at [843, 747] on input "Continue" at bounding box center [875, 759] width 167 height 32
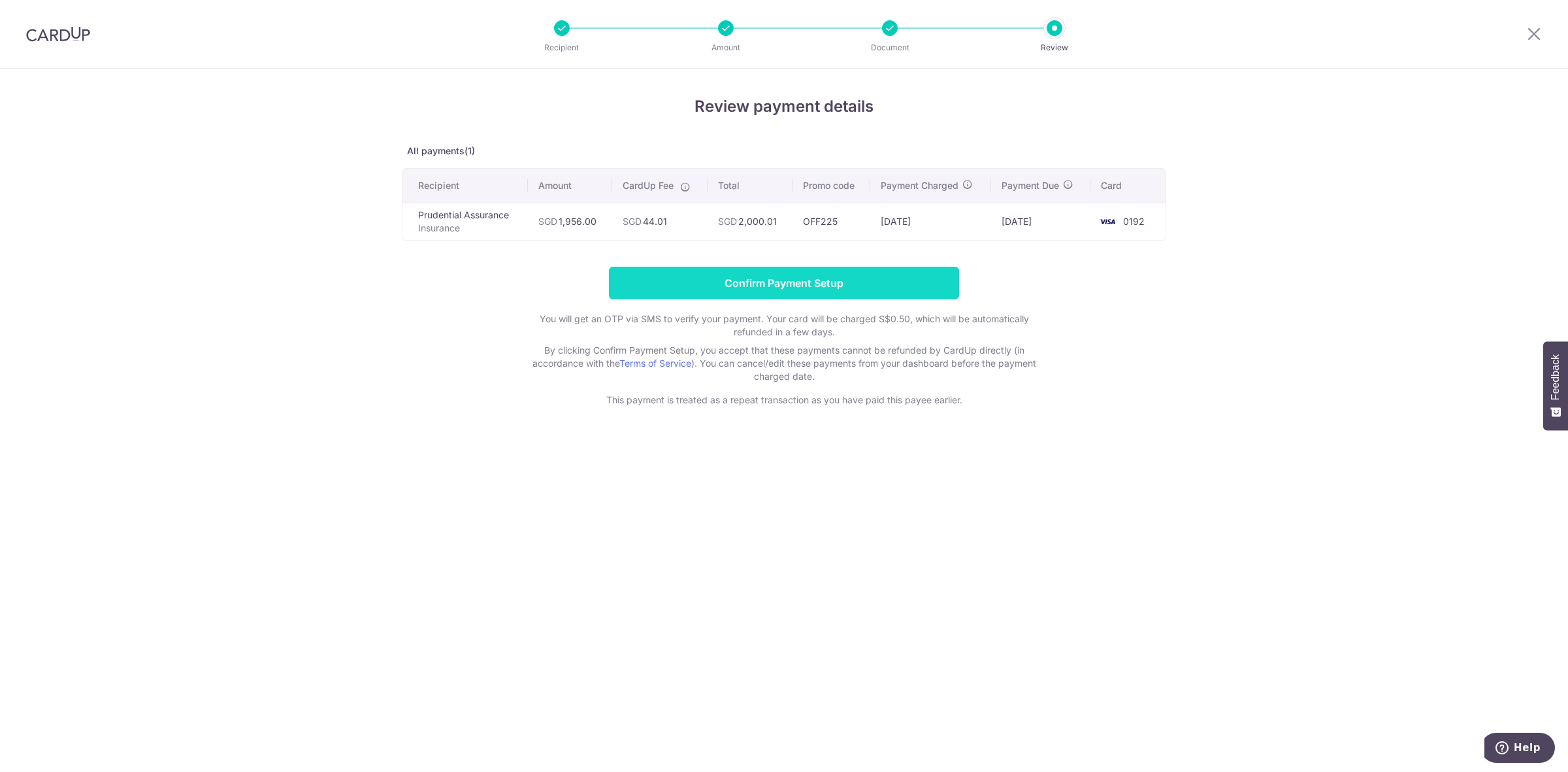
click at [870, 282] on input "Confirm Payment Setup" at bounding box center [783, 282] width 350 height 32
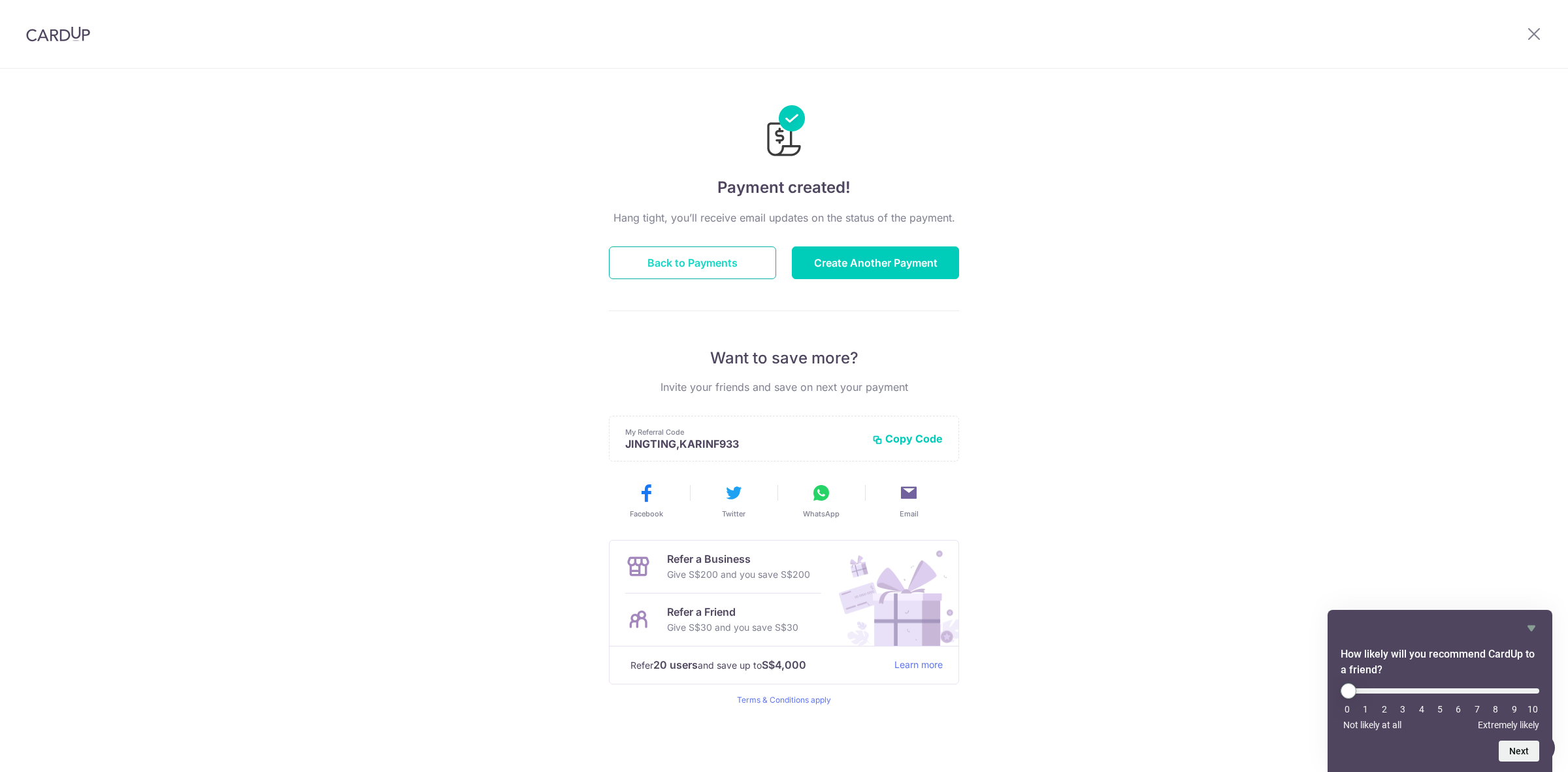
click at [690, 259] on button "Back to Payments" at bounding box center [691, 262] width 167 height 32
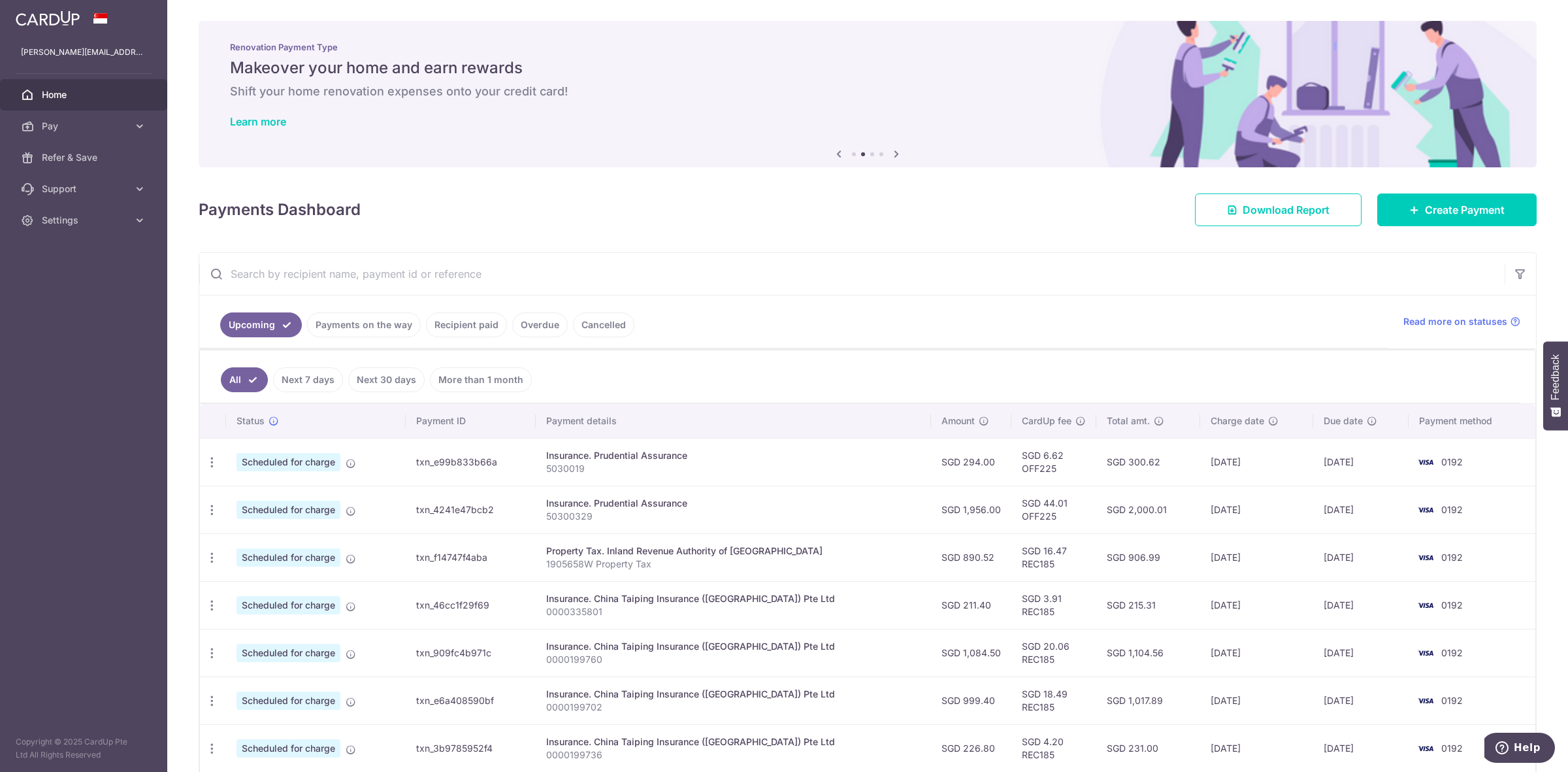
click at [657, 470] on p "5030019" at bounding box center [733, 469] width 374 height 13
click at [211, 469] on icon "button" at bounding box center [212, 462] width 13 height 13
click at [277, 500] on span "Update payment" at bounding box center [281, 498] width 89 height 15
radio input "true"
type input "294.00"
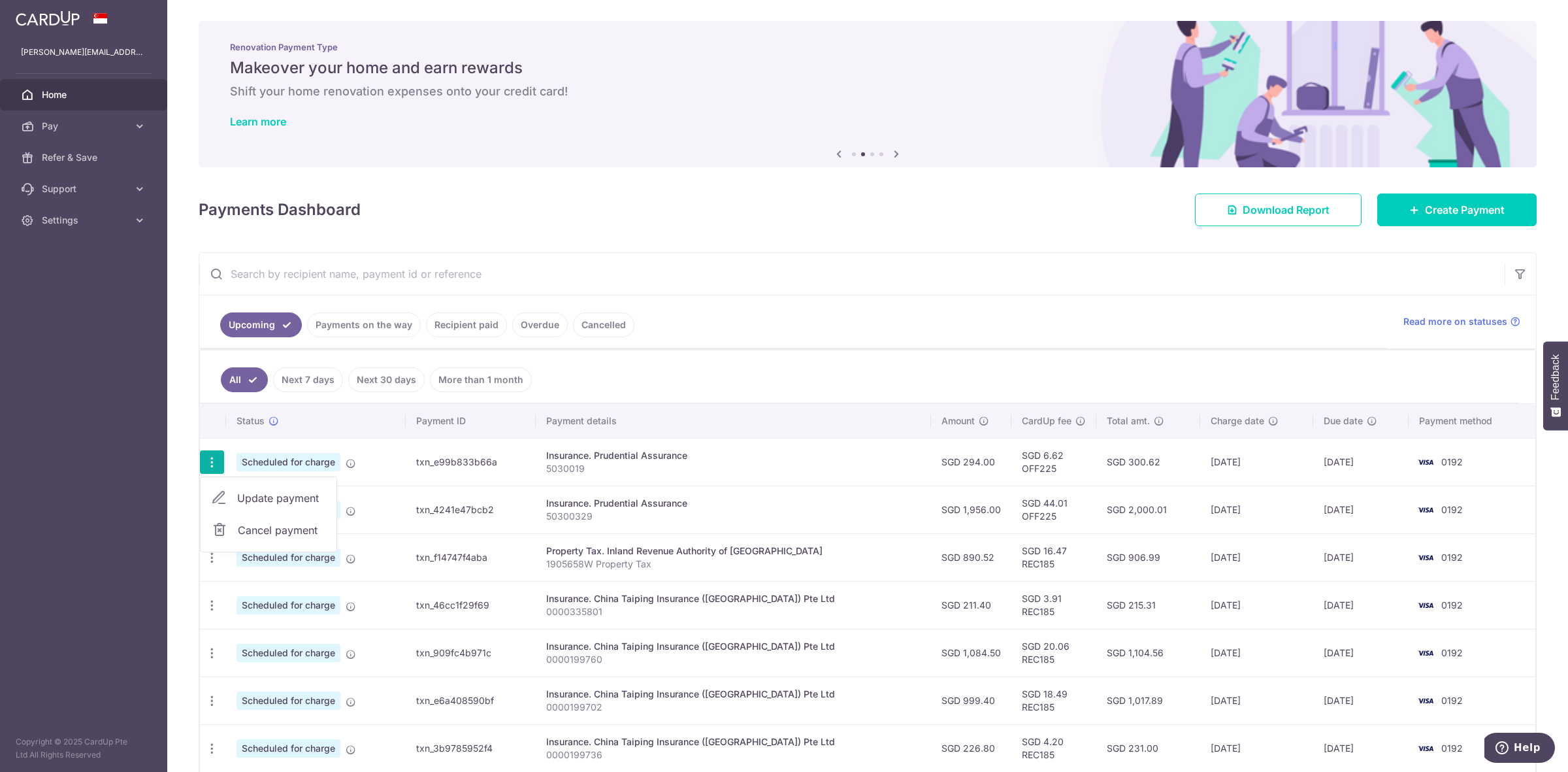
type input "[DATE]"
type input "5030019"
type input "OFF225"
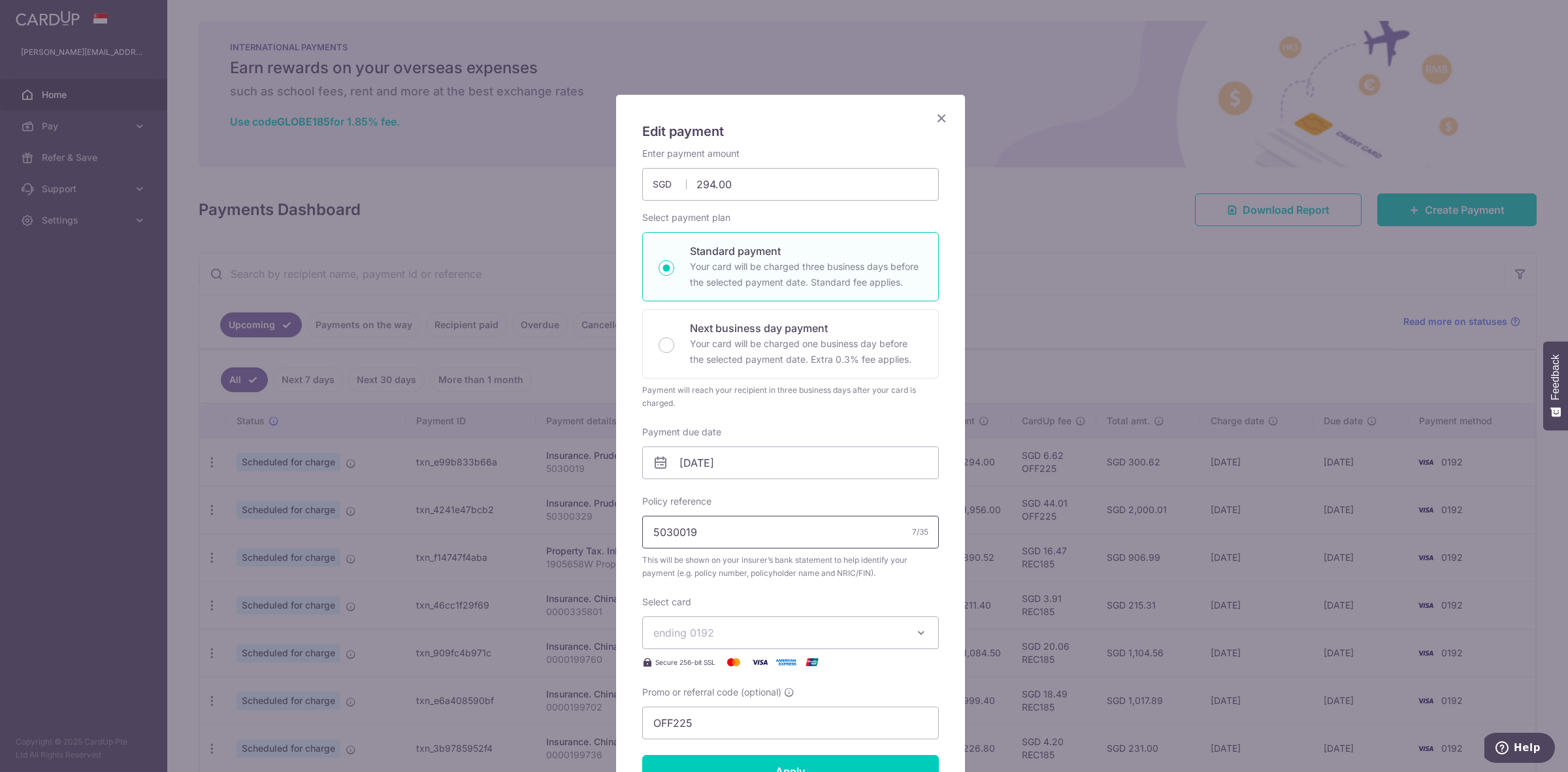
click at [678, 532] on input "5030019" at bounding box center [790, 532] width 297 height 32
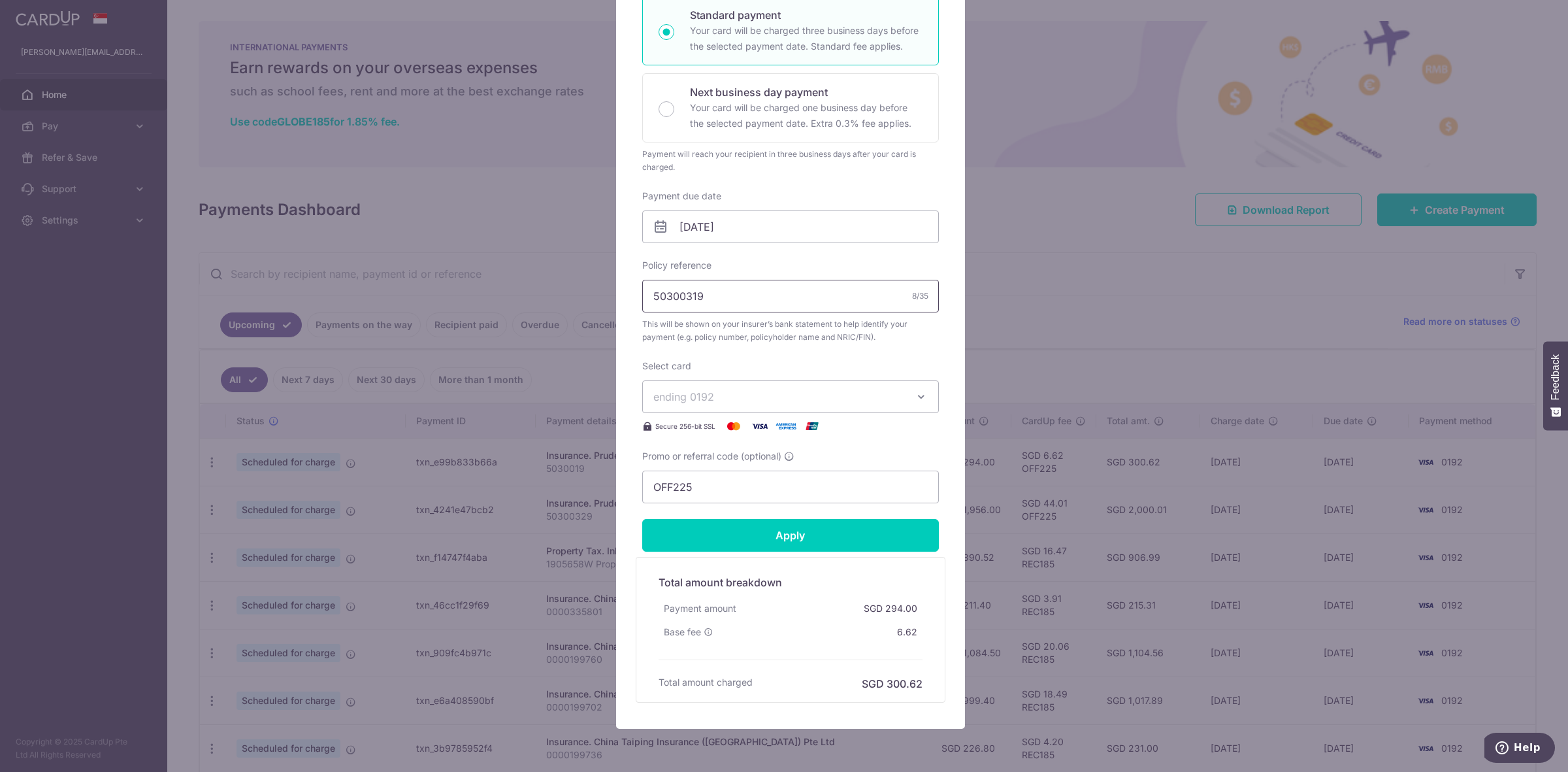
scroll to position [245, 0]
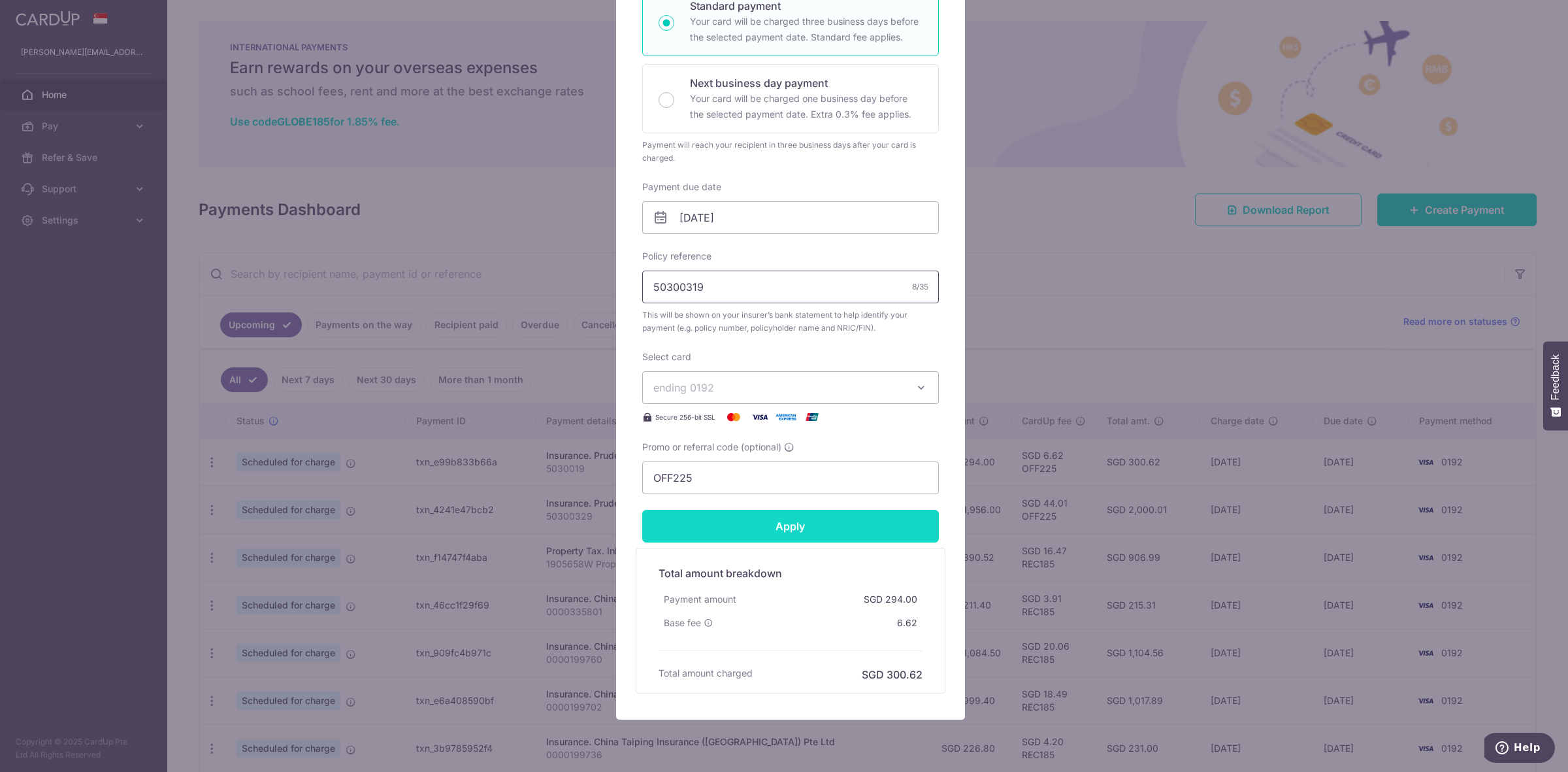
type input "50300319"
click at [781, 528] on input "Apply" at bounding box center [790, 526] width 297 height 32
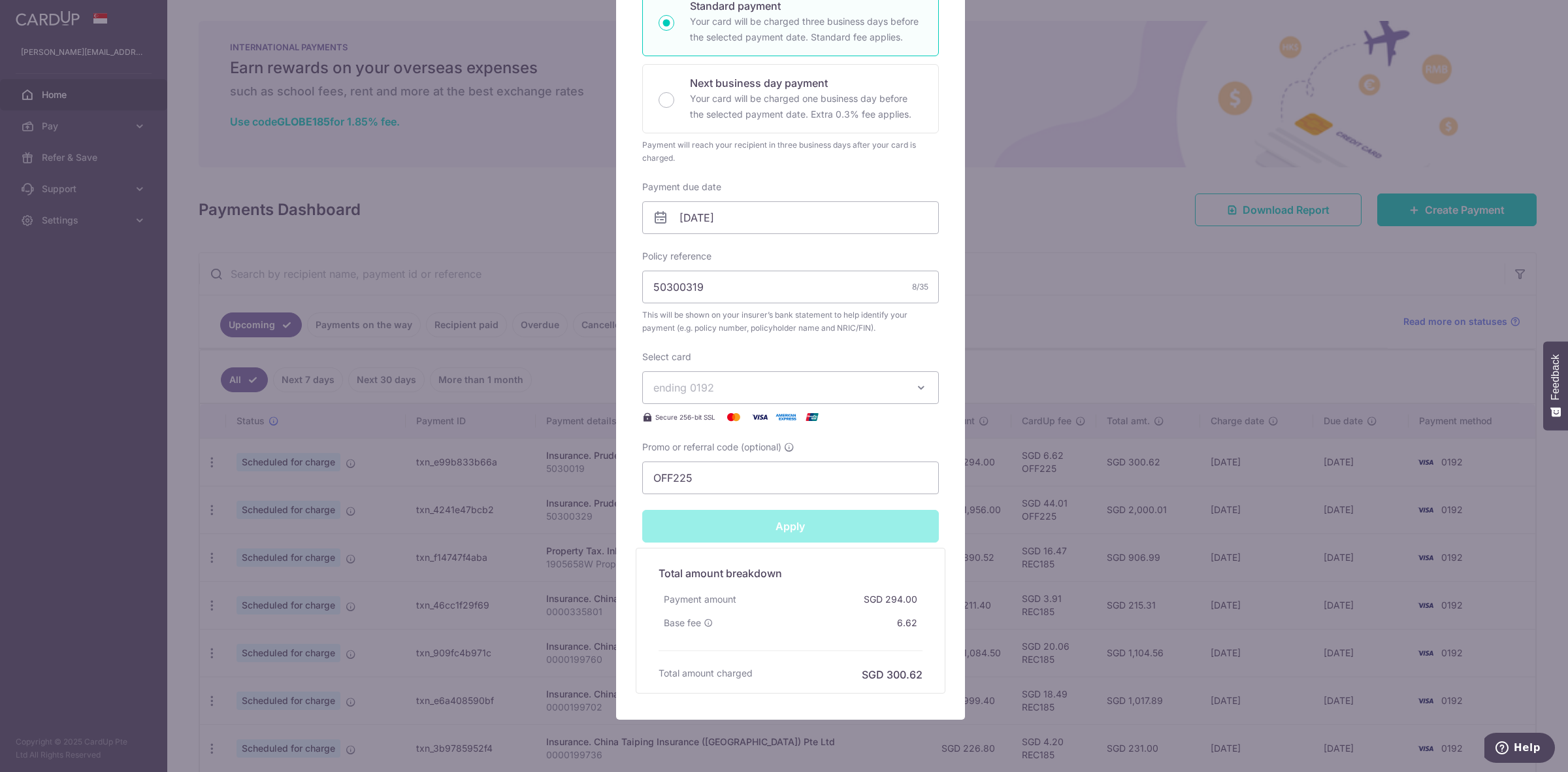
type input "Successfully Applied"
click at [1059, 183] on div "Edit payment By clicking apply, you will make changes to all payments to Pruden…" at bounding box center [784, 386] width 1568 height 772
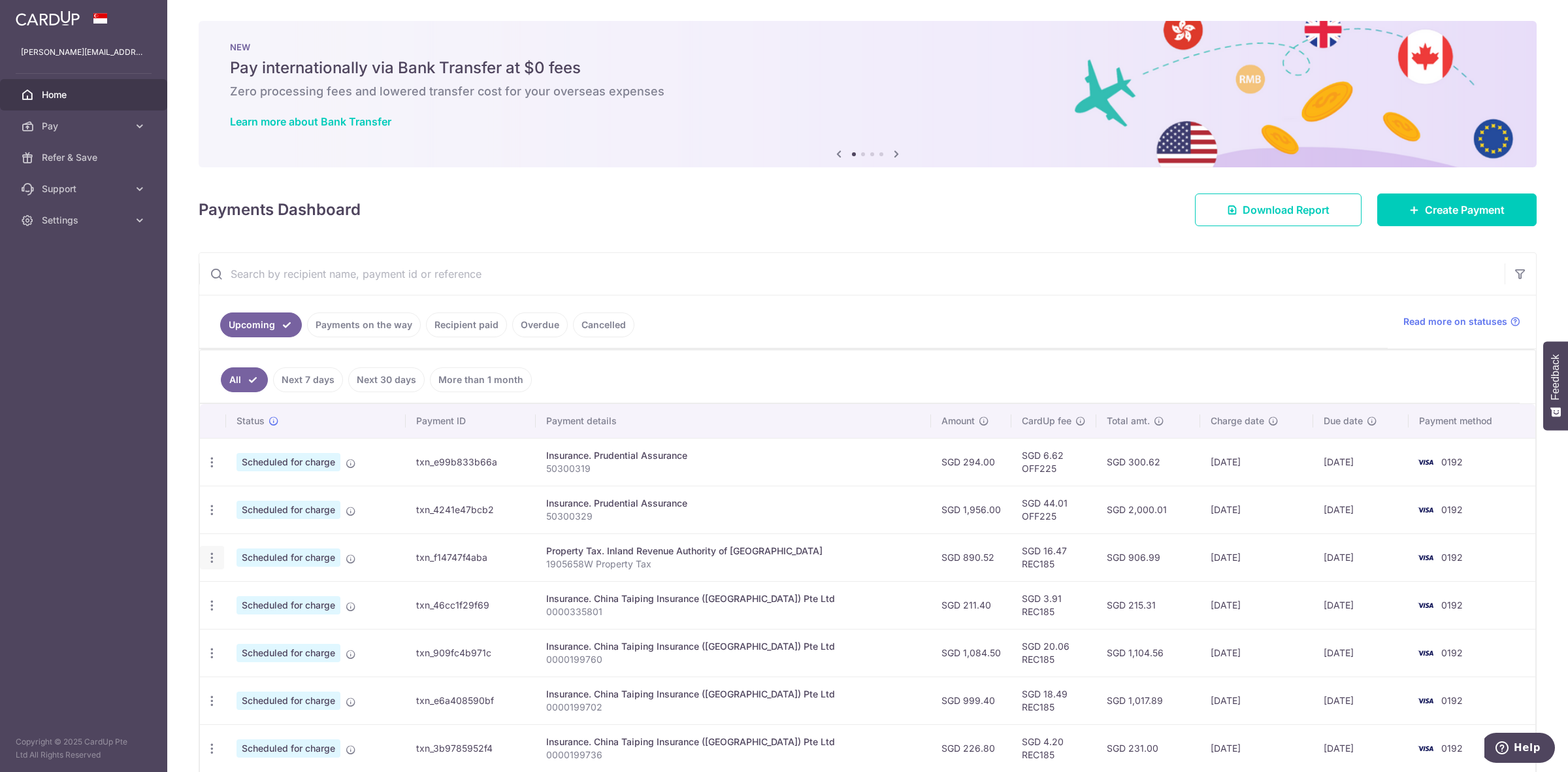
click at [207, 563] on icon "button" at bounding box center [212, 557] width 13 height 13
click at [266, 593] on span "Update payment" at bounding box center [281, 594] width 89 height 15
radio input "true"
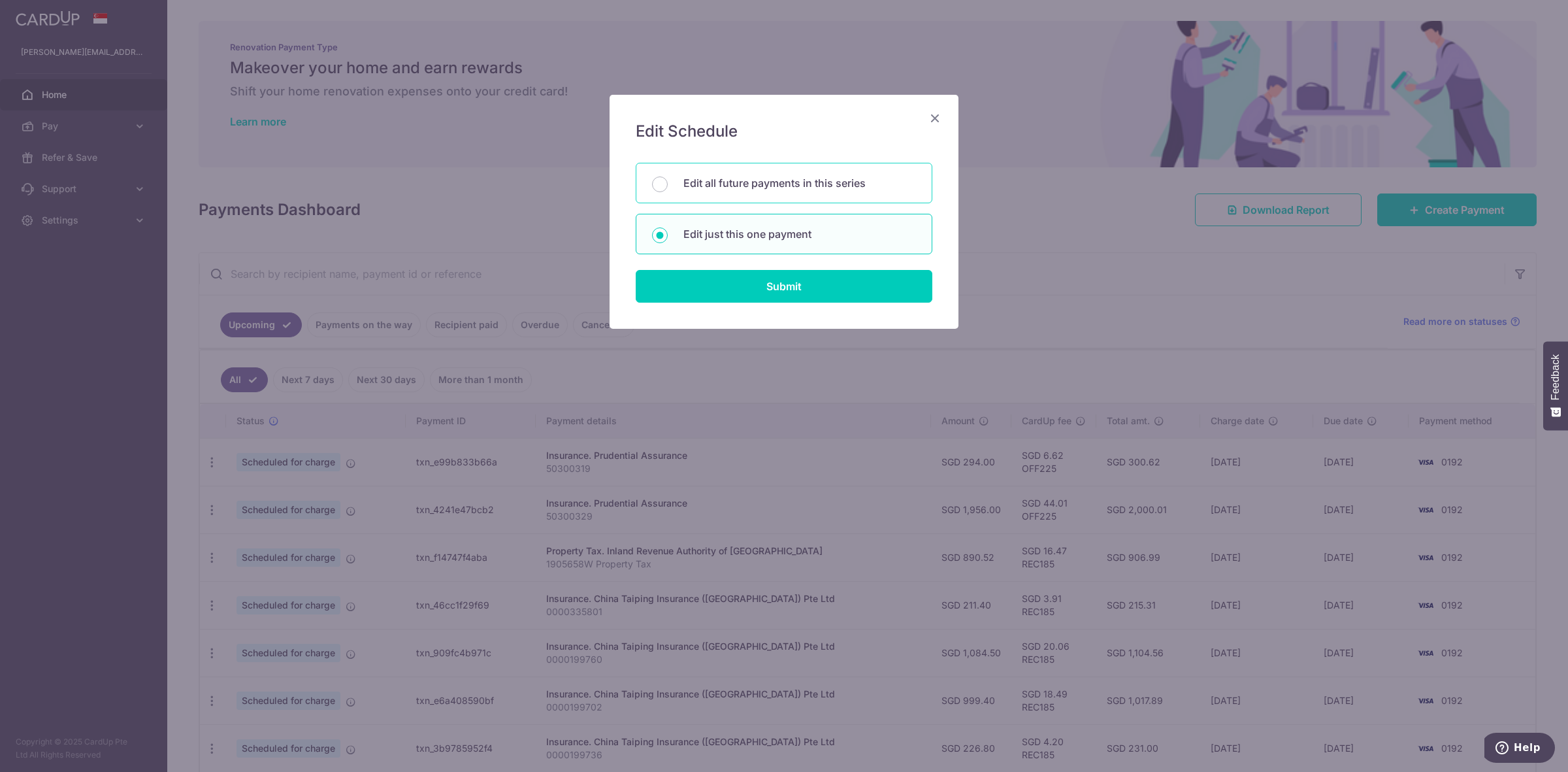
click at [720, 183] on p "Edit all future payments in this series" at bounding box center [799, 183] width 233 height 15
click at [668, 183] on input "Edit all future payments in this series" at bounding box center [660, 184] width 15 height 15
radio input "true"
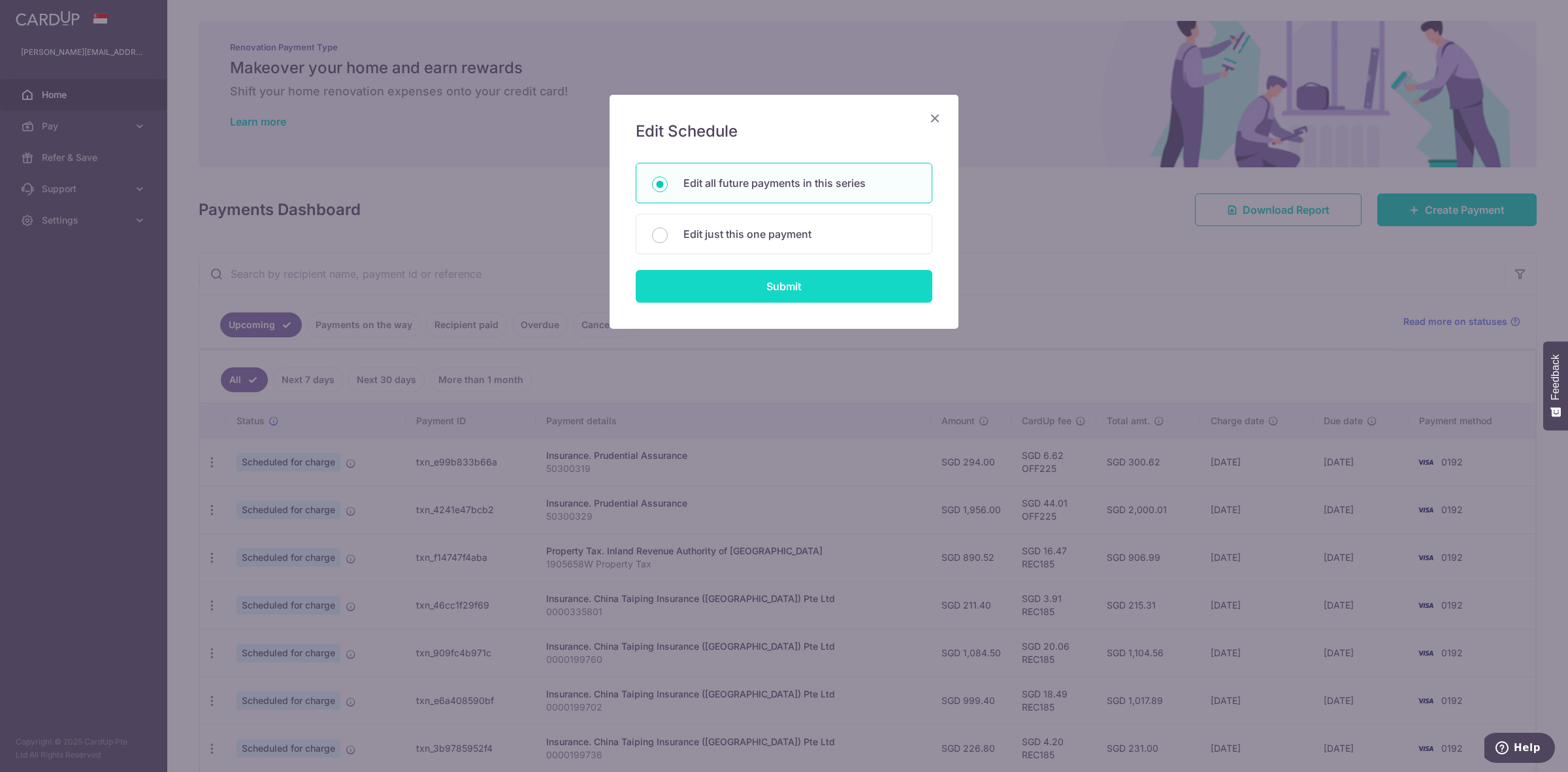
click at [746, 286] on input "Submit" at bounding box center [783, 286] width 297 height 32
radio input "true"
type input "890.52"
type input "1905658W"
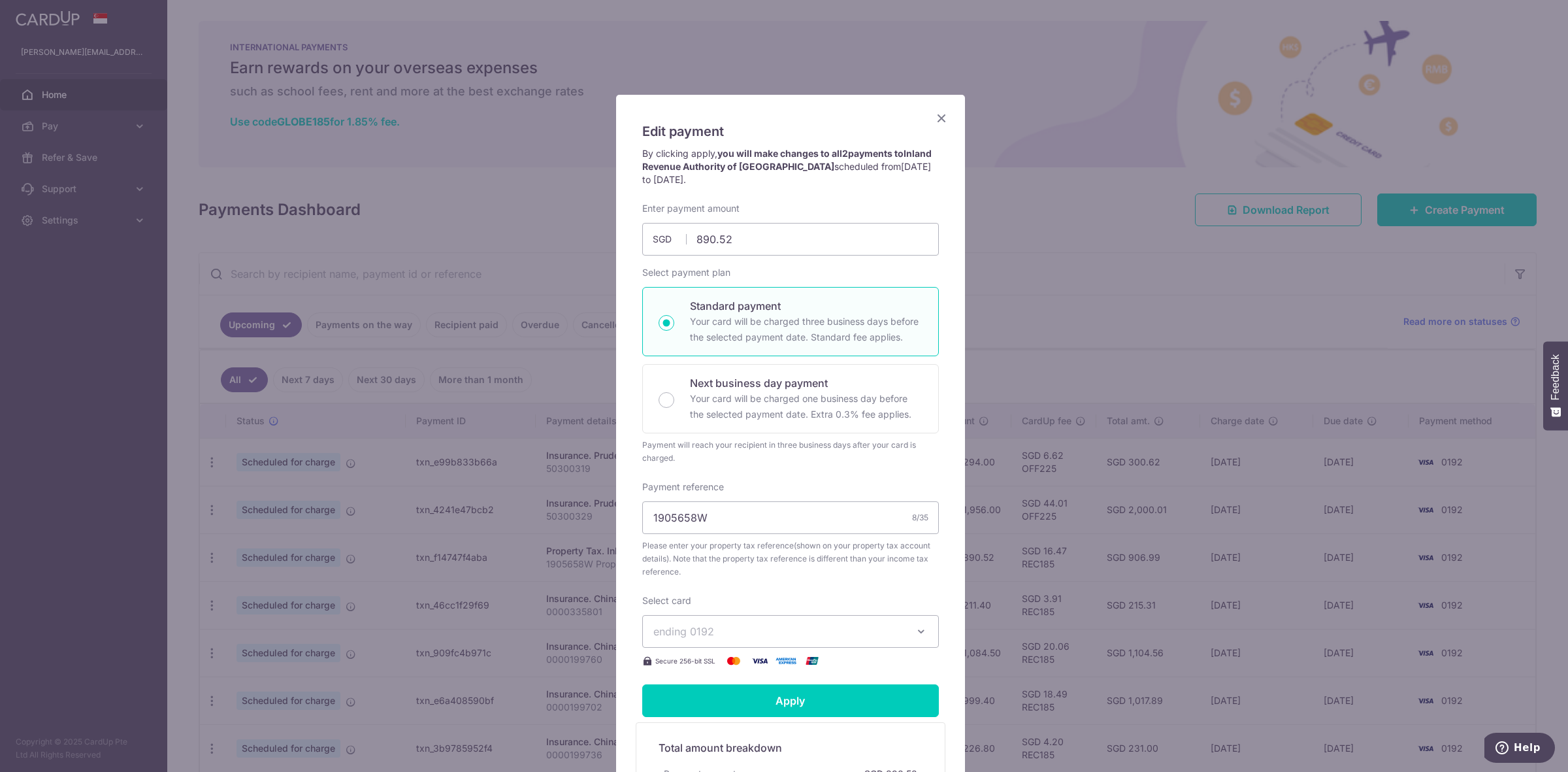
click at [936, 112] on icon "Close" at bounding box center [941, 117] width 15 height 16
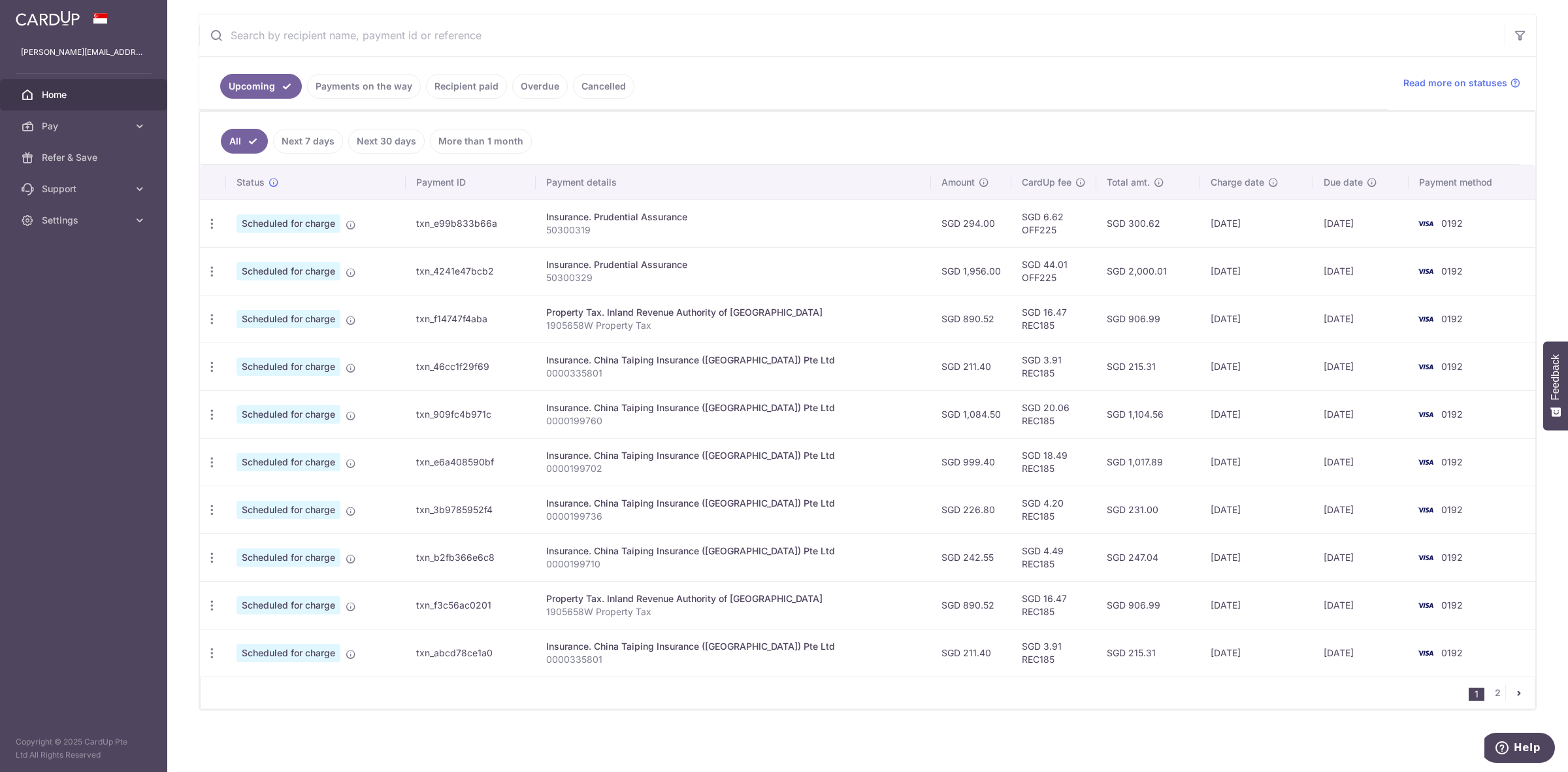
scroll to position [242, 0]
click at [1490, 686] on link "2" at bounding box center [1497, 693] width 15 height 15
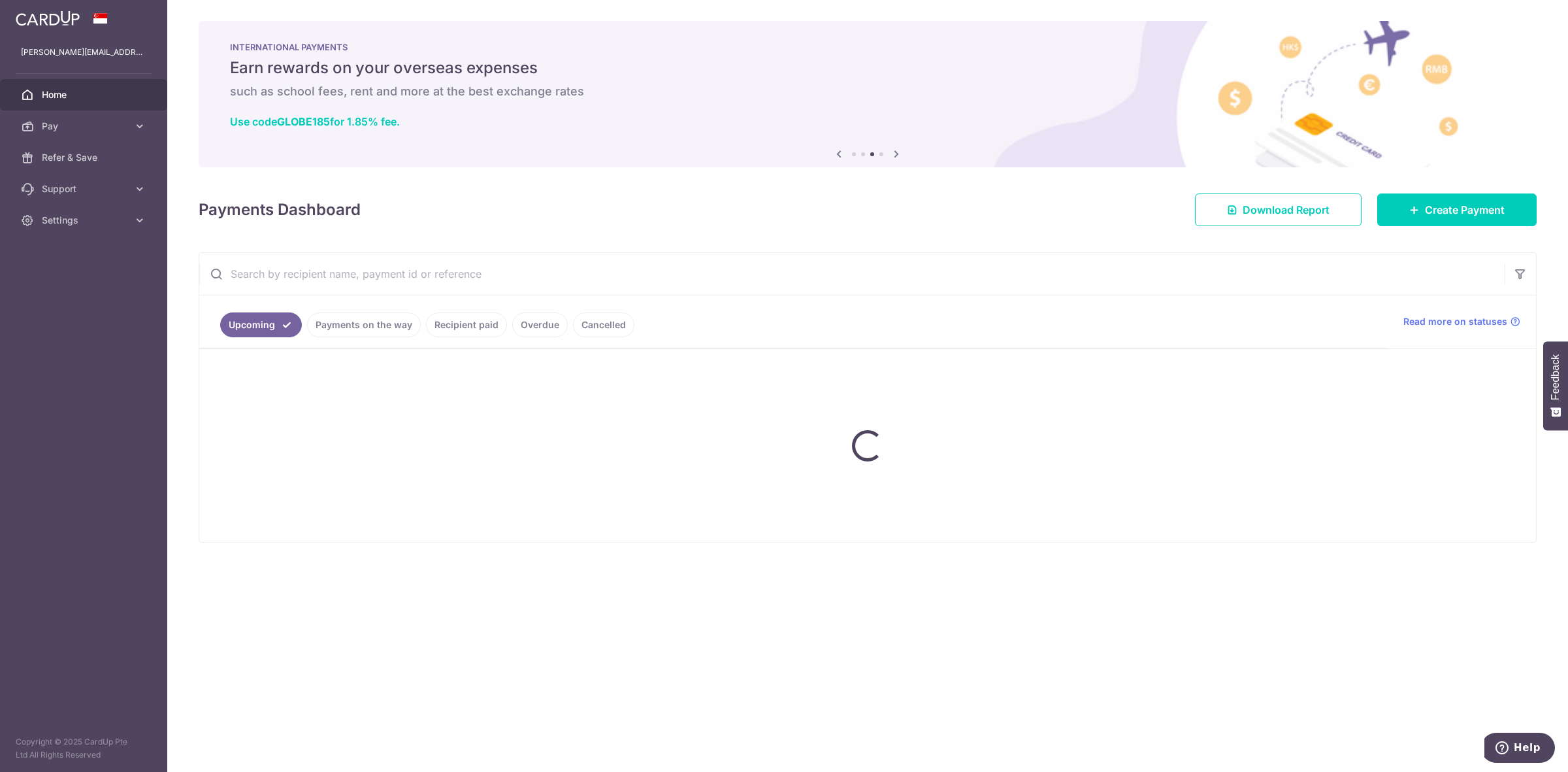
scroll to position [0, 0]
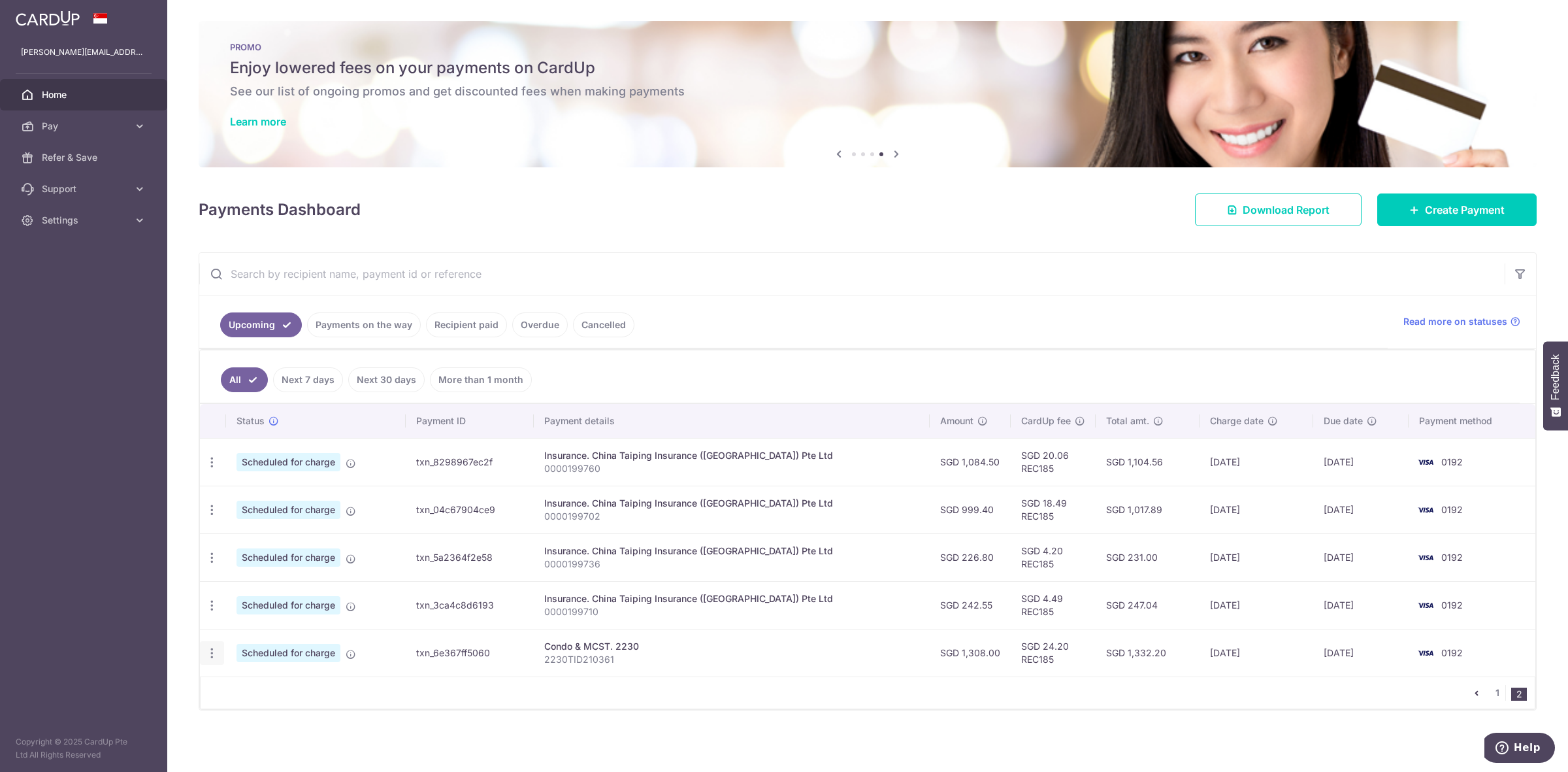
click at [209, 652] on icon "button" at bounding box center [212, 653] width 13 height 13
click at [252, 694] on span "Update payment" at bounding box center [281, 689] width 89 height 15
type input "1,308.00"
radio input "true"
type input "[DATE]"
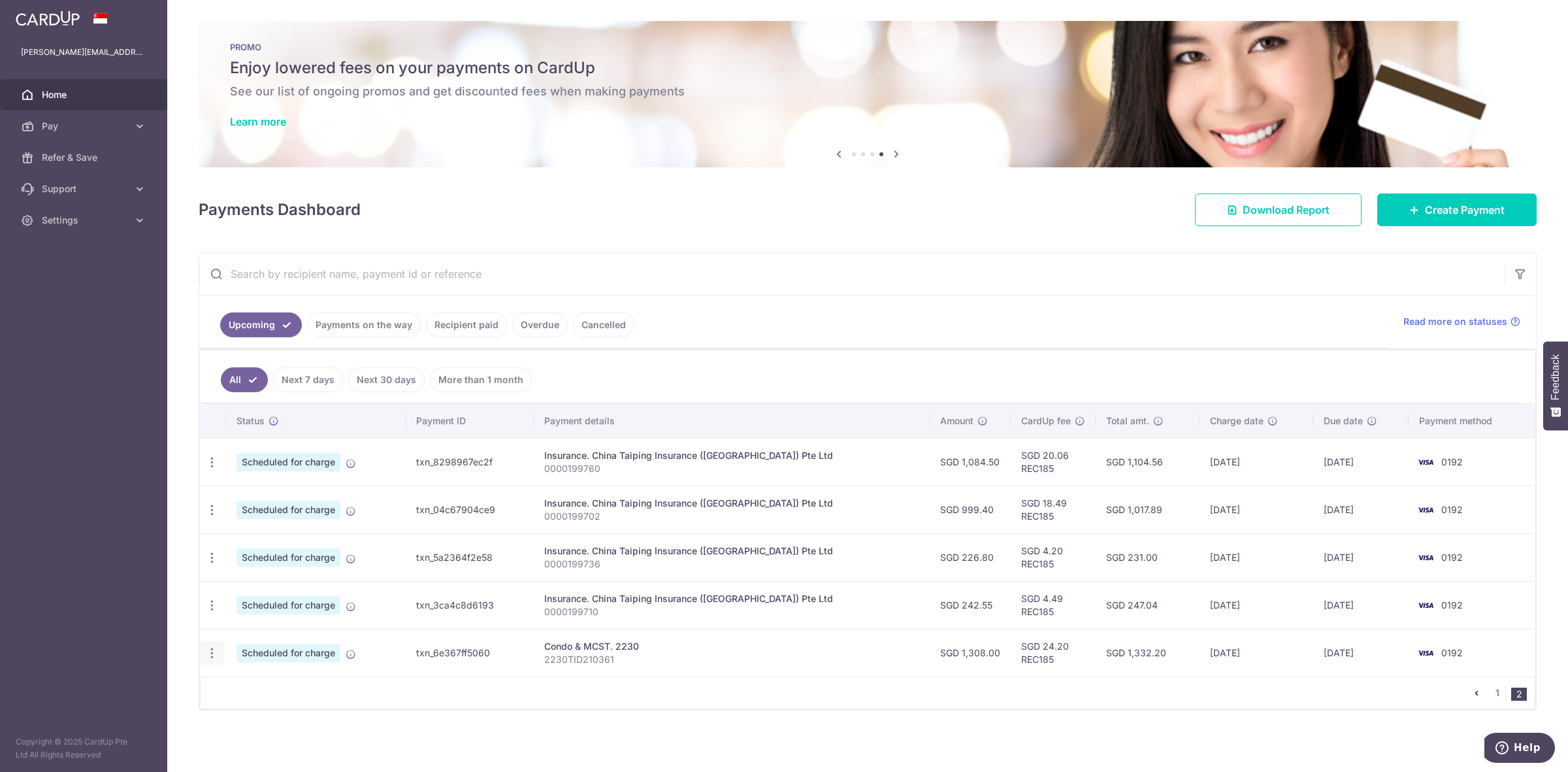
type input "2230TID210361"
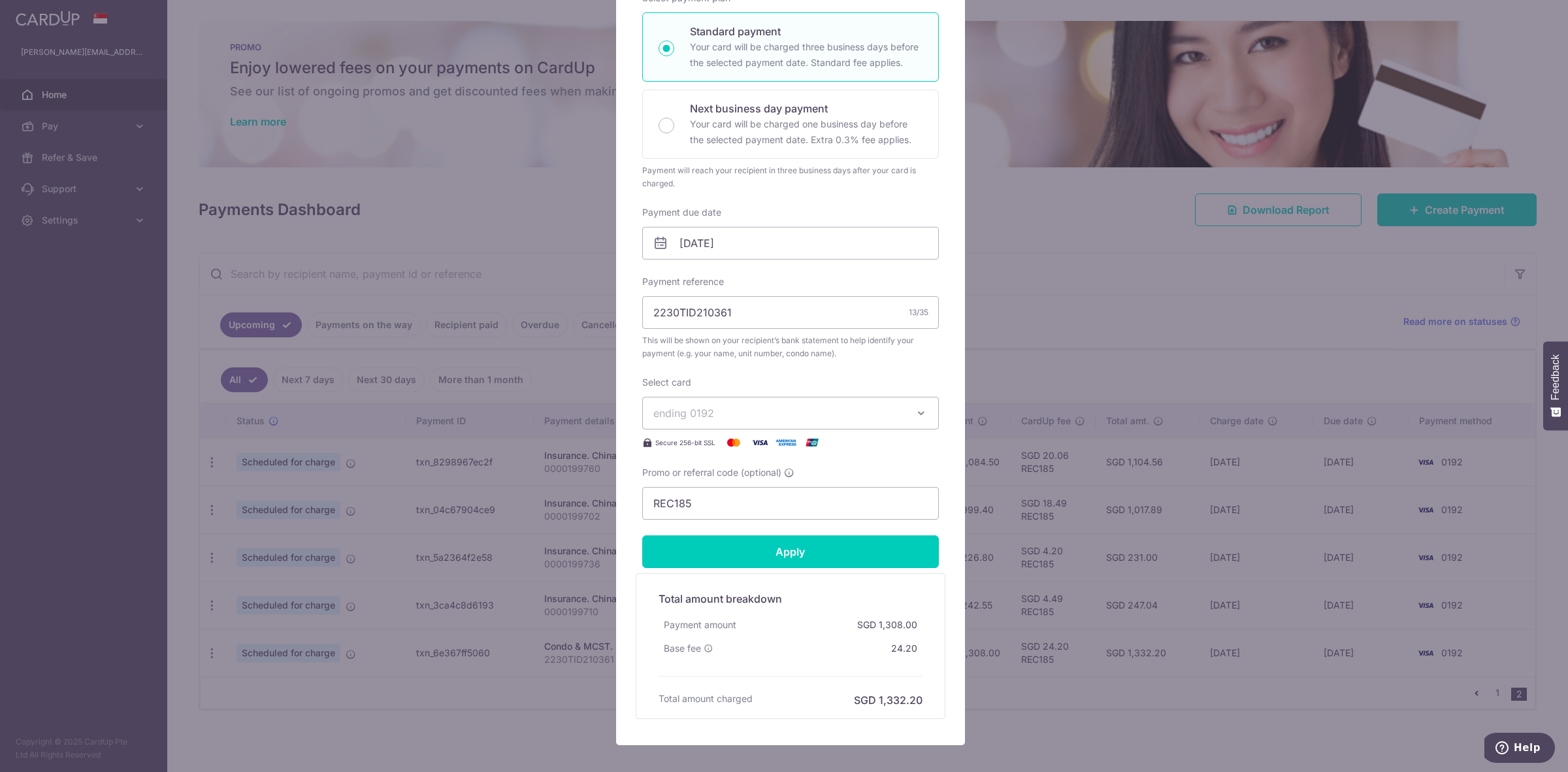
scroll to position [245, 0]
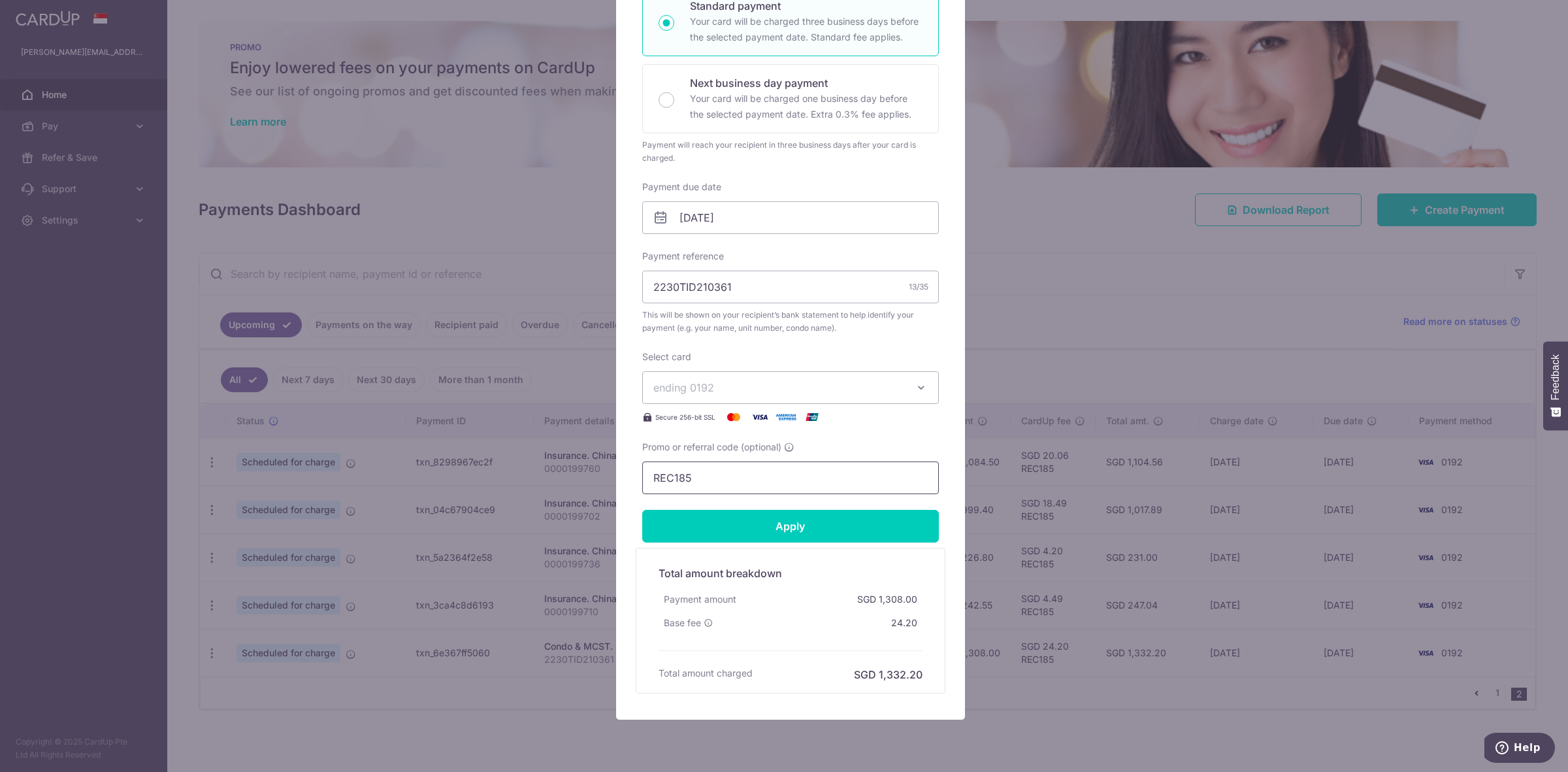
drag, startPoint x: 708, startPoint y: 466, endPoint x: 540, endPoint y: 497, distance: 170.8
click at [540, 500] on div "Edit payment By clicking apply, you will make changes to all 2 payments to 2230…" at bounding box center [784, 386] width 1568 height 772
paste input "3HOME25R"
type input "3HOME25R"
click at [794, 521] on input "Apply" at bounding box center [790, 526] width 297 height 32
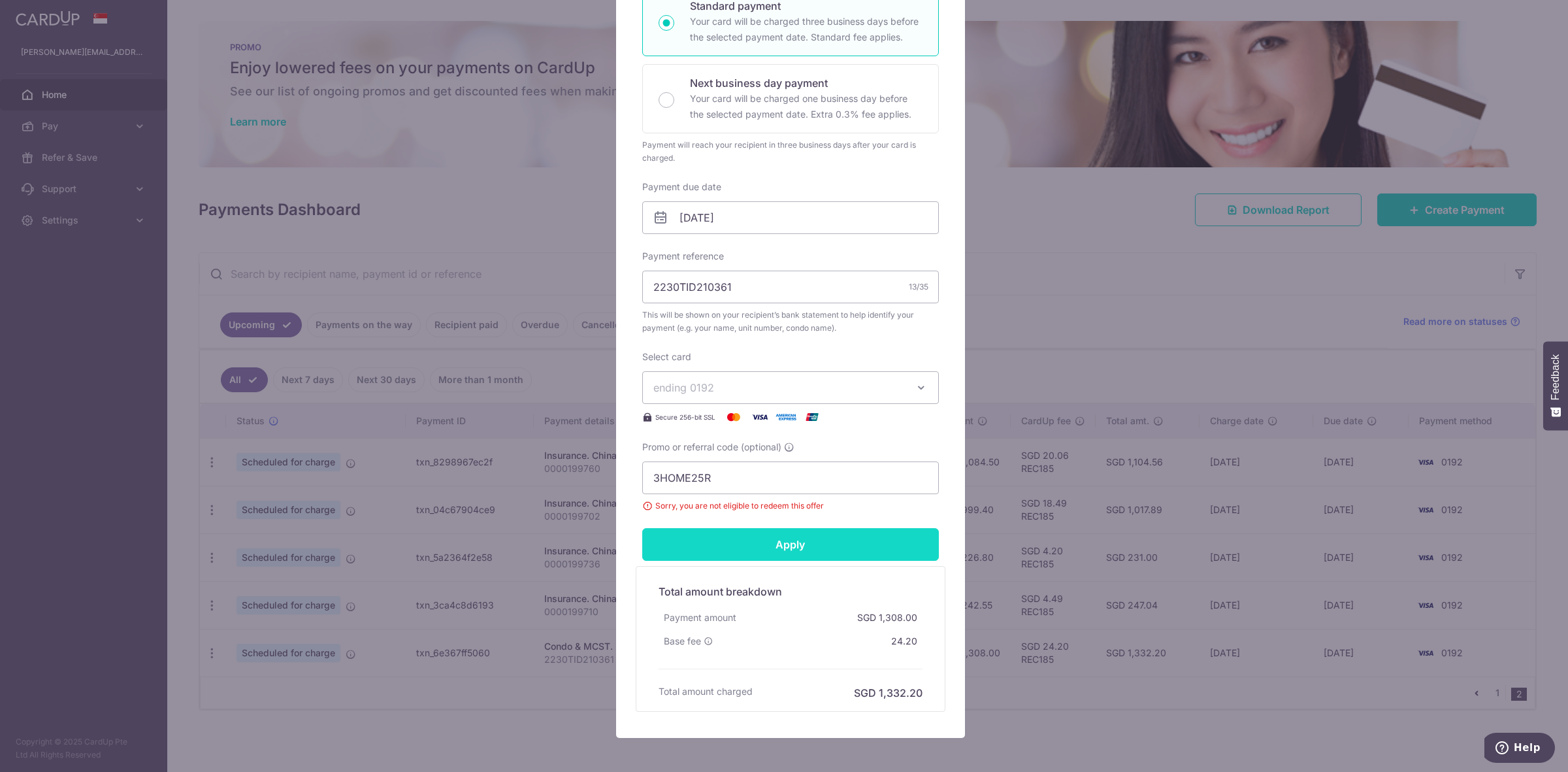
click at [798, 545] on input "Apply" at bounding box center [790, 544] width 297 height 32
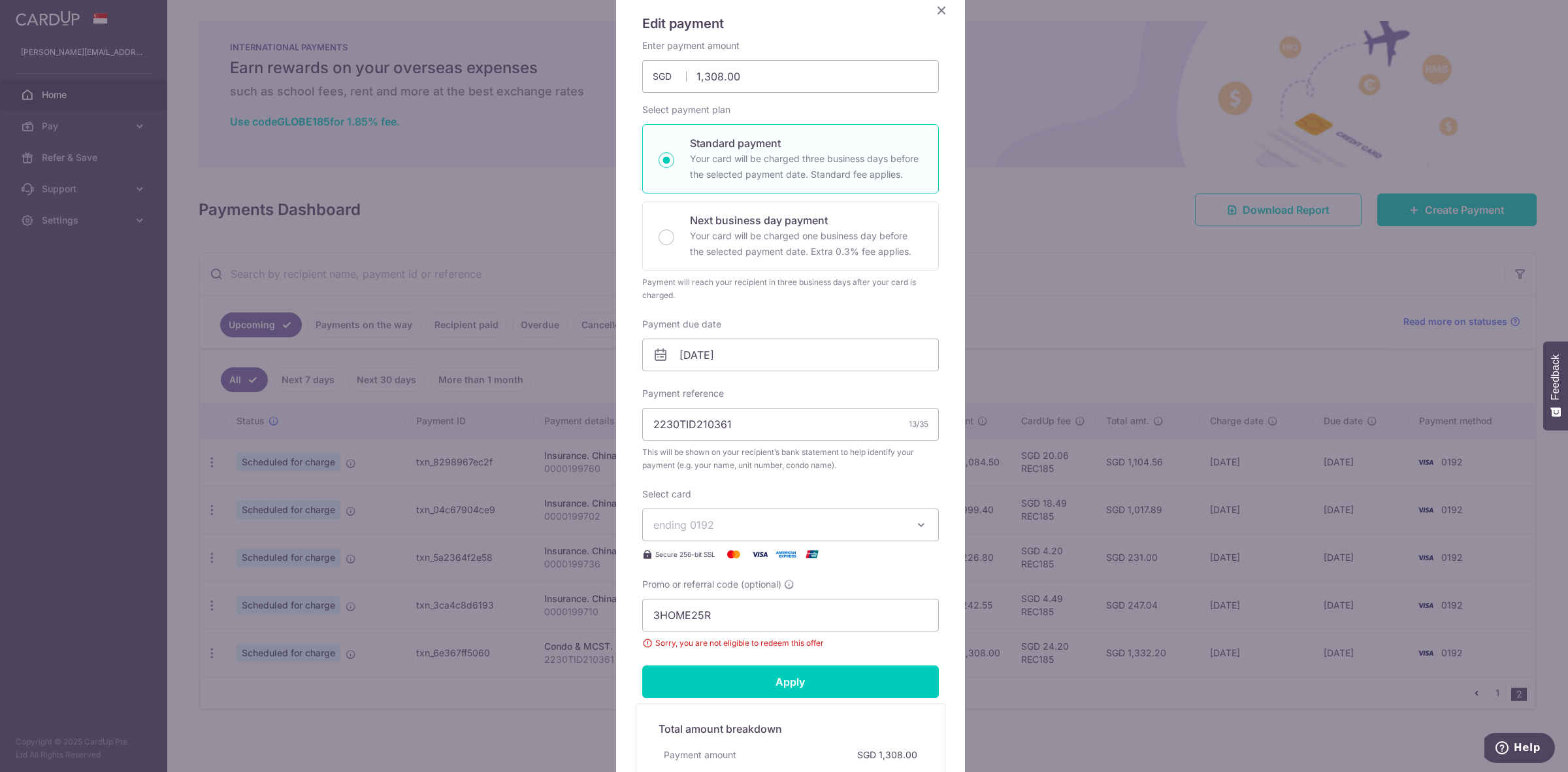
scroll to position [0, 0]
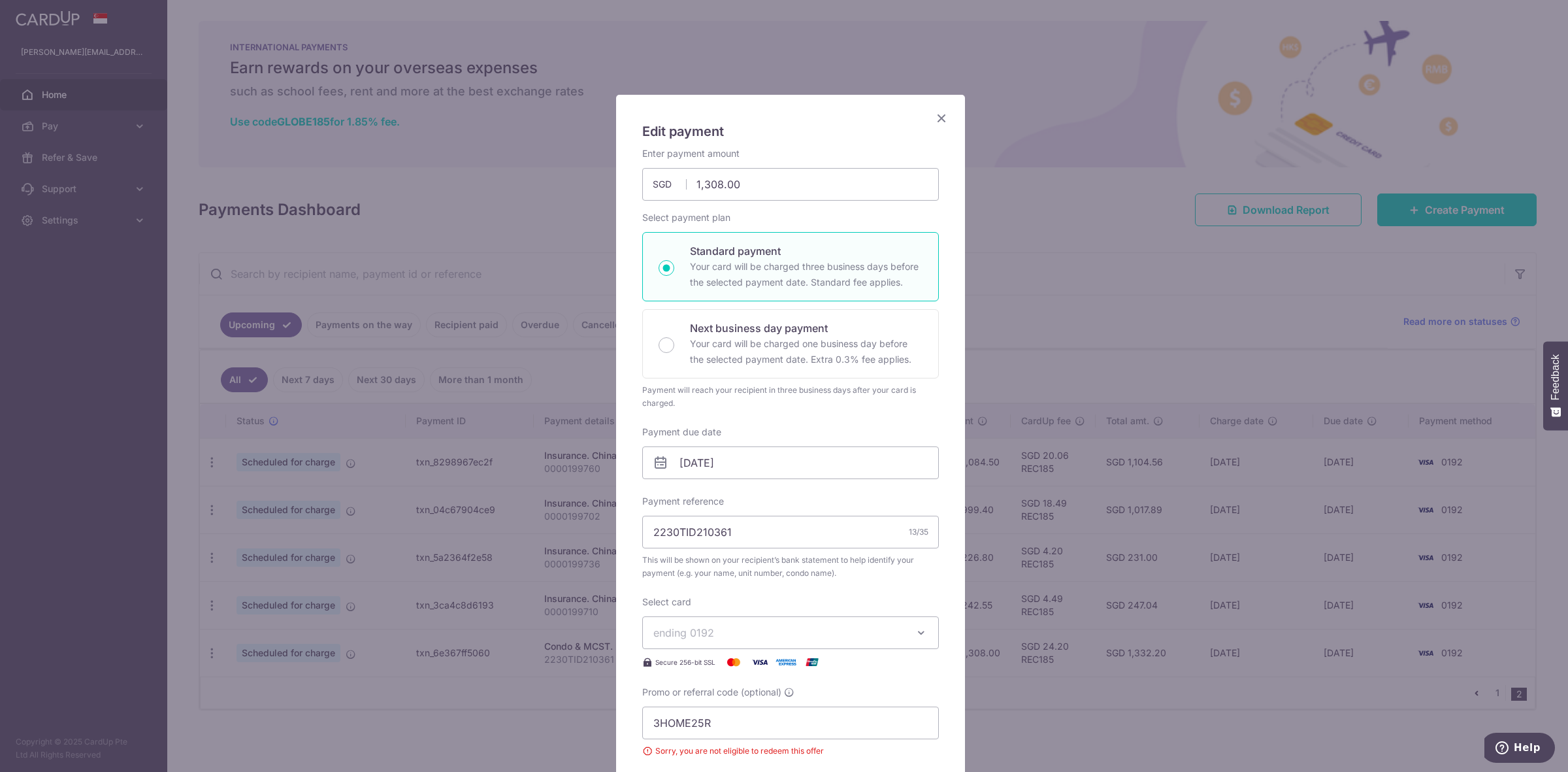
click at [934, 121] on icon "Close" at bounding box center [941, 117] width 15 height 16
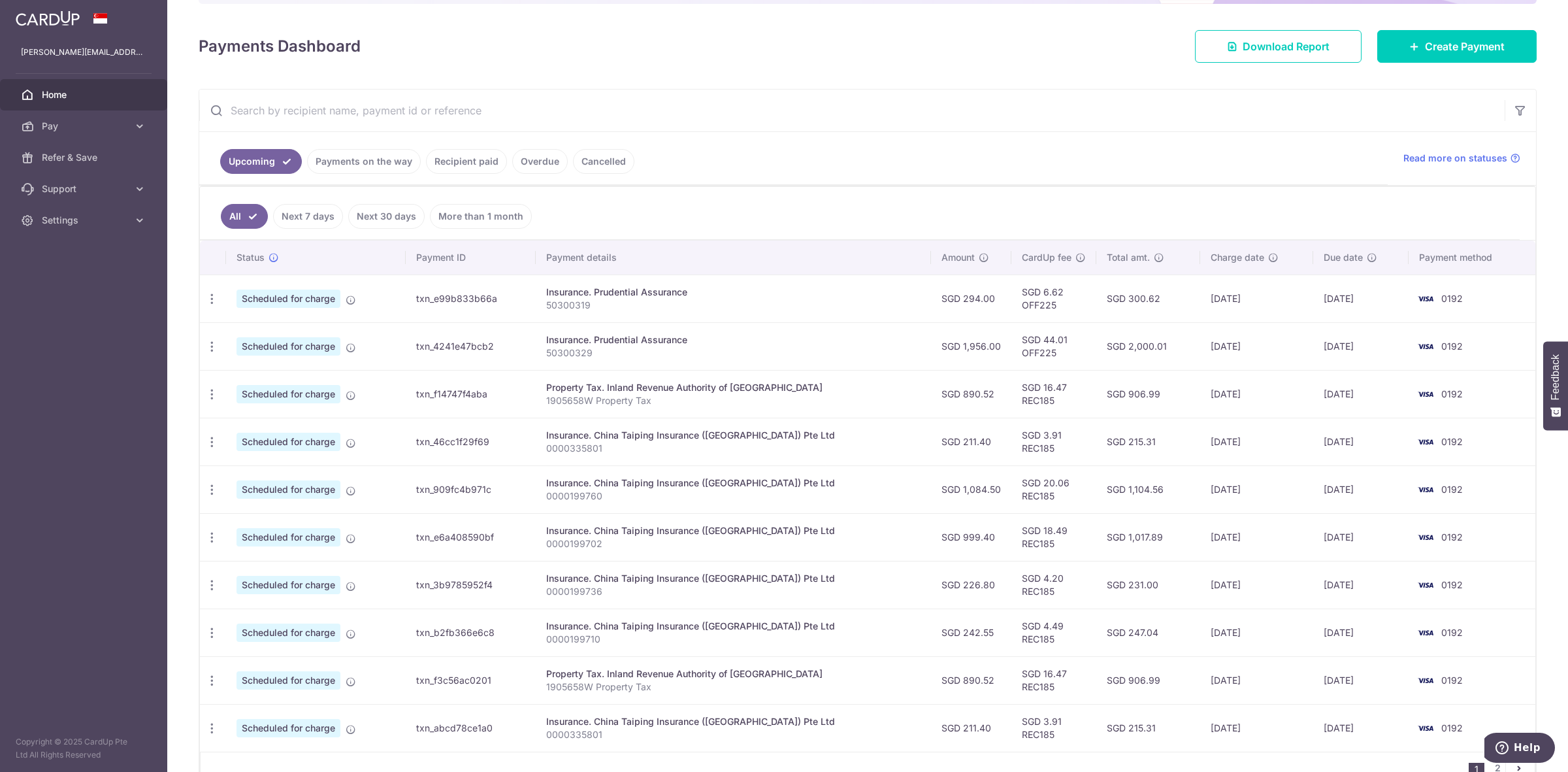
scroll to position [242, 0]
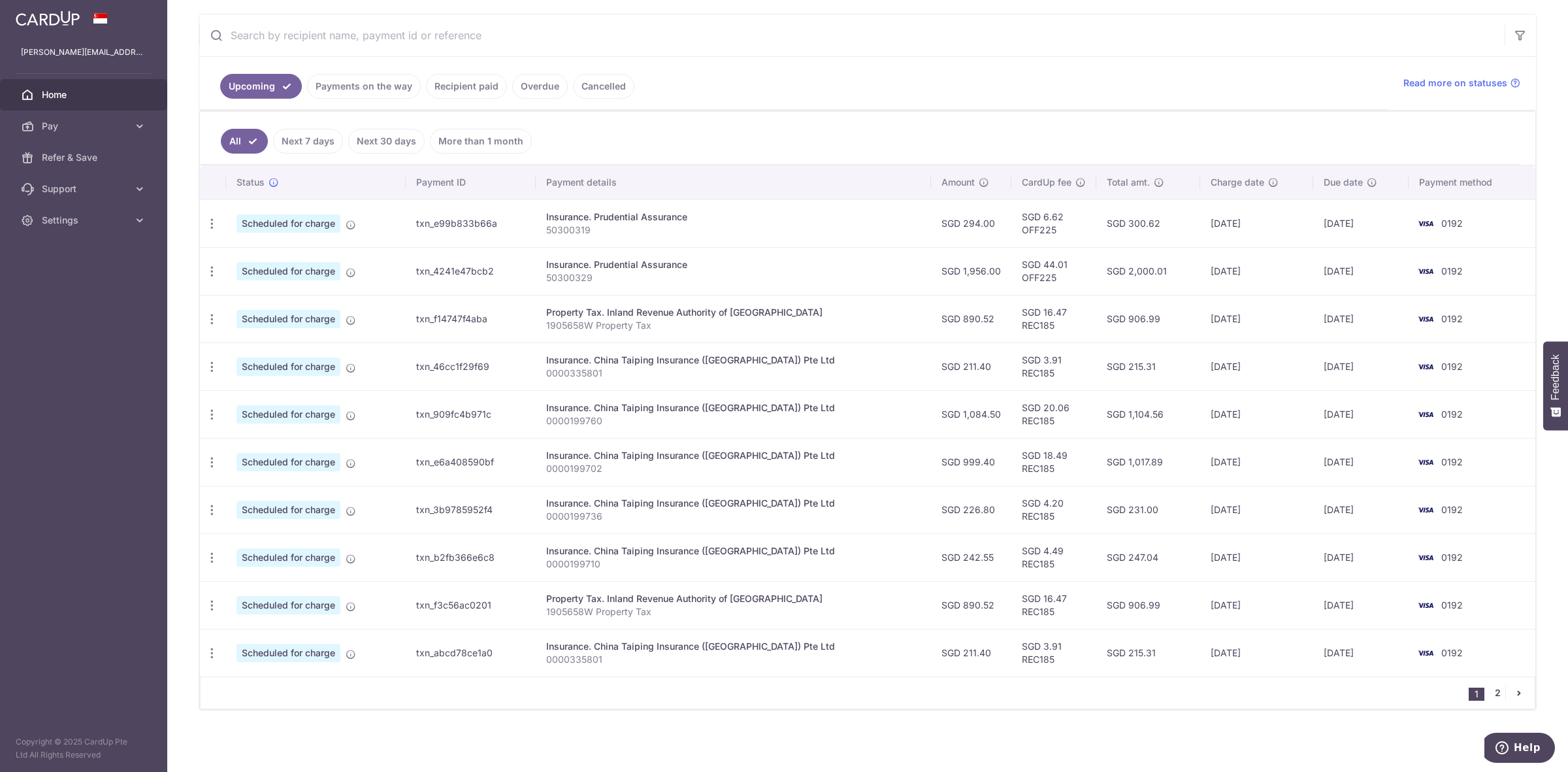
click at [1490, 690] on link "2" at bounding box center [1497, 693] width 15 height 15
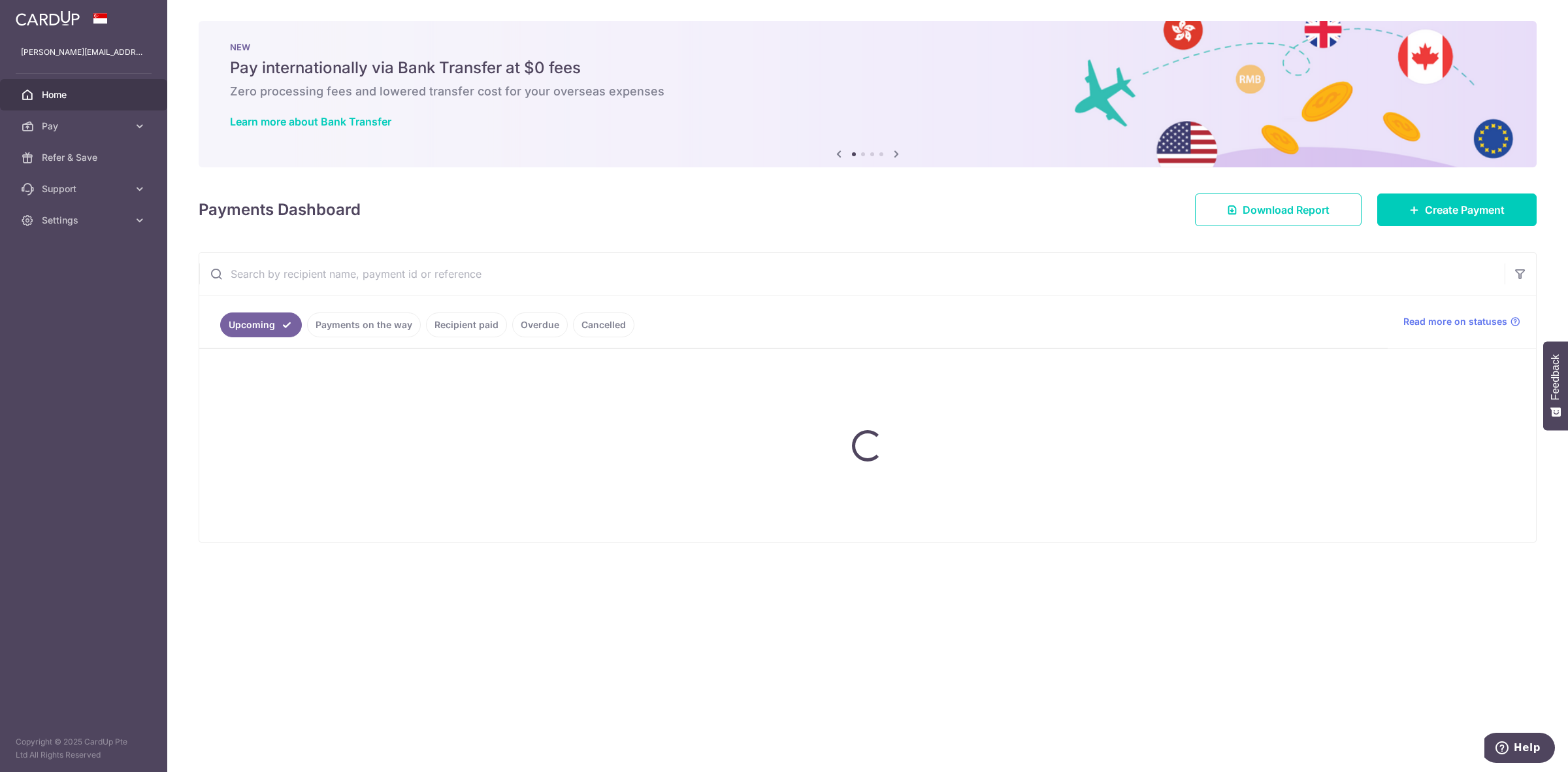
scroll to position [0, 0]
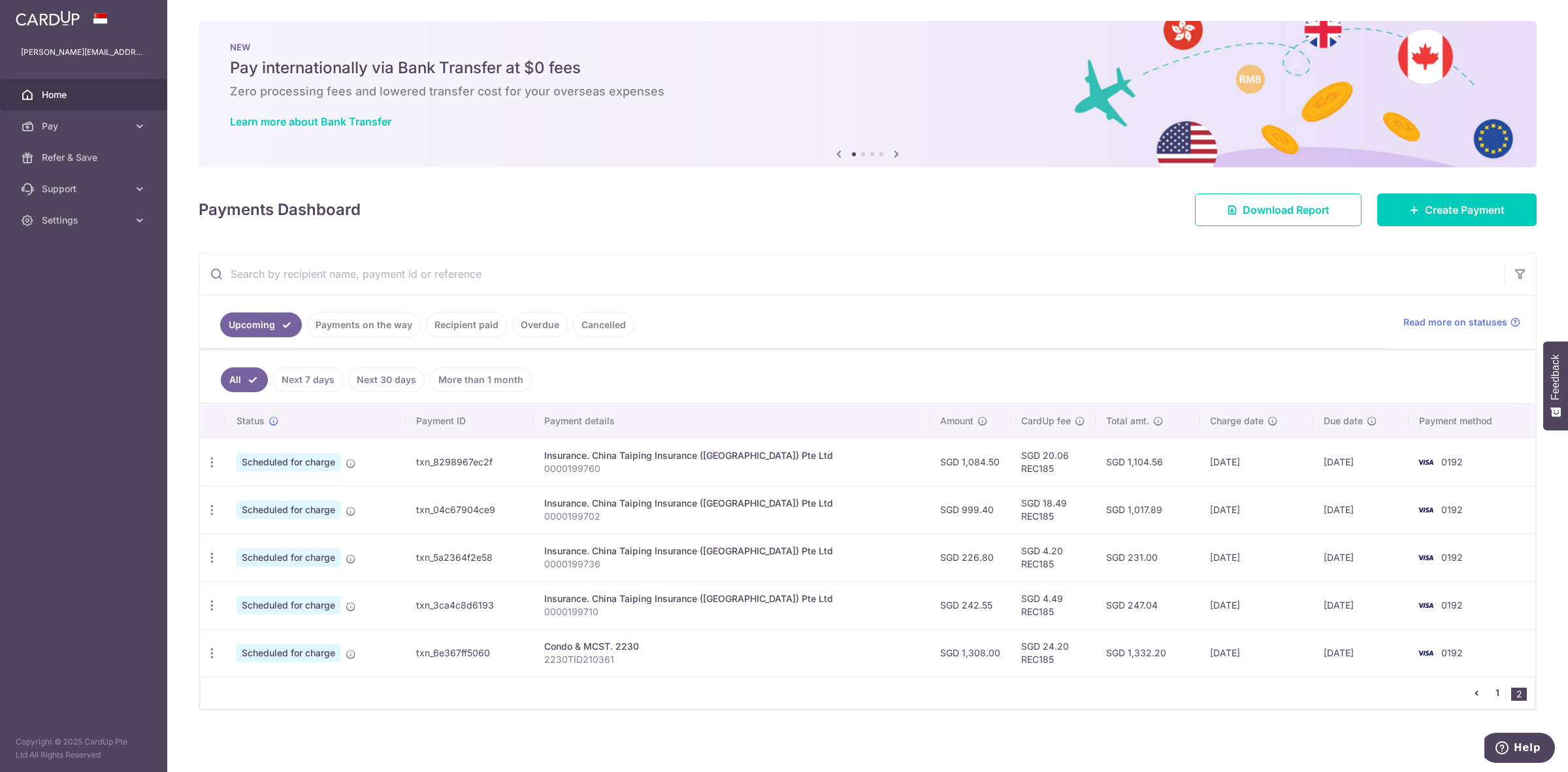
click at [1490, 692] on link "1" at bounding box center [1497, 693] width 15 height 15
